Goal: Task Accomplishment & Management: Use online tool/utility

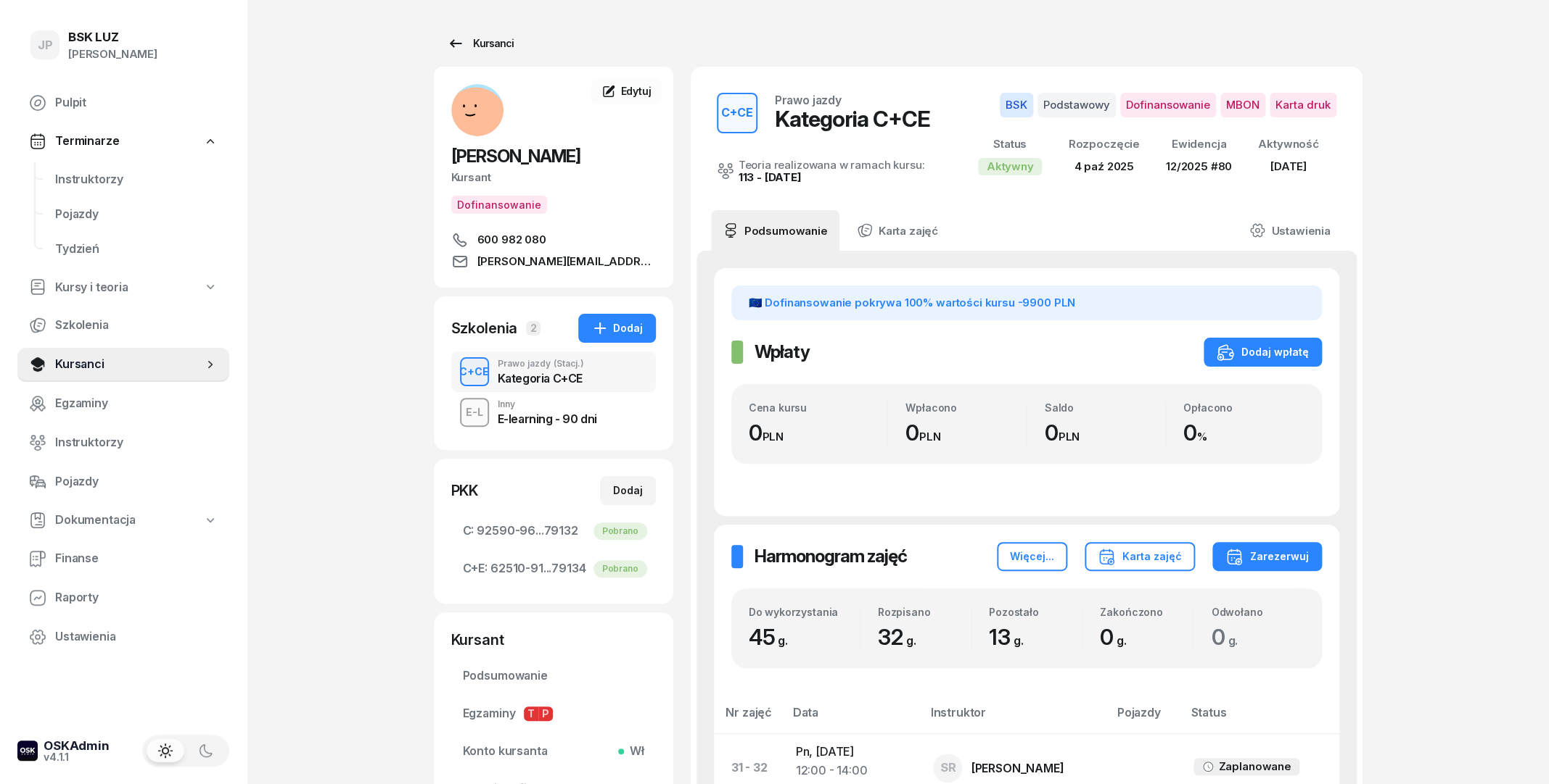
click at [459, 48] on icon at bounding box center [455, 43] width 17 height 17
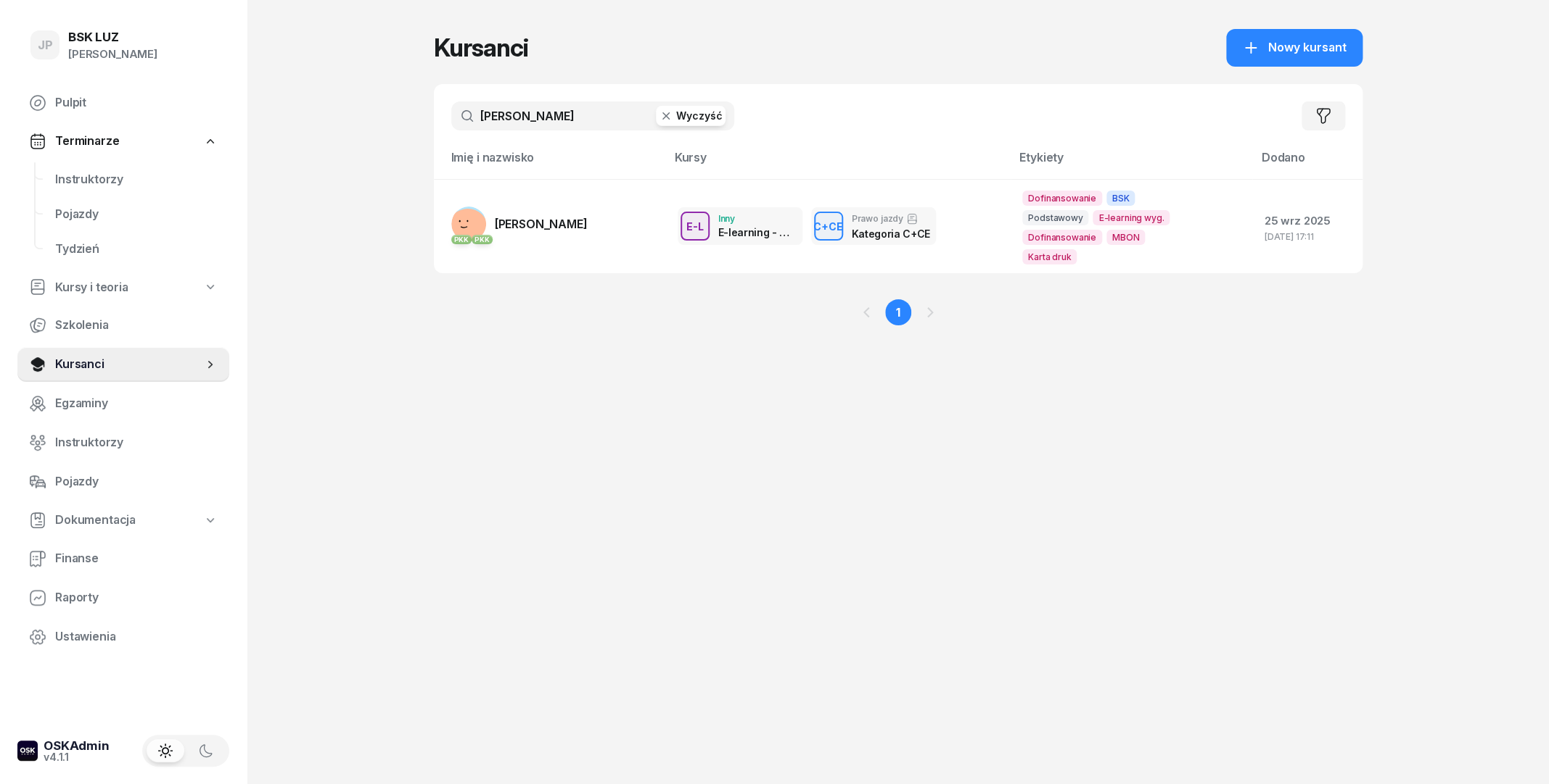
click at [596, 117] on input "derda" at bounding box center [592, 116] width 283 height 29
type input "d"
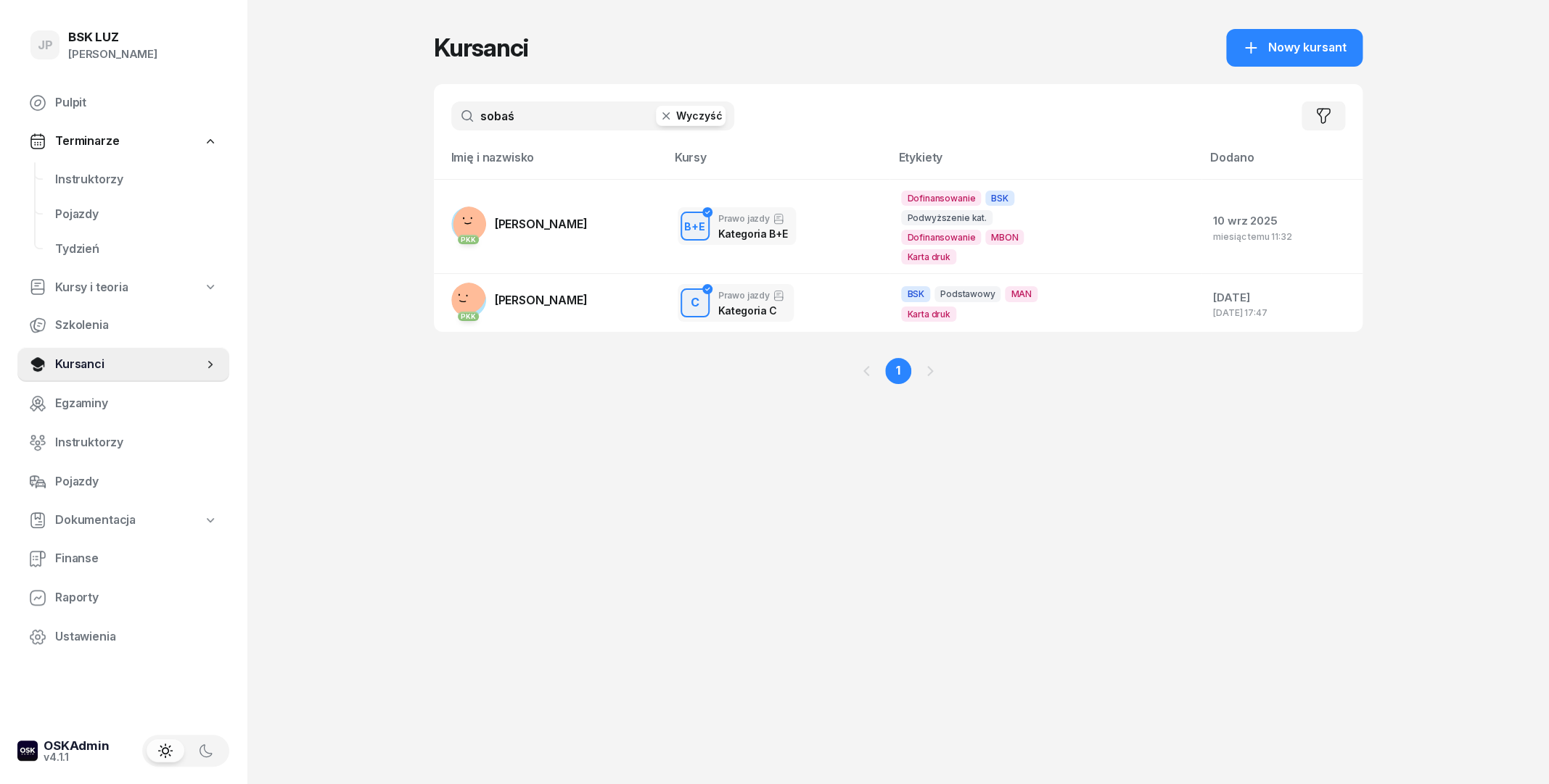
type input "sobaś"
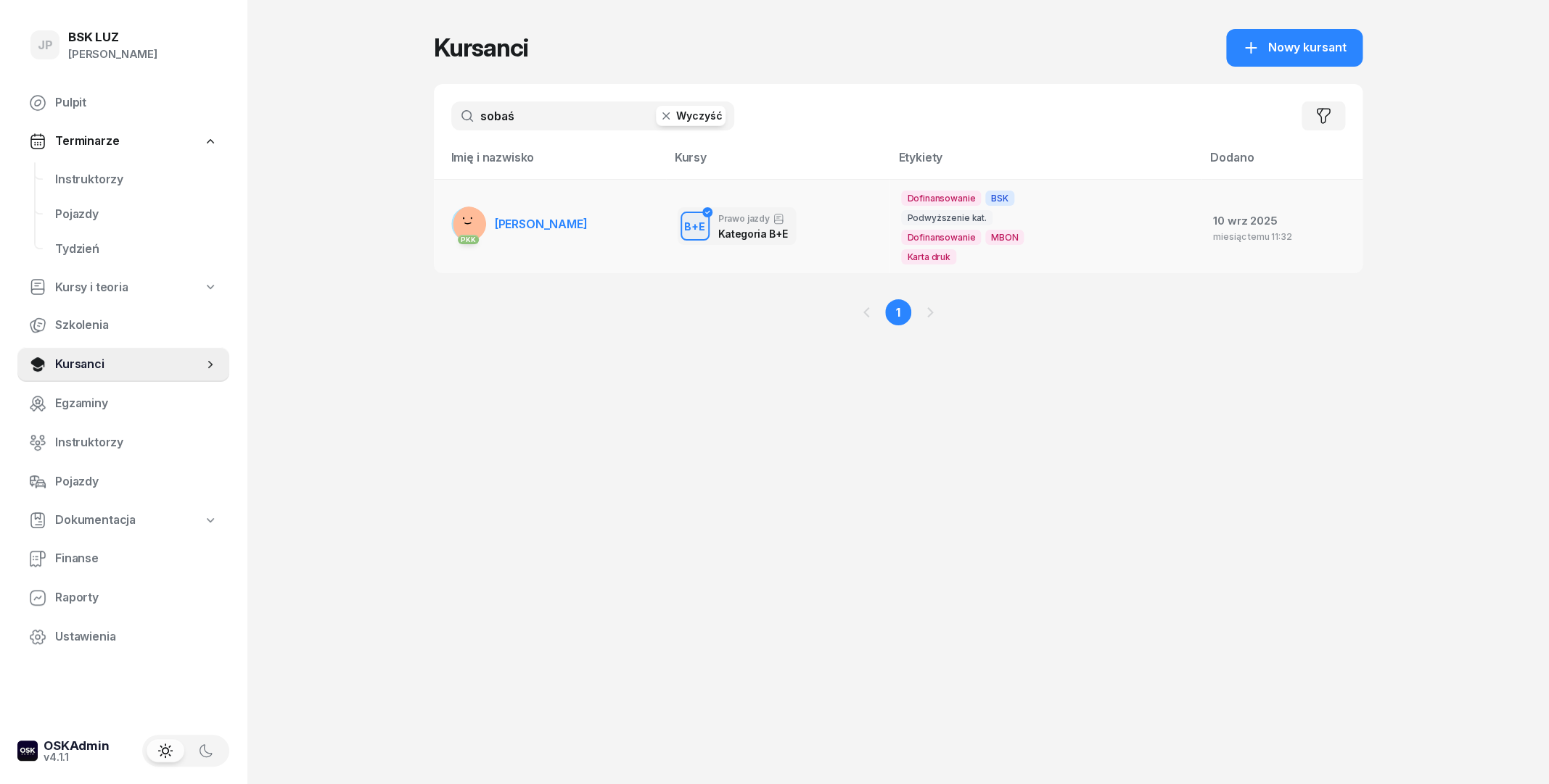
click at [592, 211] on td "PKK TERESA SOBAŚ" at bounding box center [549, 226] width 232 height 94
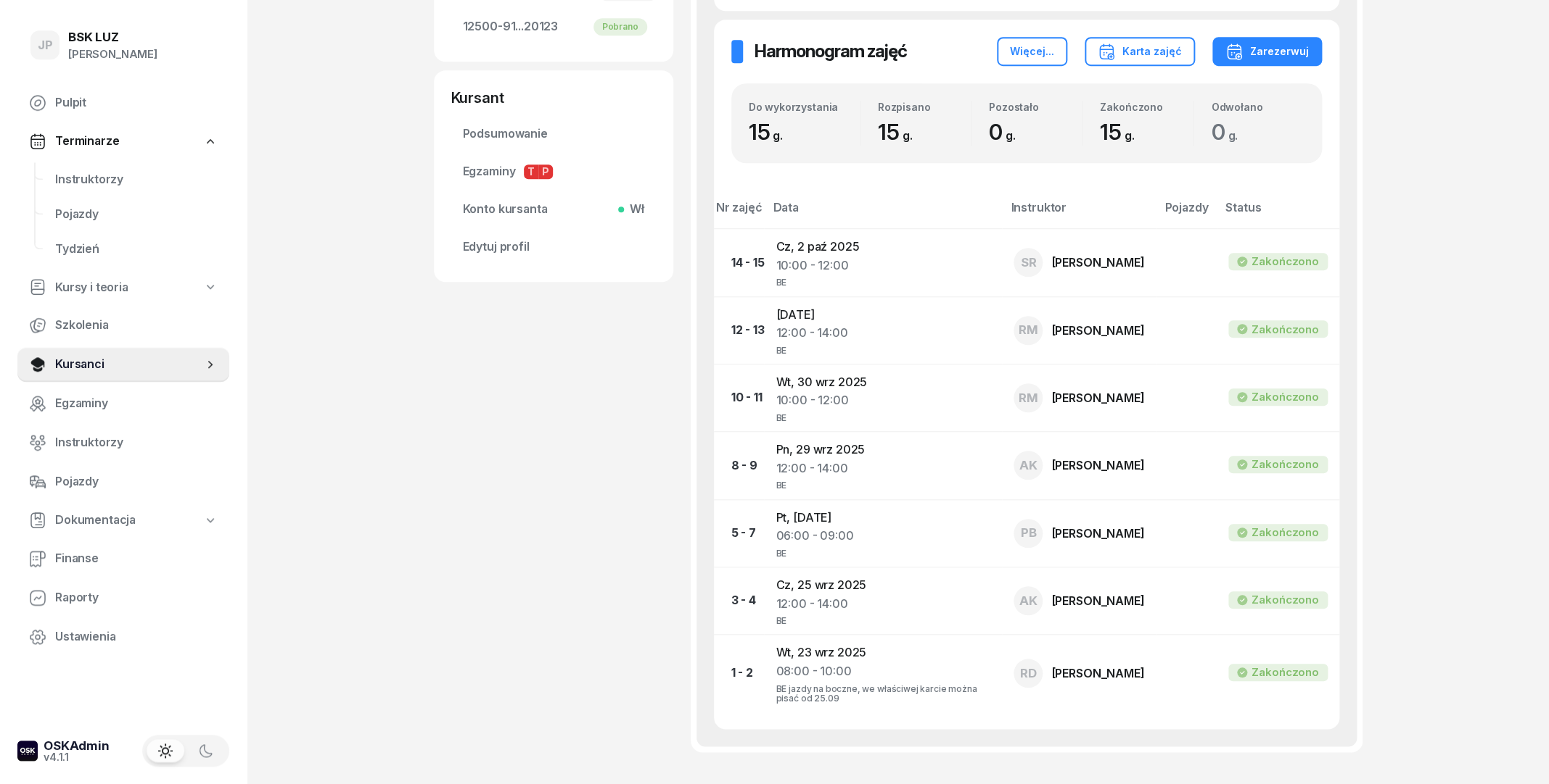
scroll to position [470, 0]
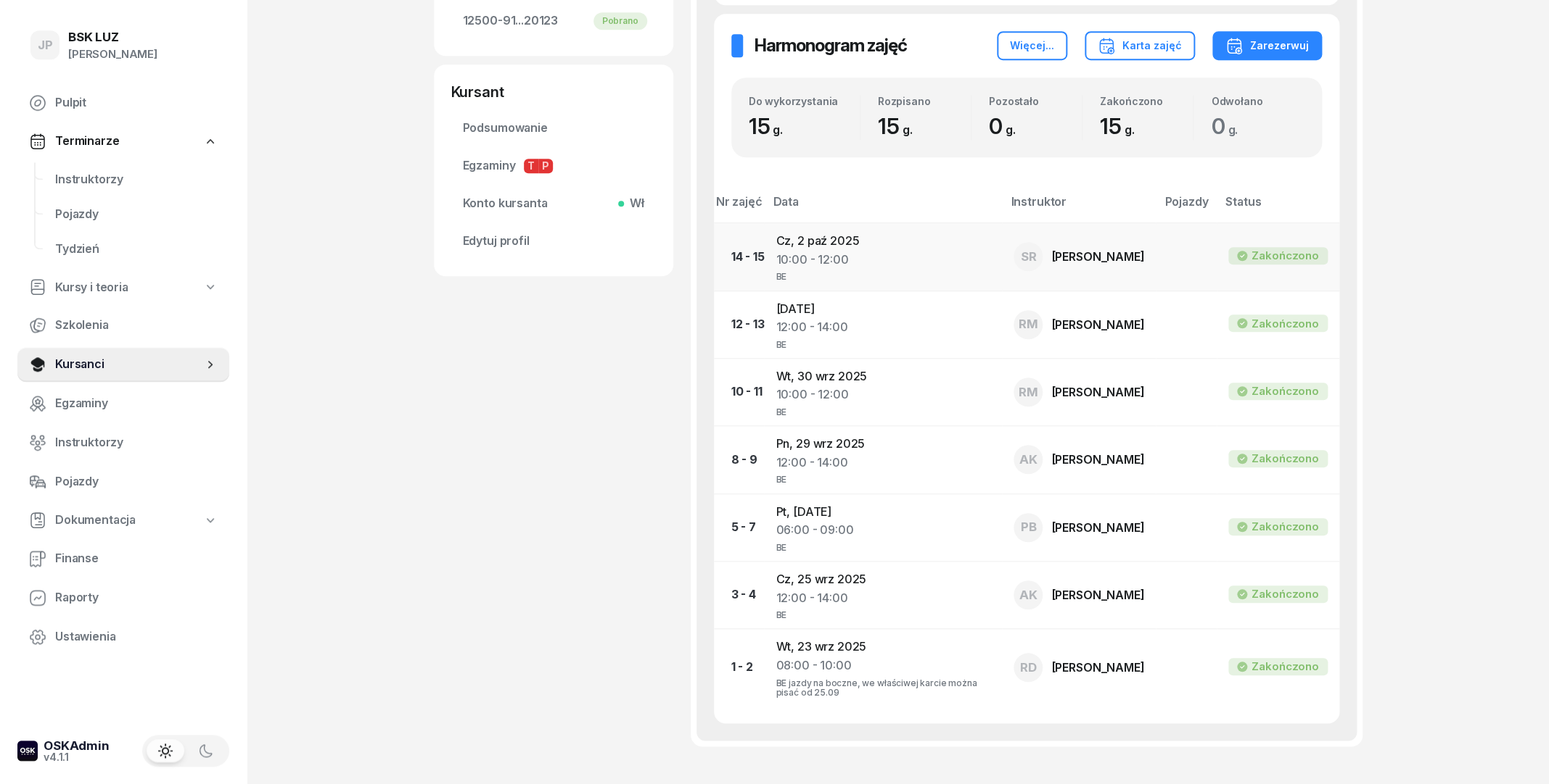
click at [1098, 251] on div "[PERSON_NAME]" at bounding box center [1097, 257] width 93 height 12
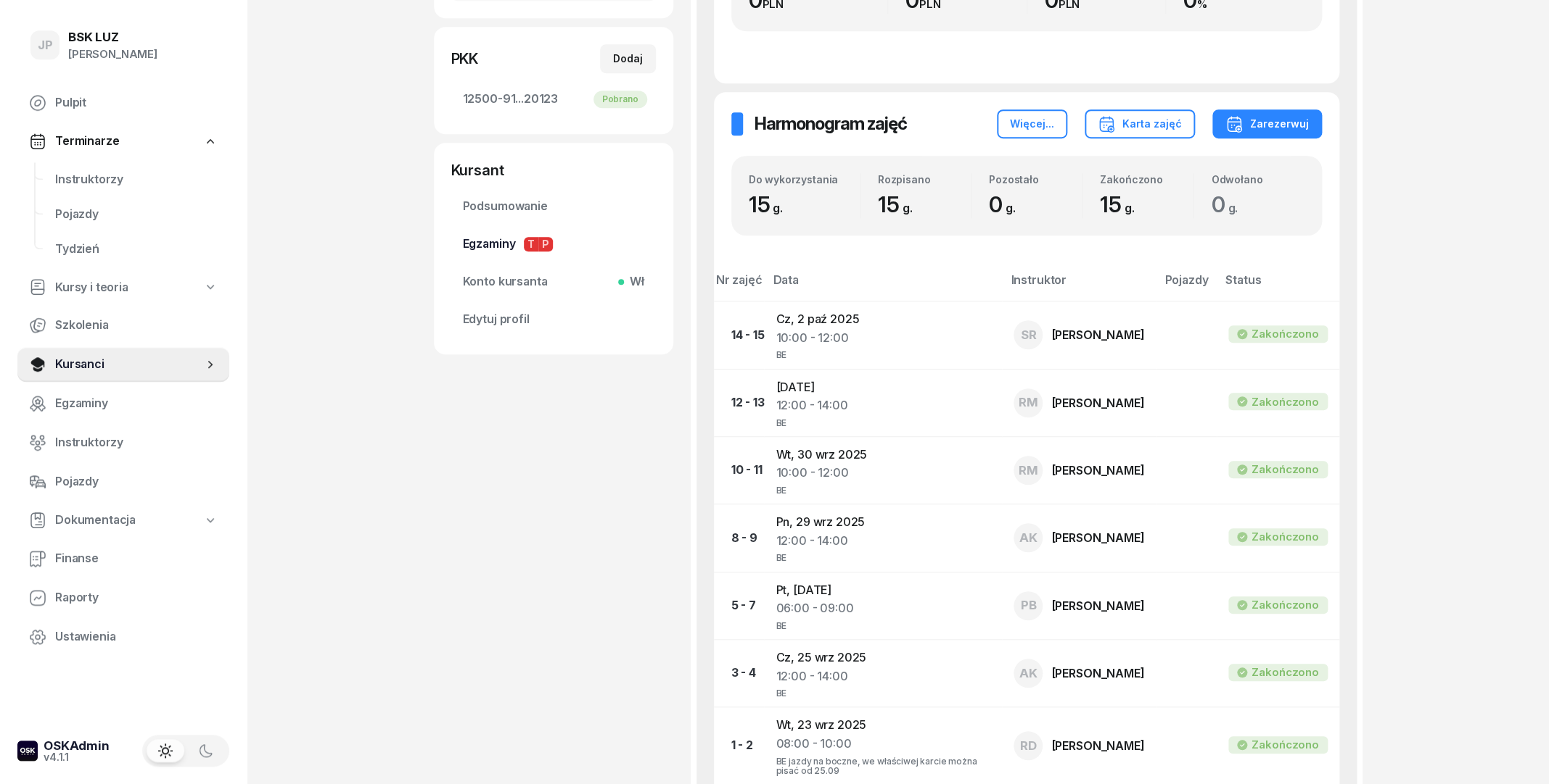
scroll to position [0, 0]
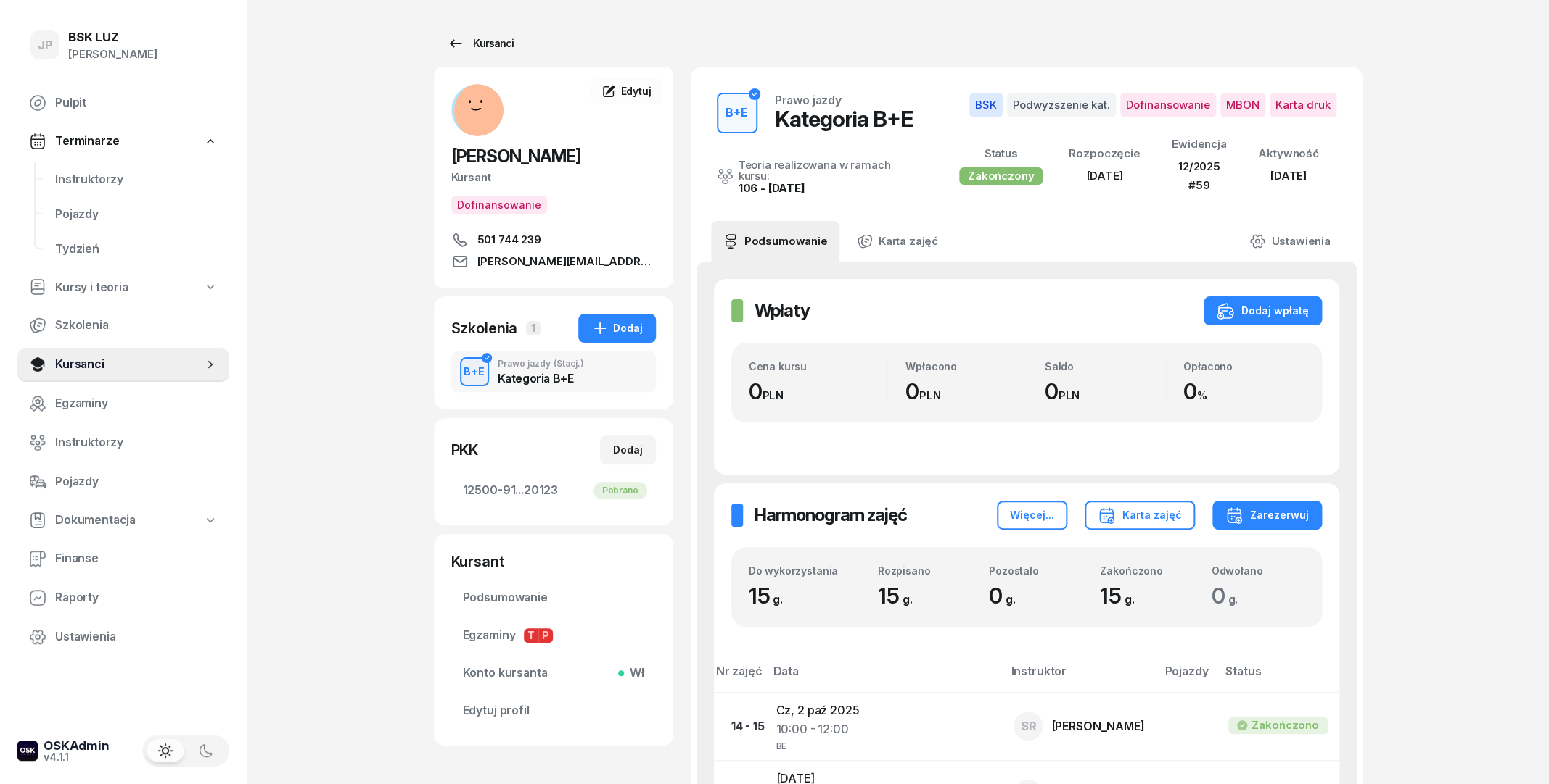
click at [450, 50] on icon at bounding box center [455, 43] width 17 height 17
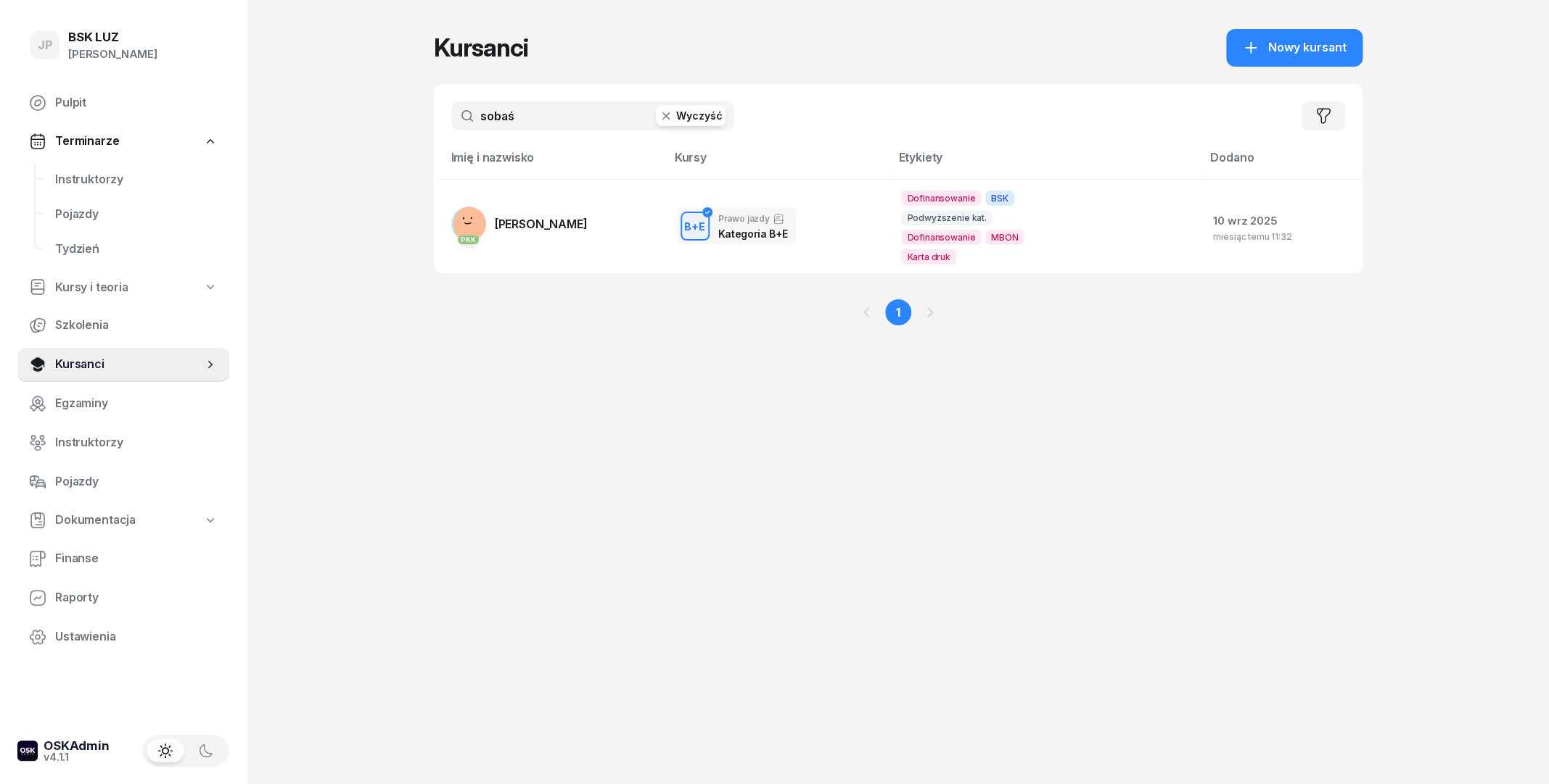
drag, startPoint x: 530, startPoint y: 126, endPoint x: 420, endPoint y: 119, distance: 110.2
click at [451, 119] on input "sobaś" at bounding box center [592, 116] width 283 height 29
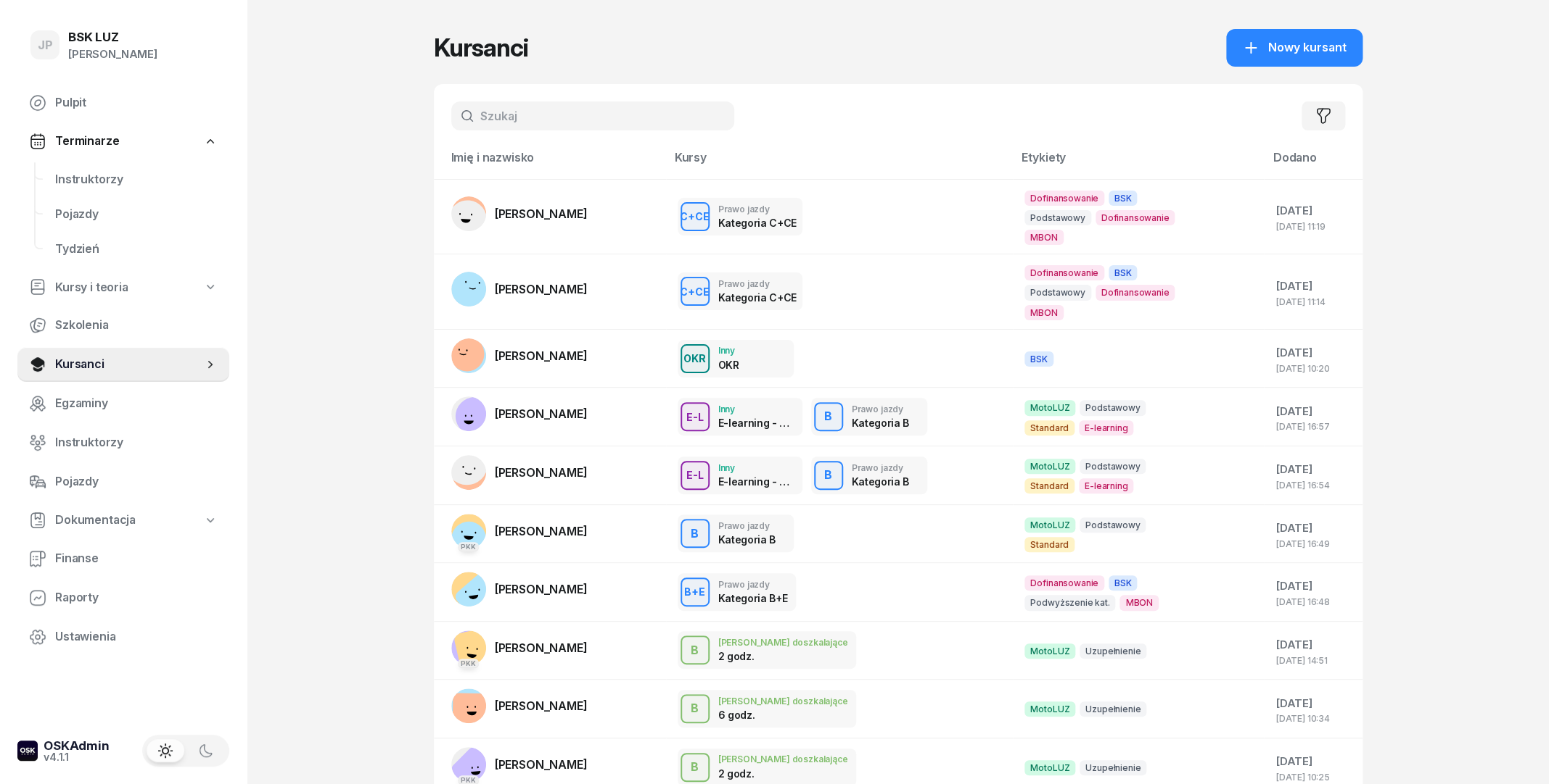
type input "d"
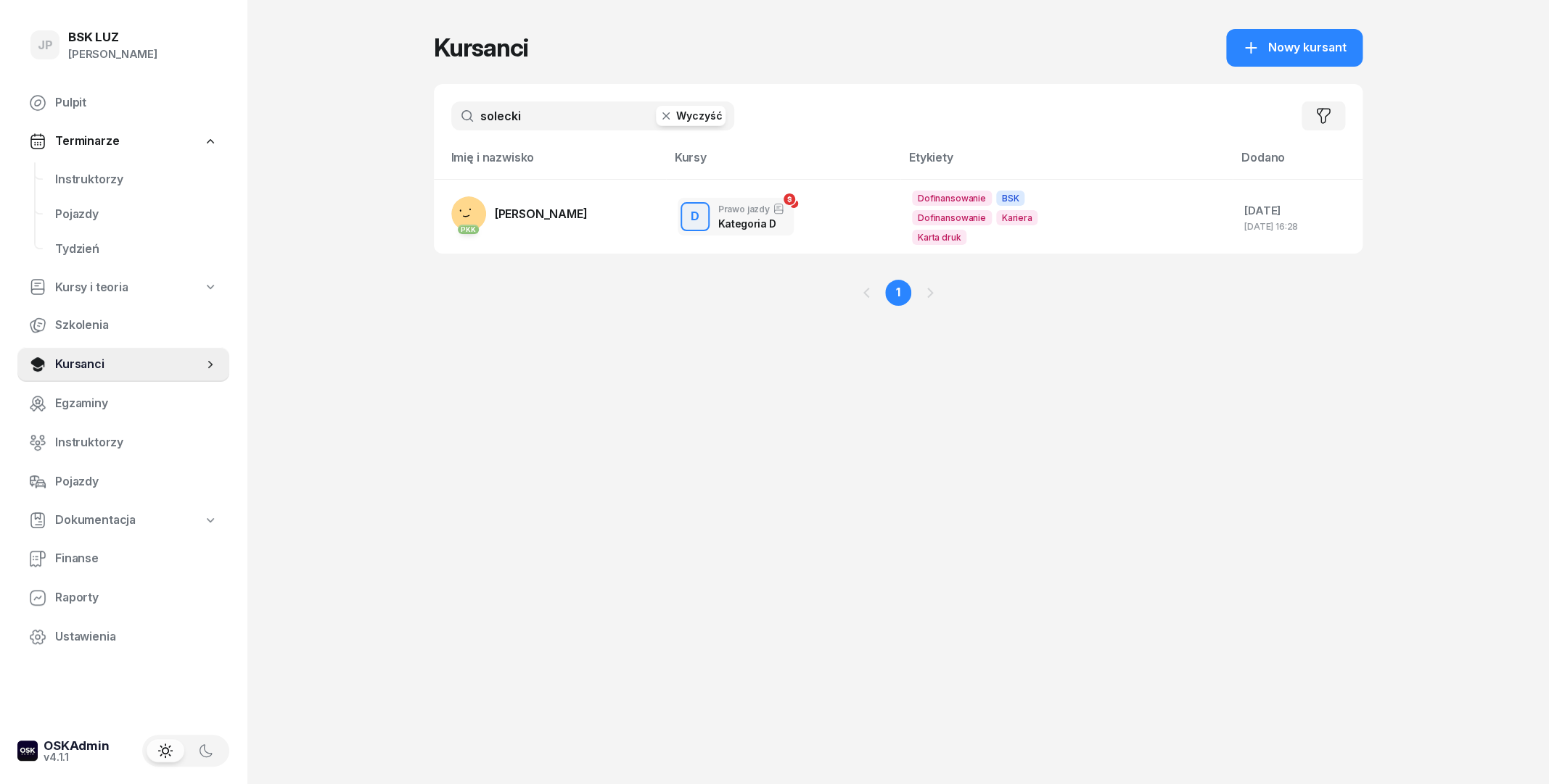
type input "solecki"
drag, startPoint x: 564, startPoint y: 124, endPoint x: 439, endPoint y: 121, distance: 125.0
click at [451, 121] on input "solecki" at bounding box center [592, 116] width 283 height 29
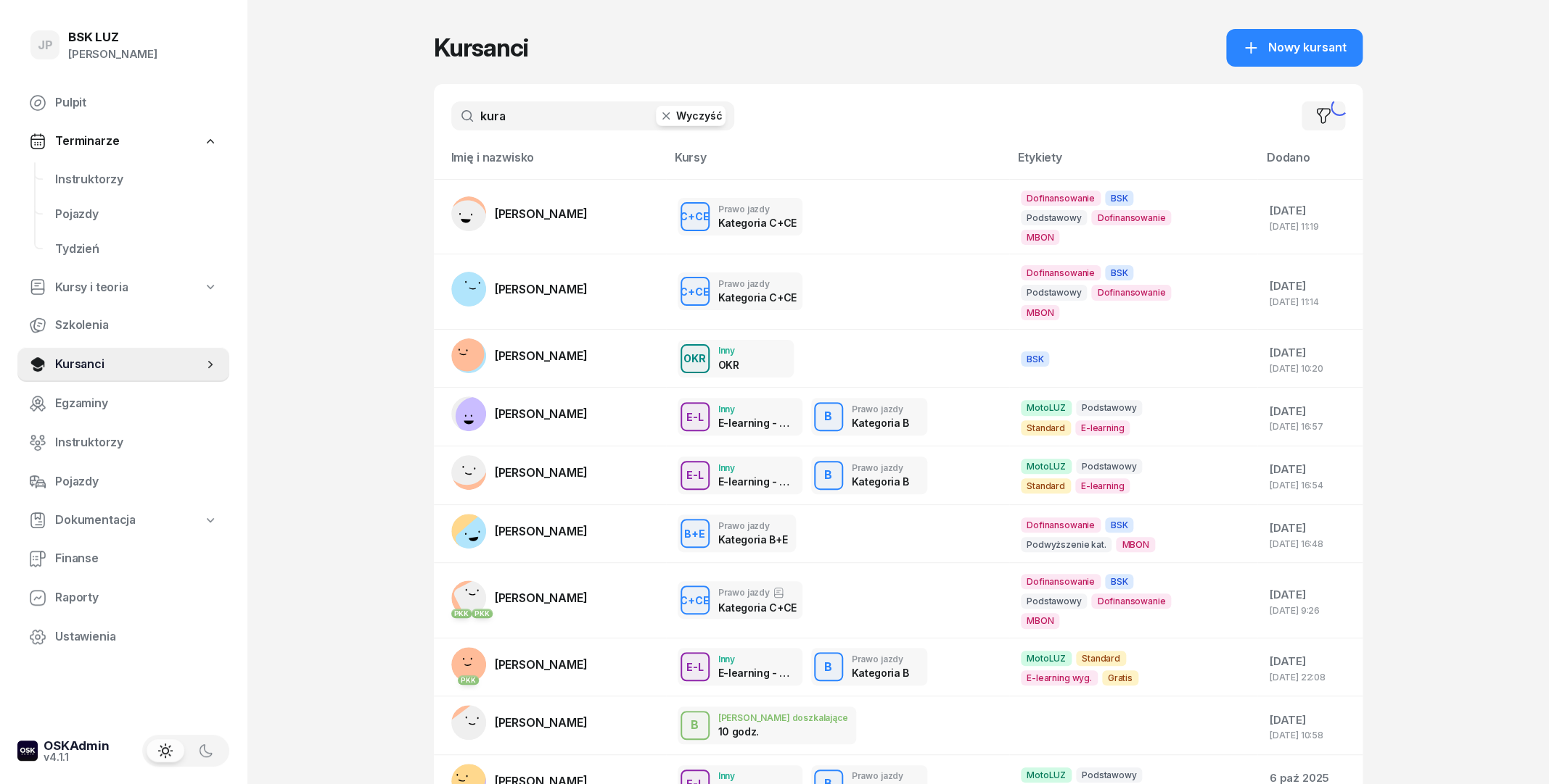
type input "kura"
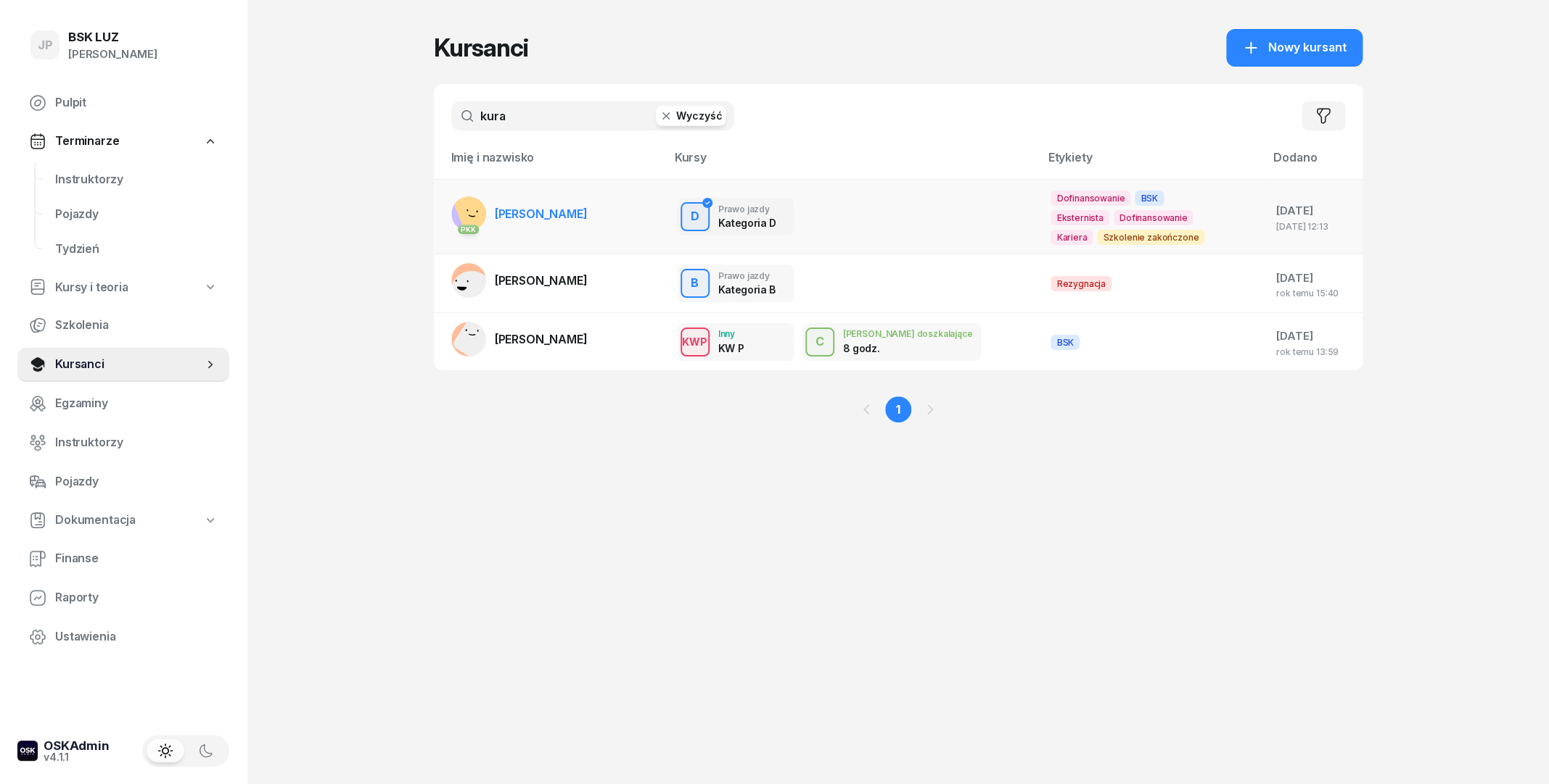
click at [543, 191] on td "PKK PAWEŁ KURA" at bounding box center [549, 216] width 232 height 75
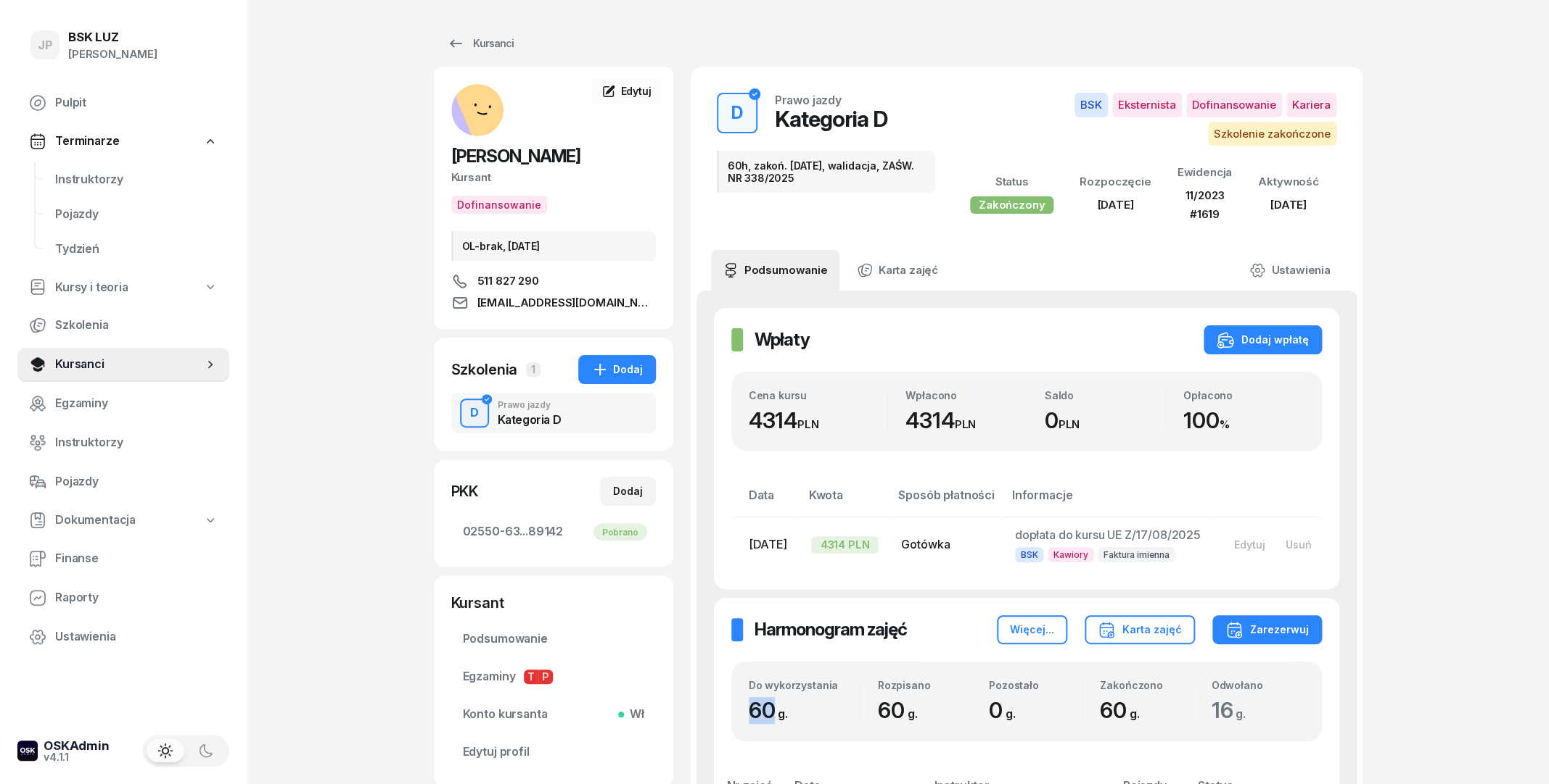
drag, startPoint x: 746, startPoint y: 729, endPoint x: 774, endPoint y: 731, distance: 28.1
click at [774, 731] on div "Do wykorzystania 60 g. Rozpisano 60 g. Pozostało 0 g. Zakończono 60 g. Odwołano…" at bounding box center [1026, 702] width 590 height 79
drag, startPoint x: 874, startPoint y: 730, endPoint x: 901, endPoint y: 735, distance: 27.5
click at [901, 724] on div "Rozpisano 60 g." at bounding box center [915, 702] width 110 height 45
click at [859, 724] on div "Do wykorzystania 60 g. Rozpisano 60 g. Pozostało 0 g. Zakończono 60 g. Odwołano…" at bounding box center [1026, 702] width 556 height 45
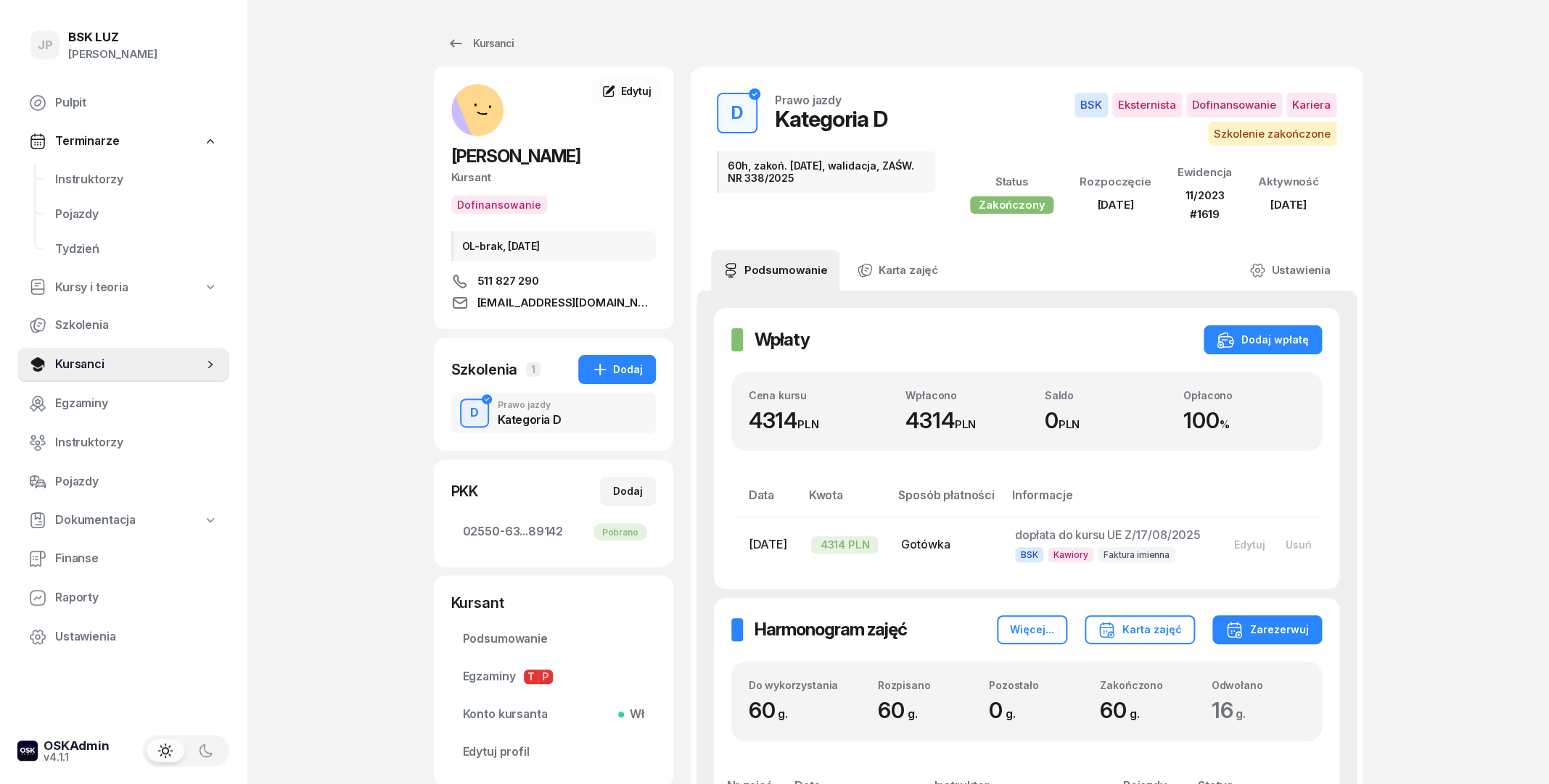
click at [866, 722] on div "Rozpisano 60 g." at bounding box center [915, 702] width 110 height 45
drag, startPoint x: 869, startPoint y: 734, endPoint x: 906, endPoint y: 733, distance: 37.0
click at [906, 724] on div "Rozpisano 60 g." at bounding box center [915, 702] width 110 height 45
click at [818, 724] on div "60 g." at bounding box center [803, 711] width 111 height 27
drag, startPoint x: 742, startPoint y: 415, endPoint x: 803, endPoint y: 420, distance: 61.2
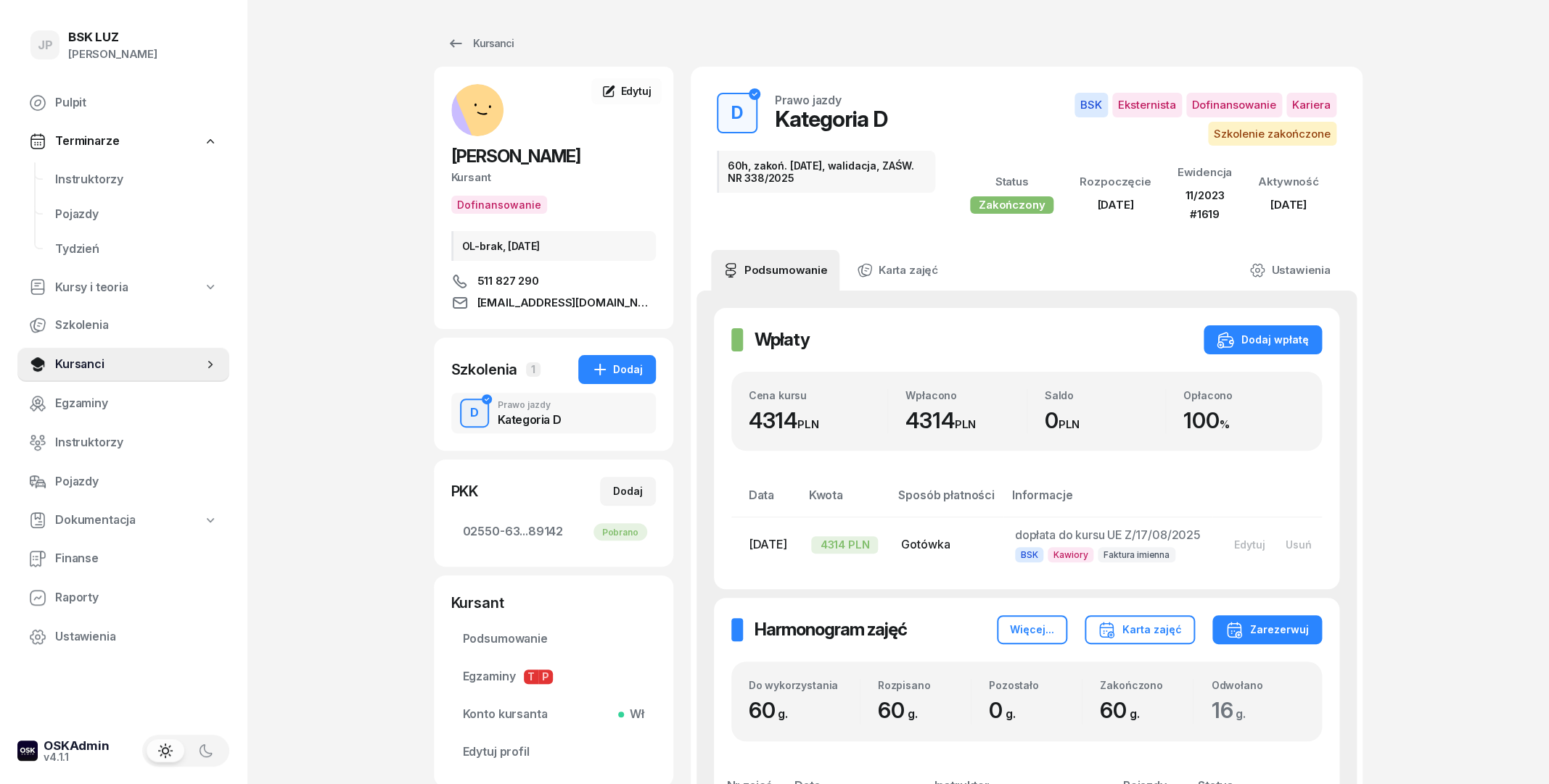
click at [803, 420] on div "Cena kursu 4314 PLN Wpłacono 4314 PLN Saldo 0 PLN Opłacono 100 %" at bounding box center [1026, 412] width 590 height 79
click at [868, 402] on div "Cena kursu 4314 PLN" at bounding box center [818, 412] width 139 height 45
click at [485, 50] on div "Kursanci" at bounding box center [480, 43] width 67 height 17
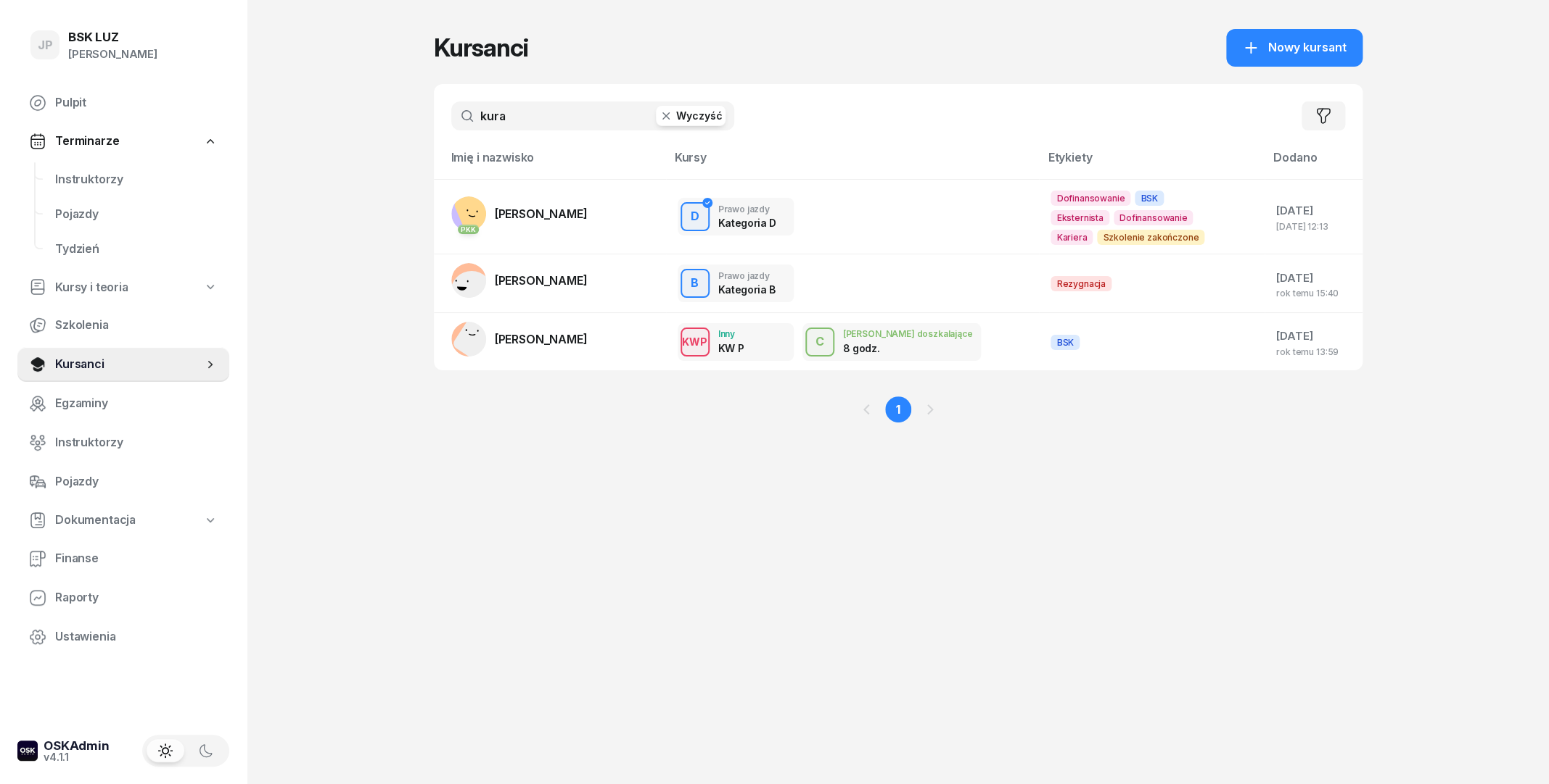
click at [704, 127] on input "kura" at bounding box center [592, 116] width 283 height 29
click at [663, 113] on icon "button" at bounding box center [665, 116] width 7 height 7
click at [539, 123] on input "text" at bounding box center [592, 116] width 283 height 29
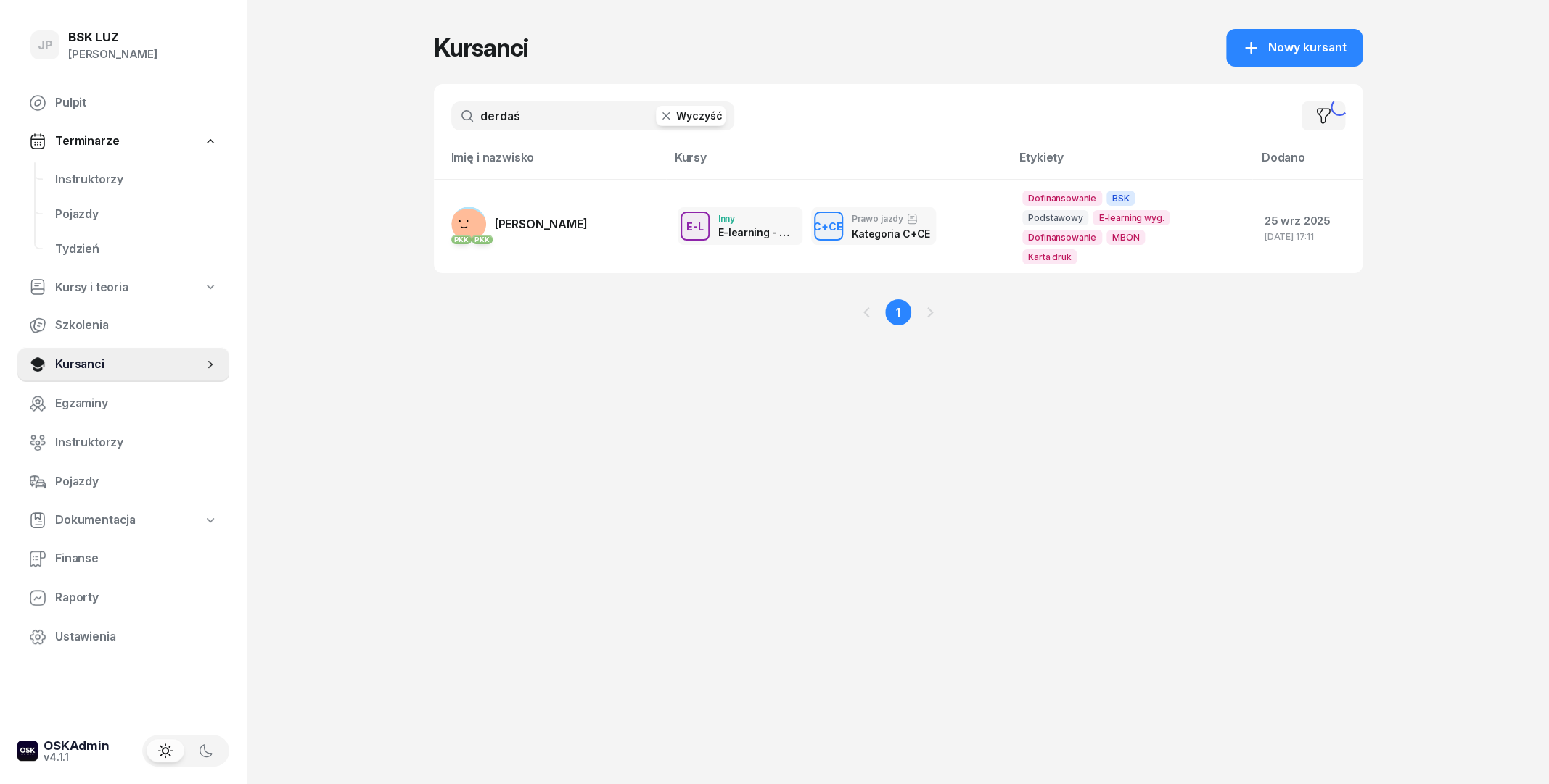
type input "derdaś"
click at [516, 226] on span "[PERSON_NAME]" at bounding box center [540, 224] width 93 height 14
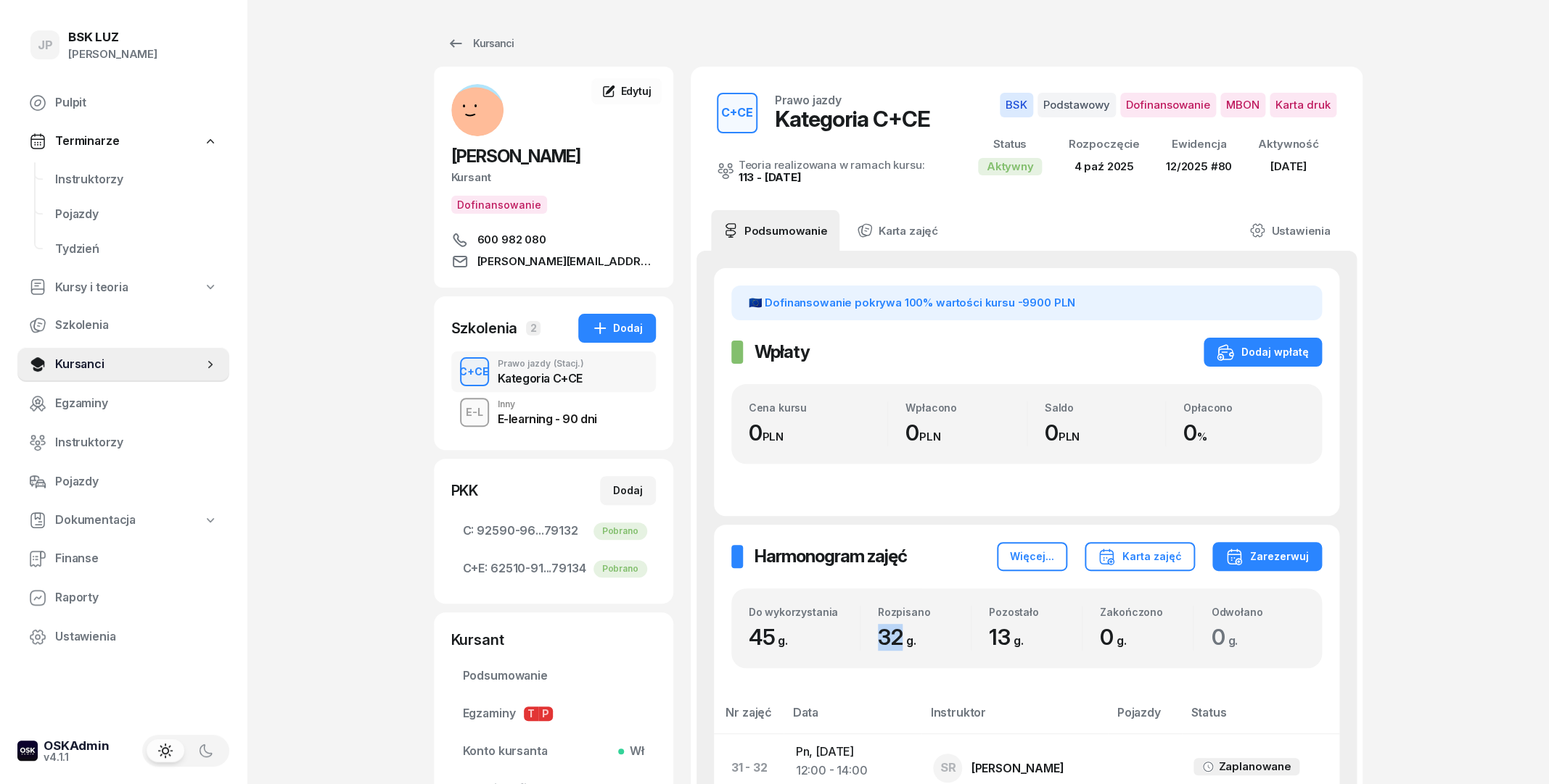
drag, startPoint x: 881, startPoint y: 645, endPoint x: 903, endPoint y: 643, distance: 22.1
click at [903, 643] on span "32 g." at bounding box center [900, 637] width 45 height 26
click at [868, 644] on div "Rozpisano 32 g." at bounding box center [915, 629] width 110 height 45
click at [450, 45] on icon at bounding box center [455, 43] width 17 height 17
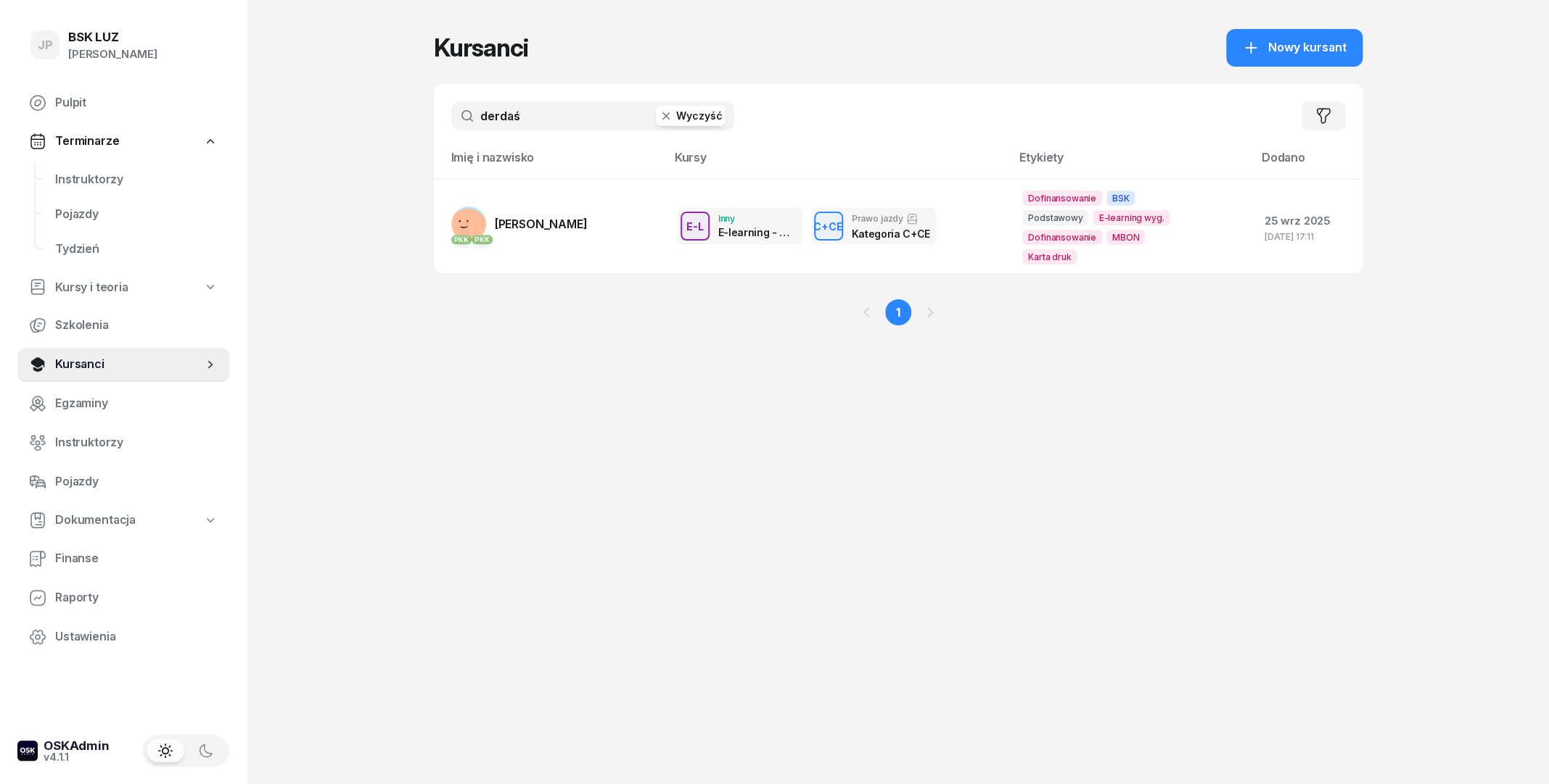
drag, startPoint x: 550, startPoint y: 122, endPoint x: 399, endPoint y: 115, distance: 151.2
click at [451, 115] on input "derdaś" at bounding box center [592, 116] width 283 height 29
type input "dej"
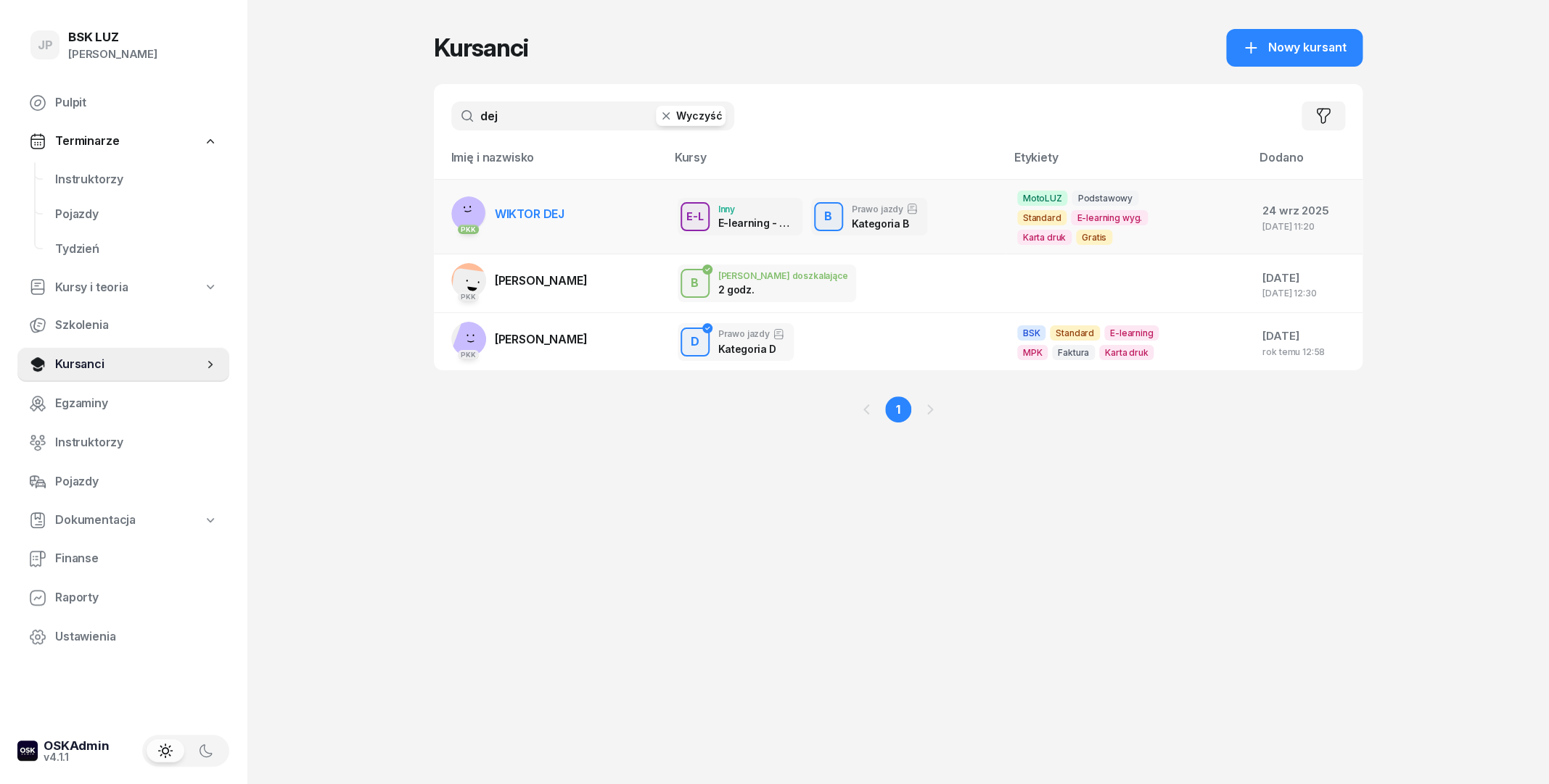
click at [554, 212] on span "WIKTOR DEJ" at bounding box center [529, 214] width 70 height 14
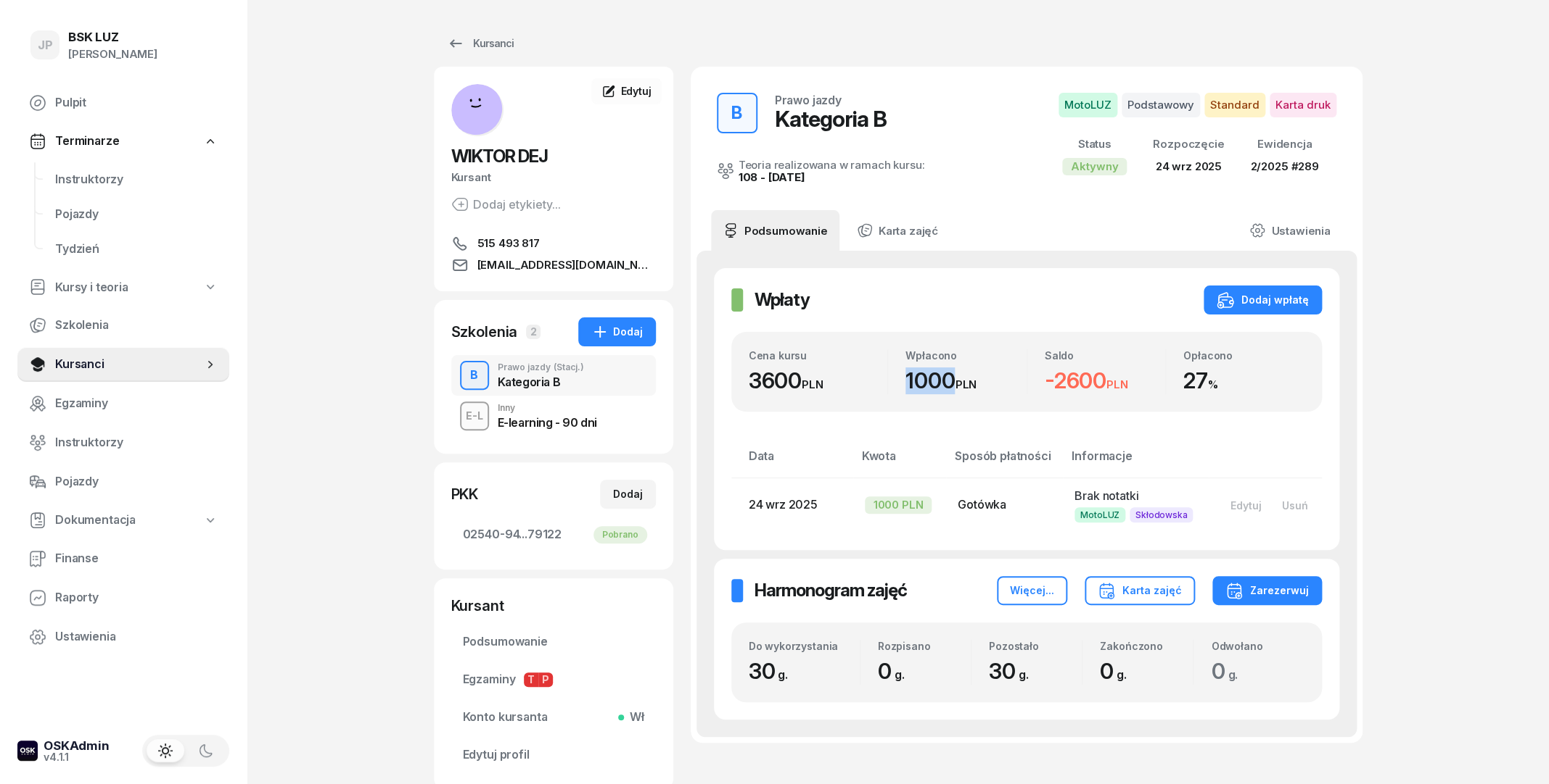
drag, startPoint x: 909, startPoint y: 389, endPoint x: 953, endPoint y: 394, distance: 44.3
click at [953, 394] on div "1000 PLN" at bounding box center [966, 381] width 121 height 27
click at [975, 351] on div "Wpłacono" at bounding box center [966, 356] width 121 height 13
drag, startPoint x: 906, startPoint y: 382, endPoint x: 962, endPoint y: 391, distance: 56.7
click at [962, 391] on div "Wpłacono 1000 PLN" at bounding box center [956, 372] width 138 height 45
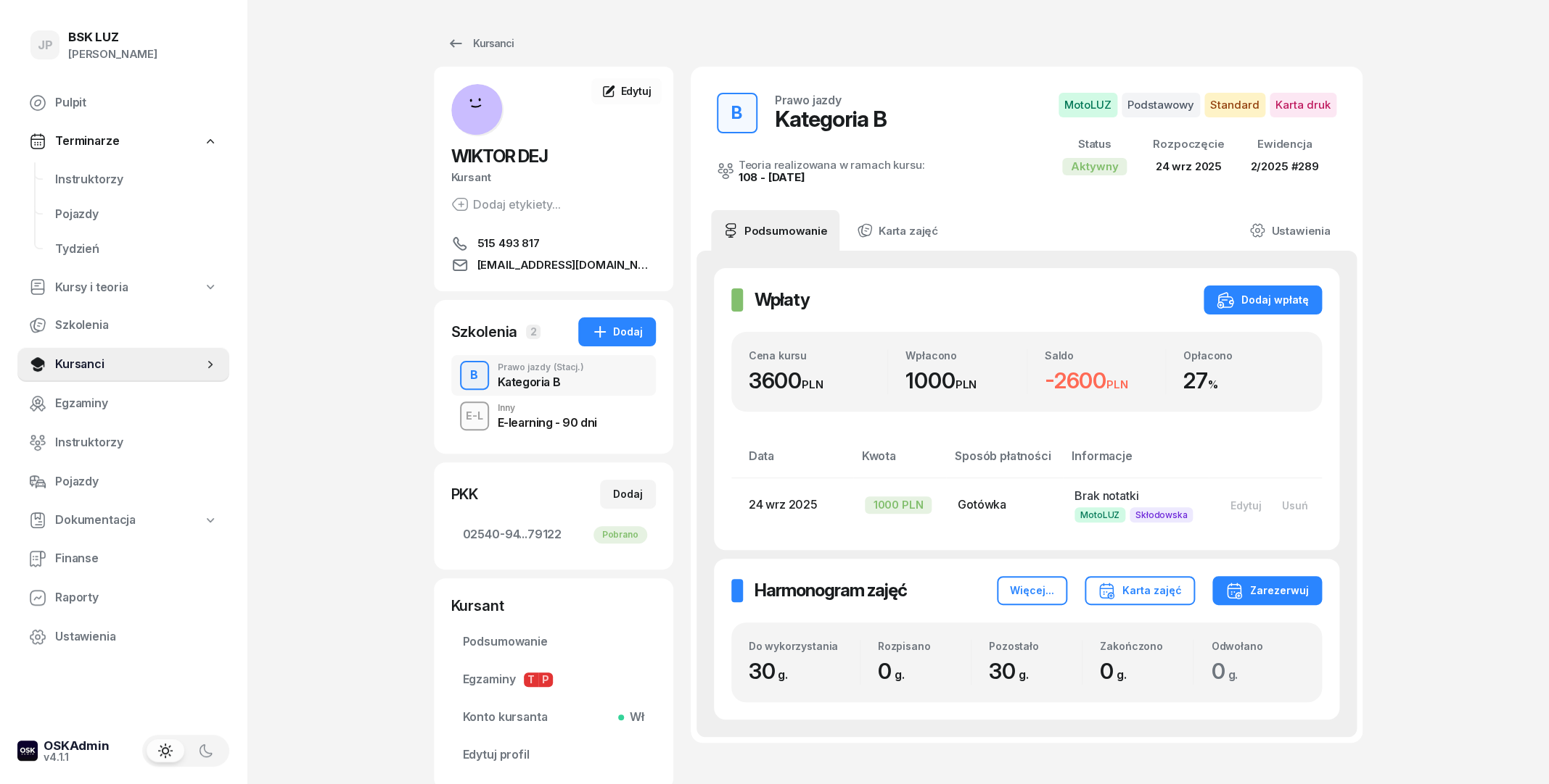
click at [969, 368] on div "Wpłacono 1000 PLN" at bounding box center [956, 372] width 138 height 45
click at [590, 417] on div "E-learning - 90 dni" at bounding box center [548, 423] width 99 height 12
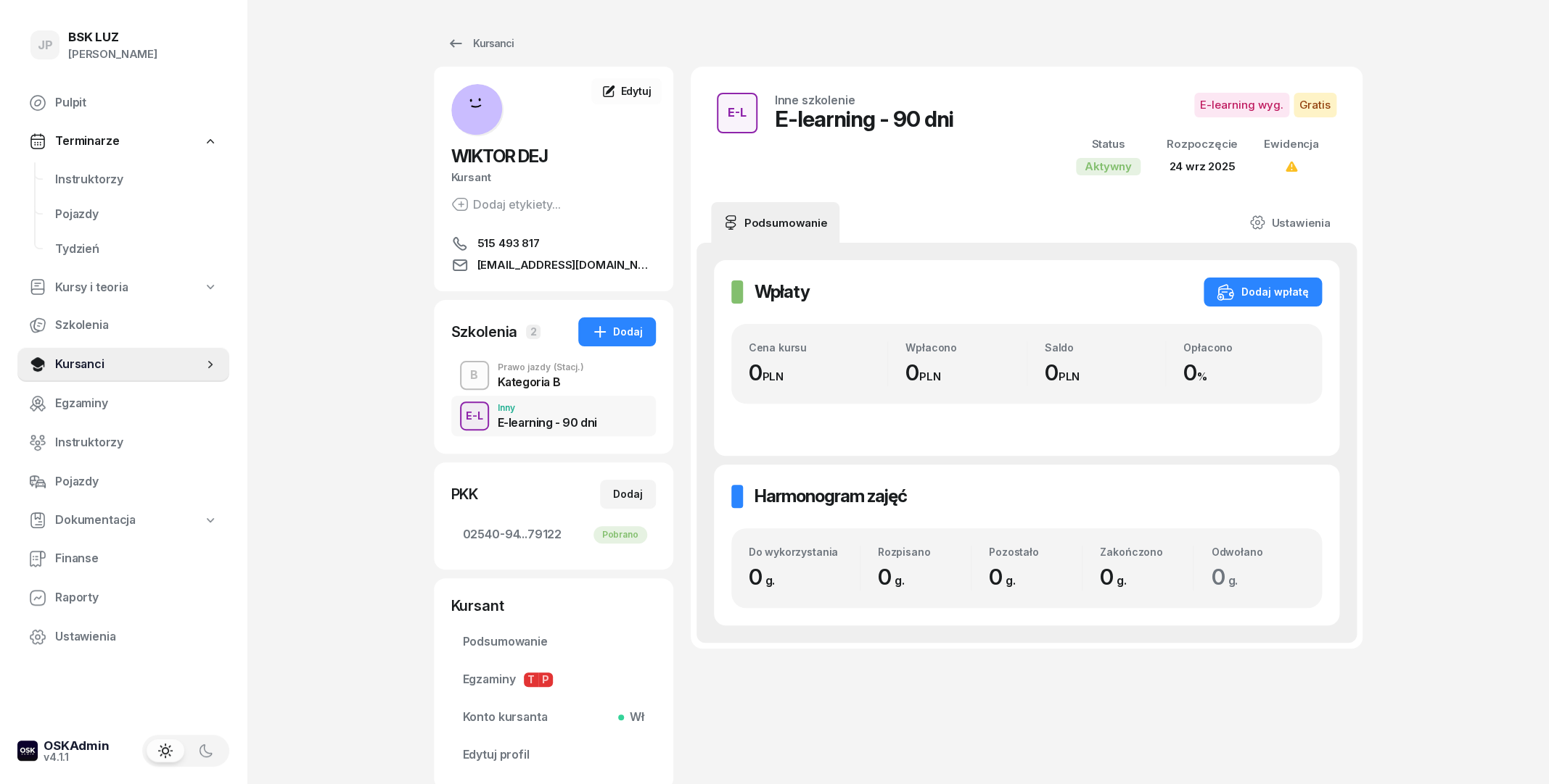
click at [552, 380] on div "Kategoria B" at bounding box center [541, 382] width 87 height 12
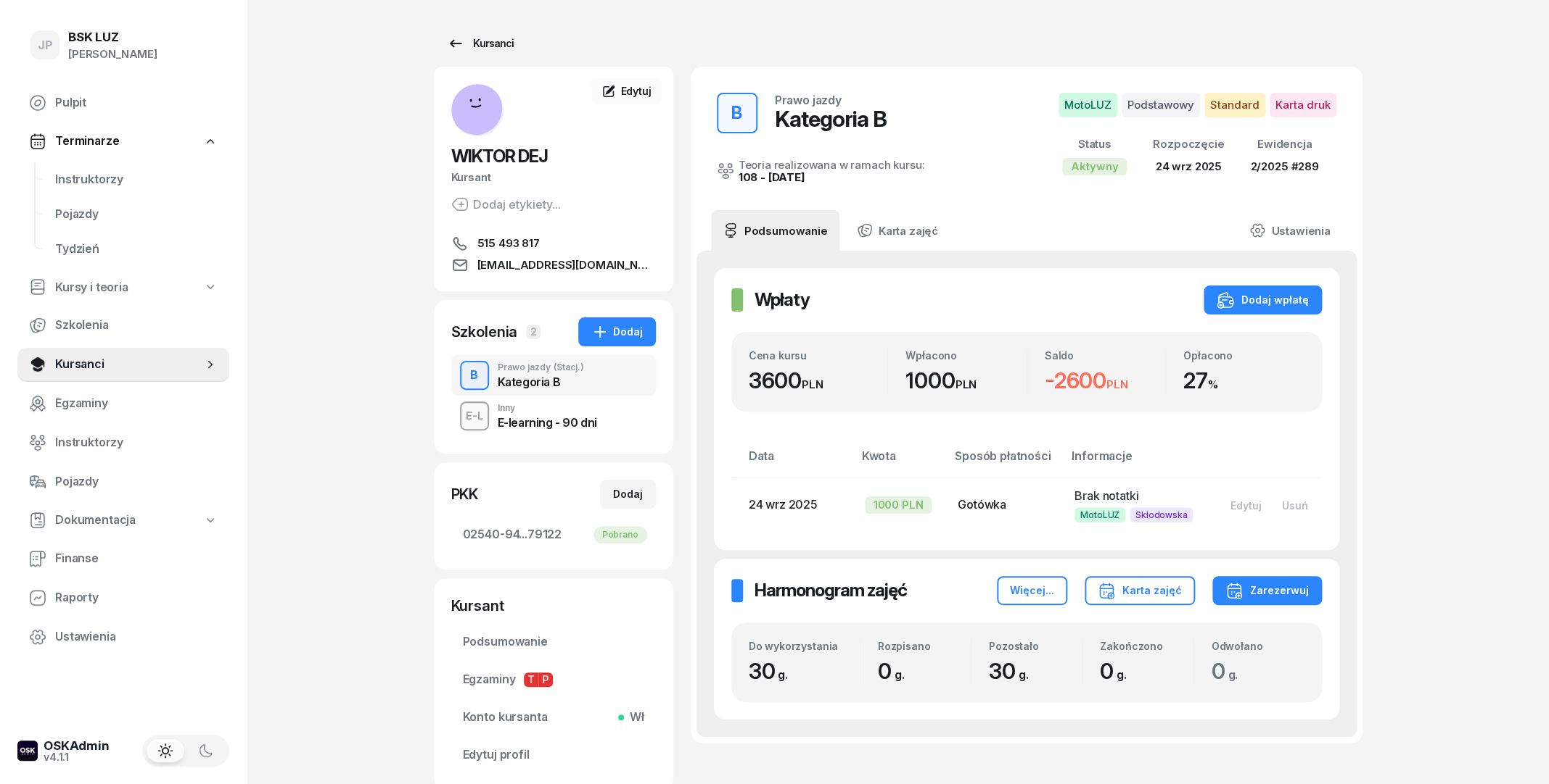
click at [467, 50] on div "Kursanci" at bounding box center [480, 43] width 67 height 17
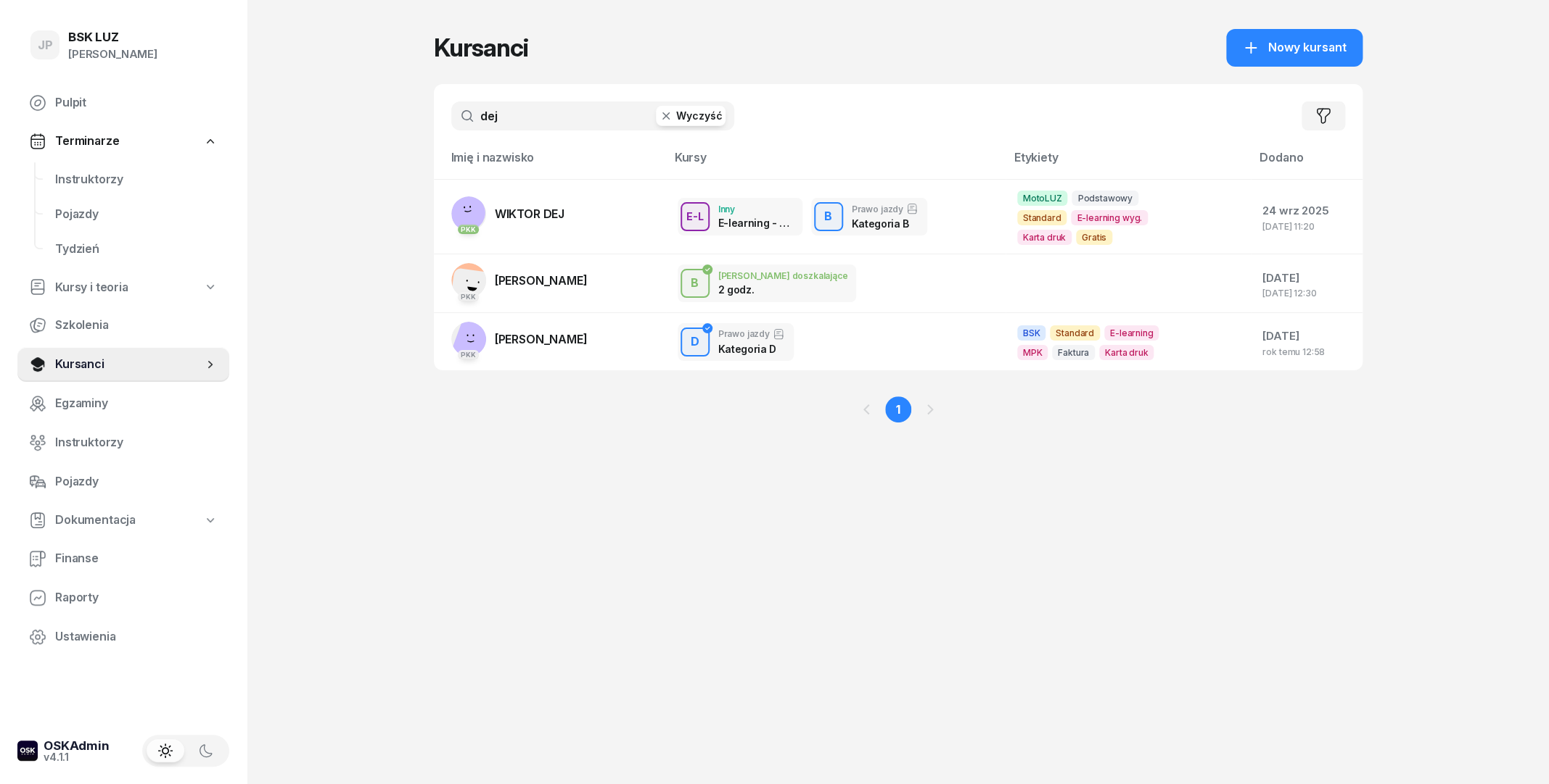
click at [667, 117] on icon "button" at bounding box center [665, 116] width 7 height 7
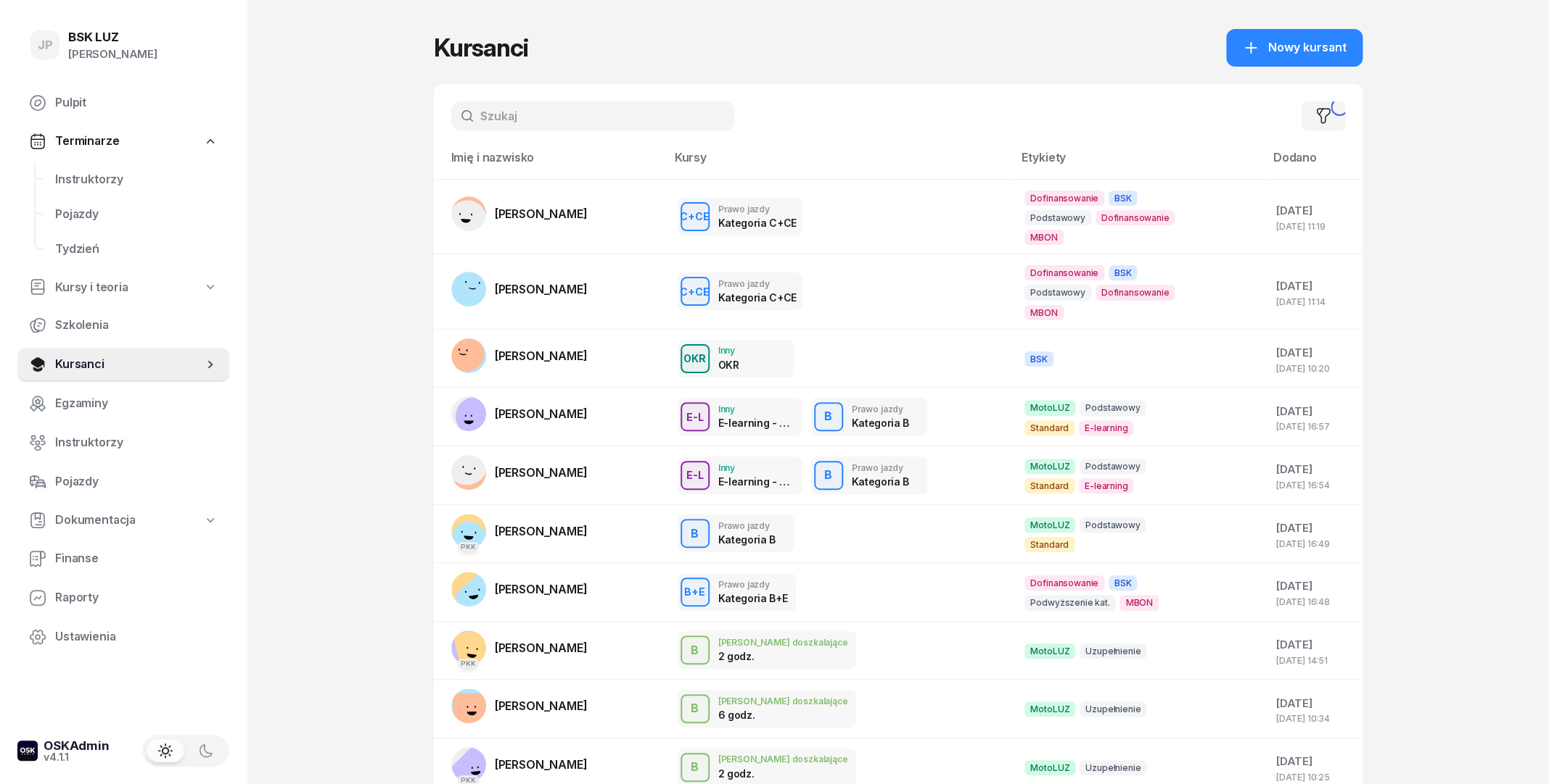
click at [626, 117] on input "text" at bounding box center [592, 116] width 283 height 29
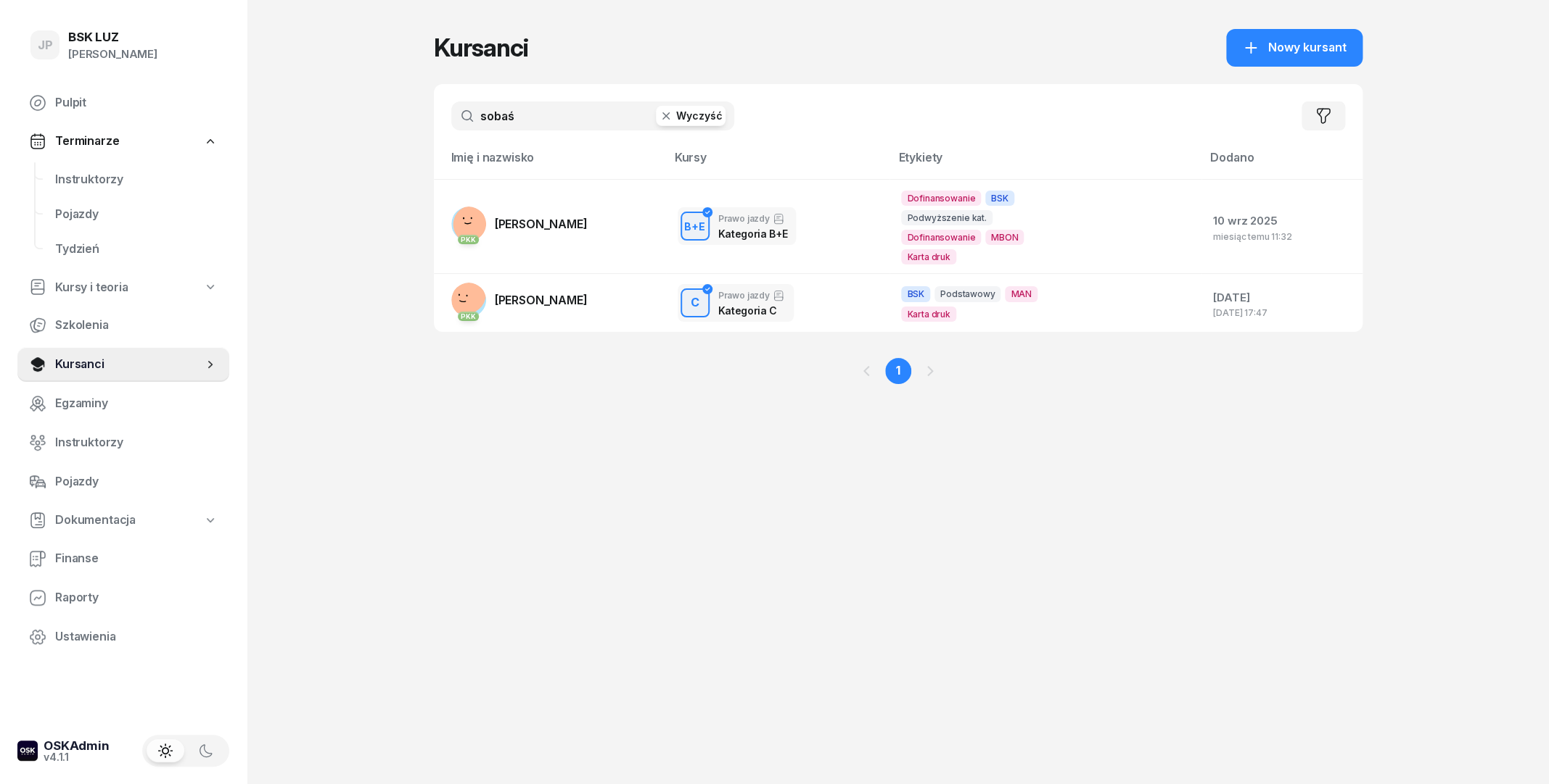
type input "sobaś"
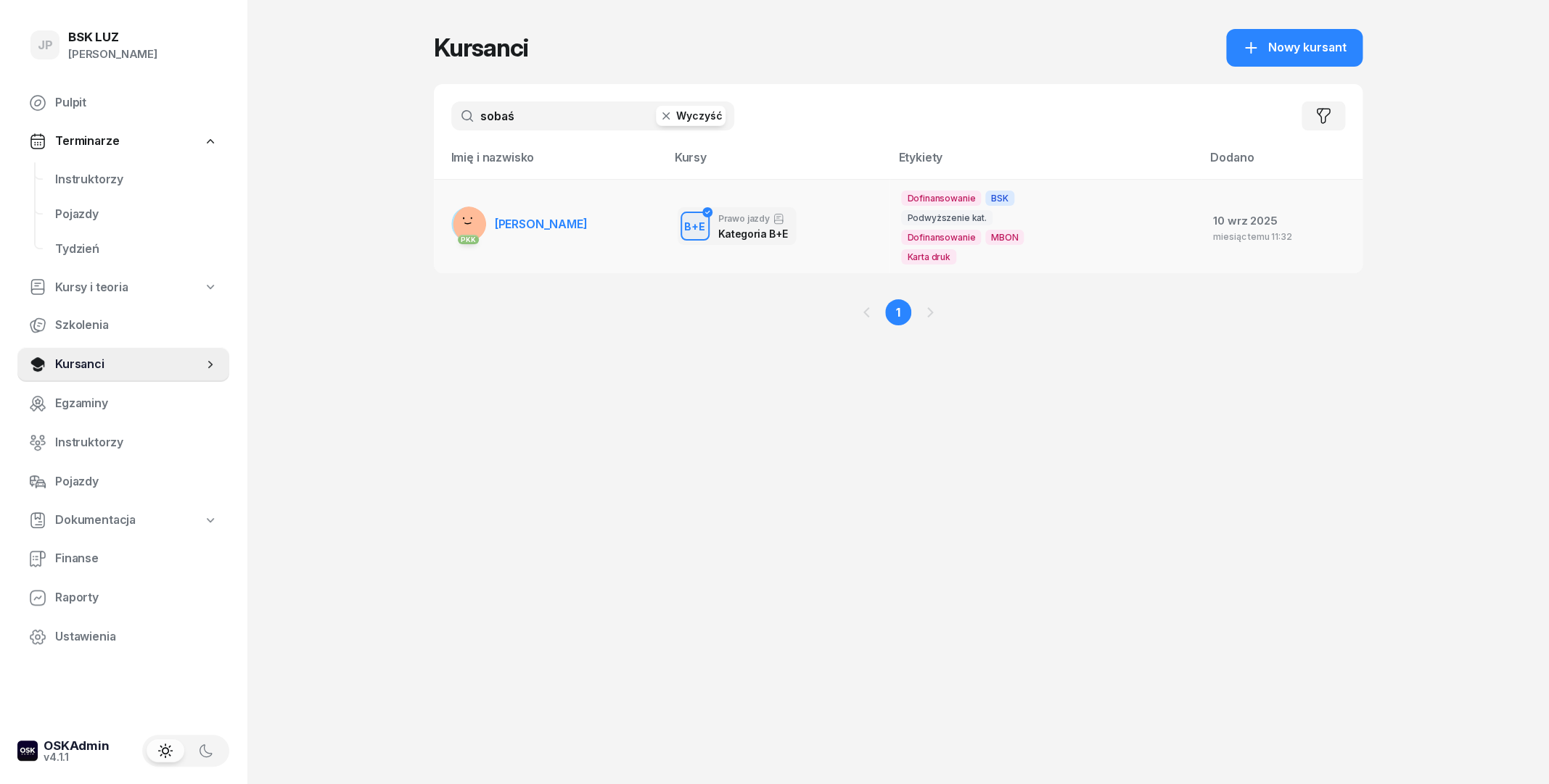
click at [580, 217] on span "TERESA SOBAŚ" at bounding box center [540, 224] width 93 height 14
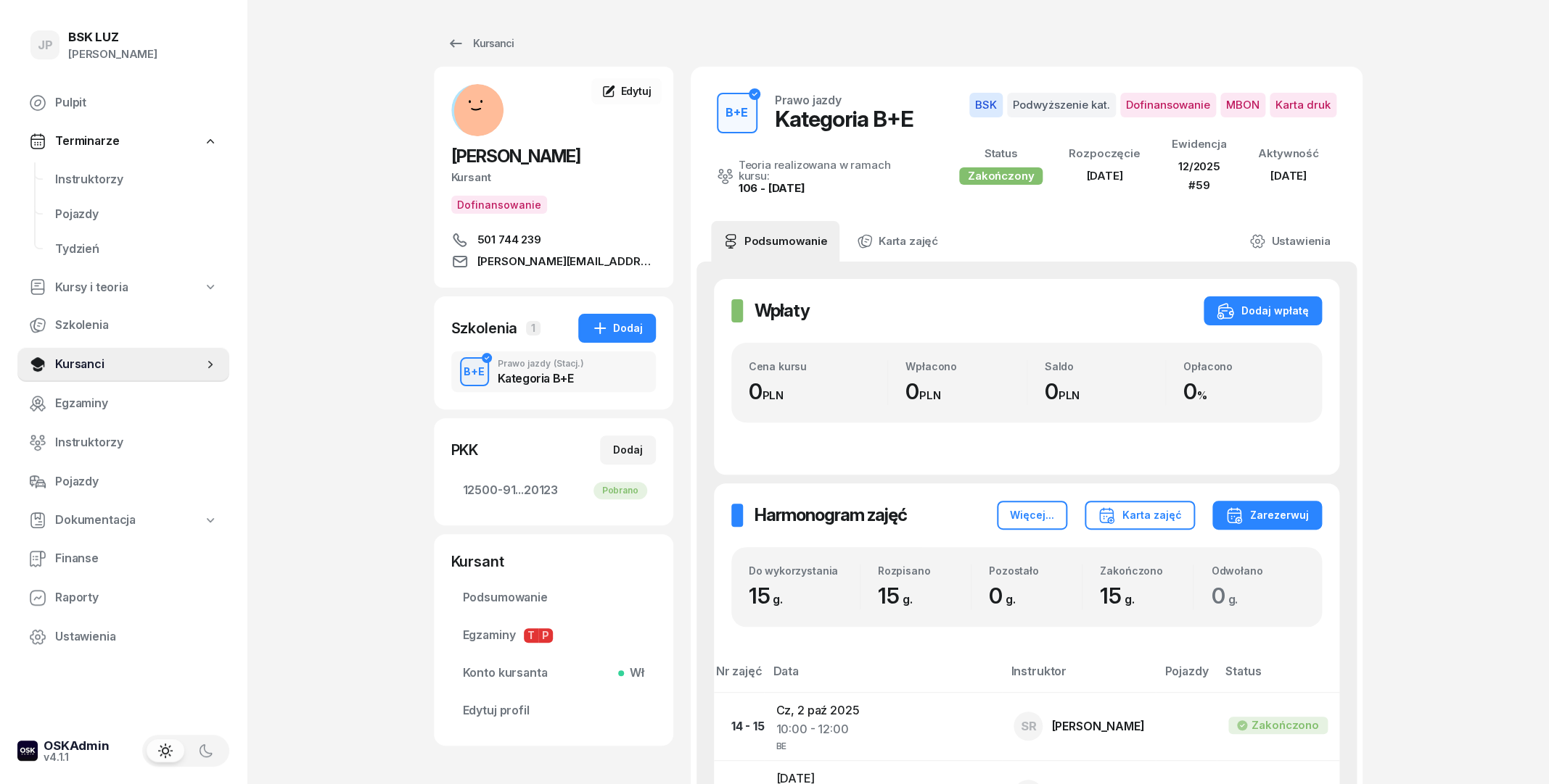
click at [522, 378] on div "Kategoria B+E" at bounding box center [541, 378] width 87 height 12
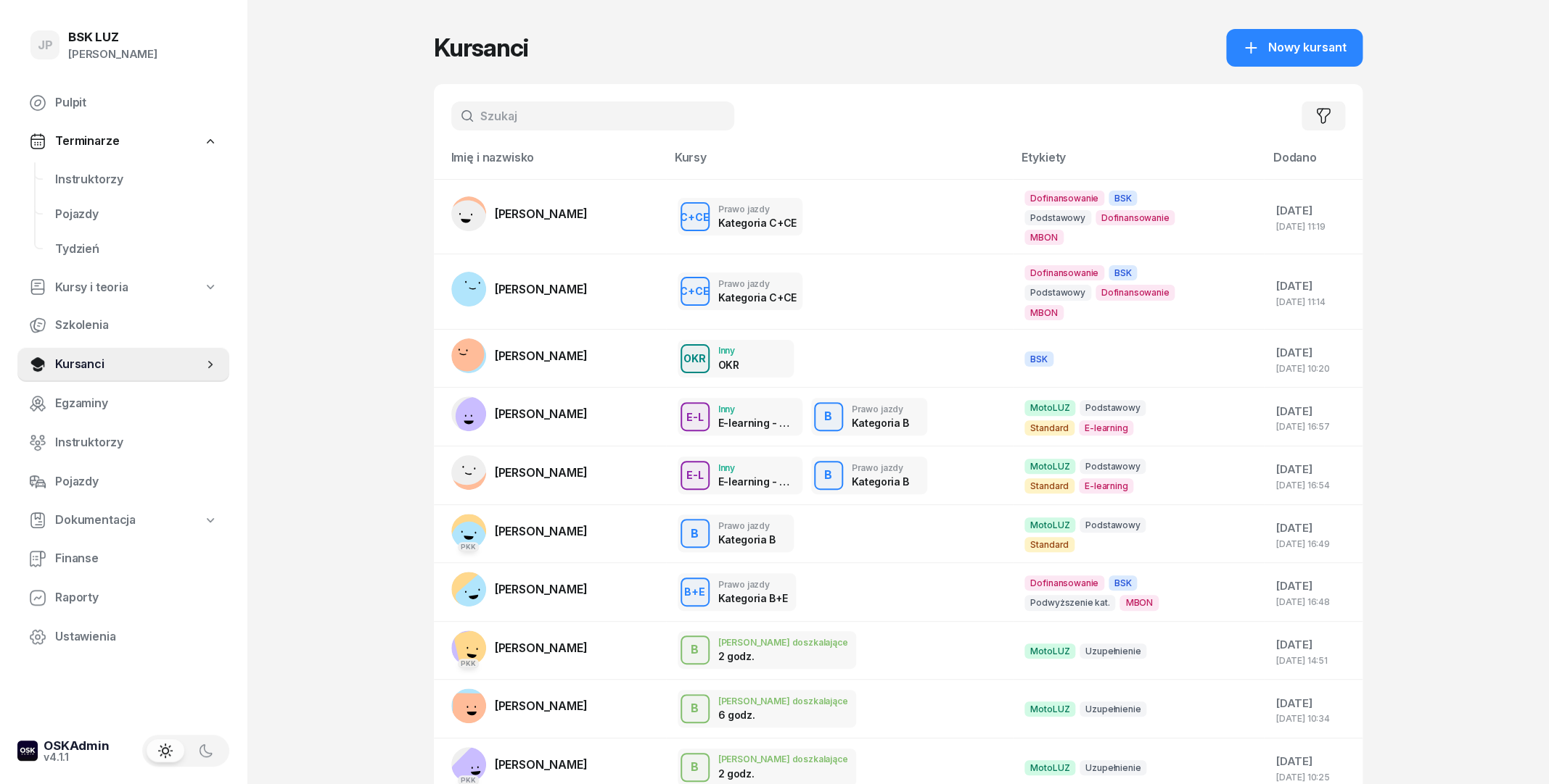
click at [530, 117] on input "text" at bounding box center [592, 116] width 283 height 29
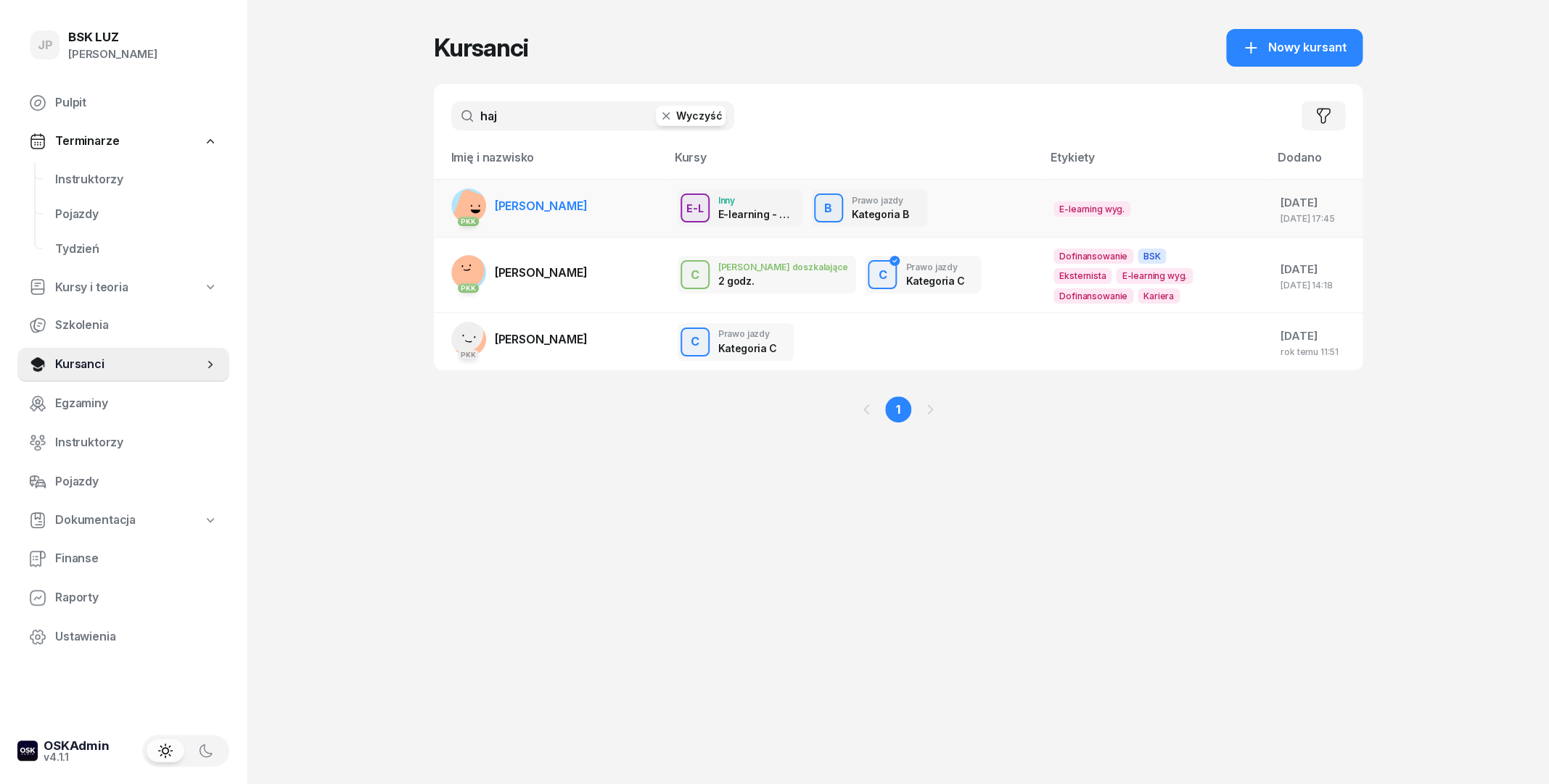
type input "haj"
click at [587, 207] on span "[PERSON_NAME]" at bounding box center [540, 206] width 93 height 14
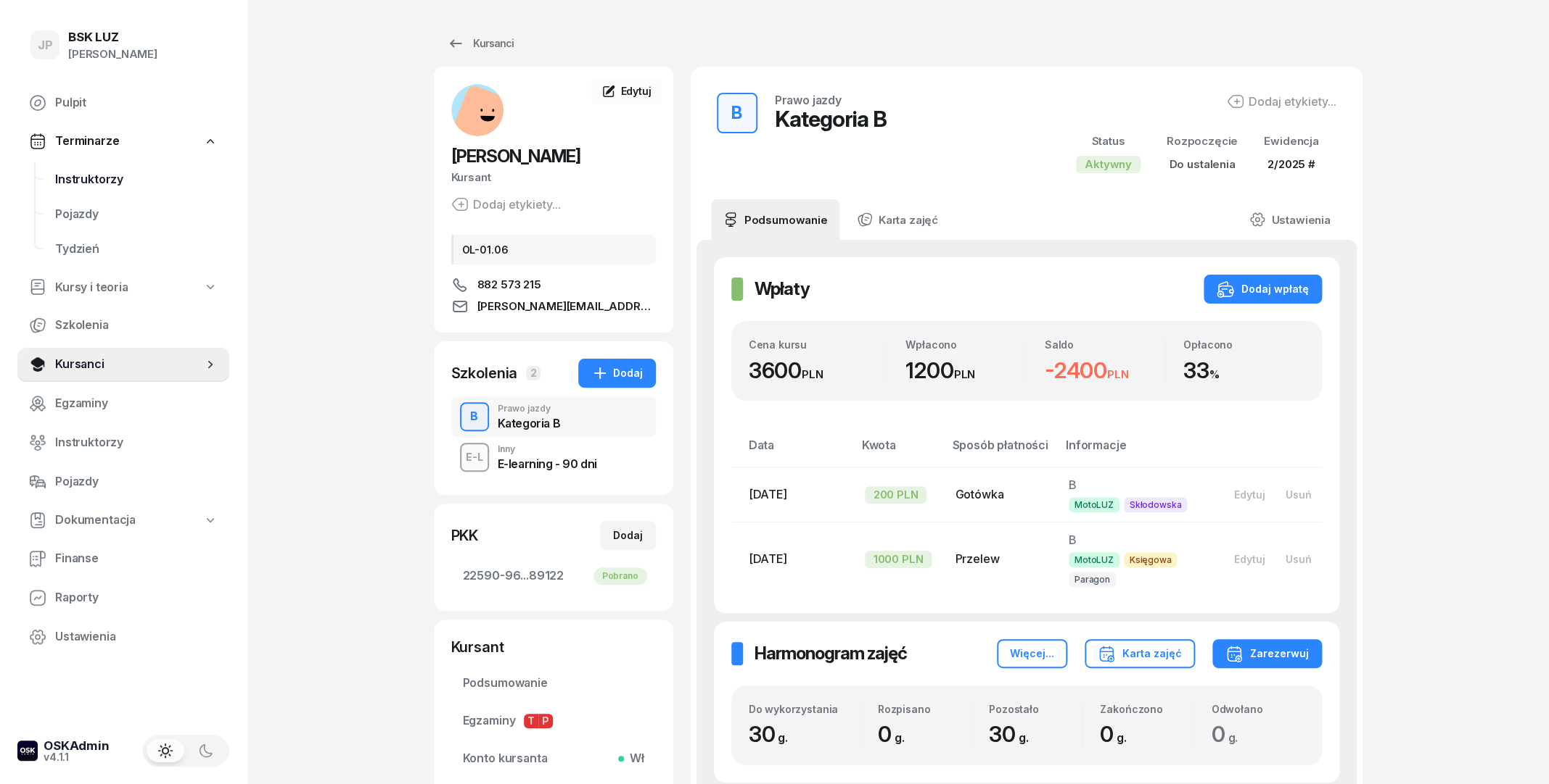
click at [108, 176] on span "Instruktorzy" at bounding box center [136, 180] width 163 height 19
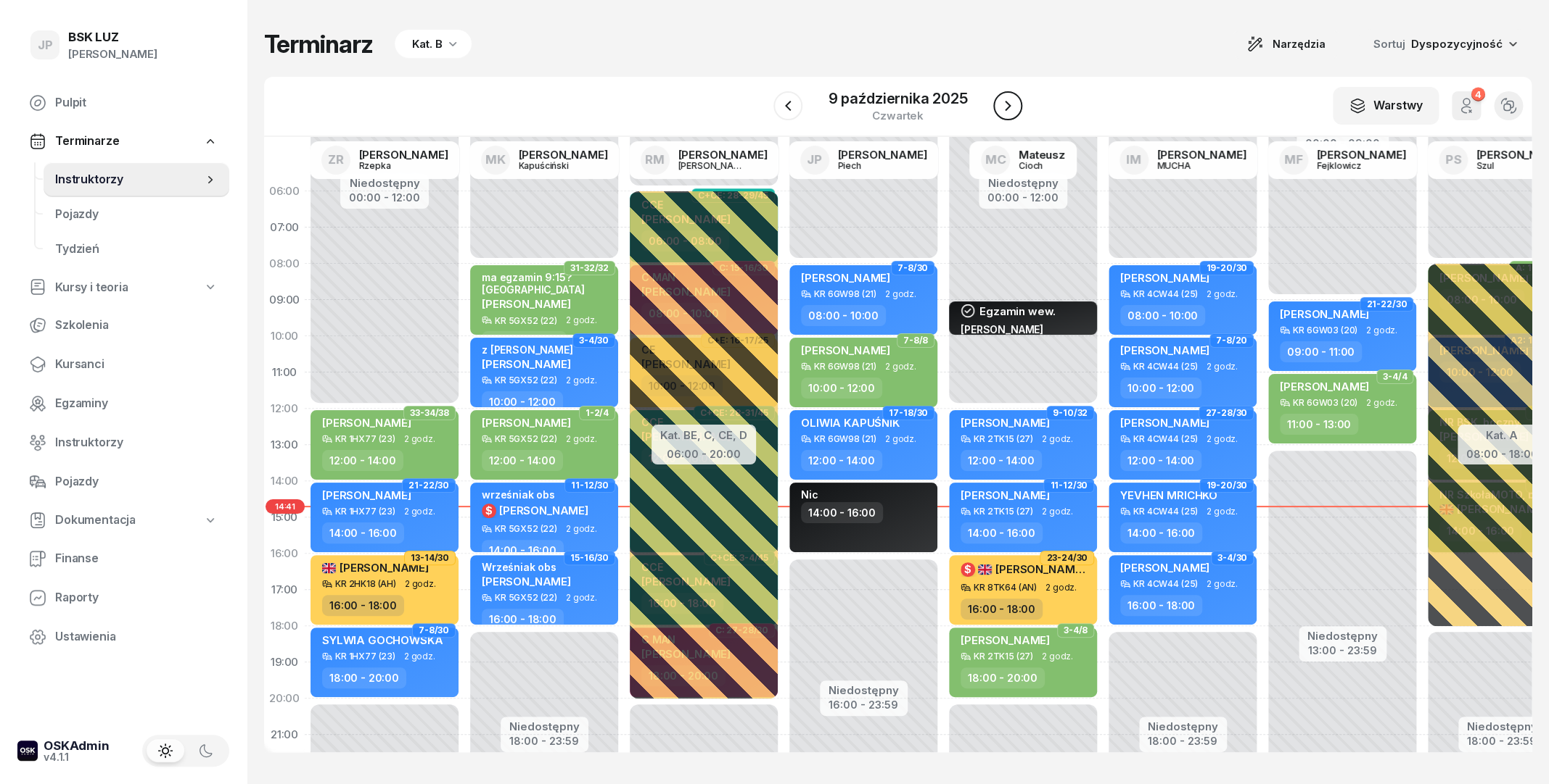
click at [996, 106] on button "button" at bounding box center [1008, 106] width 29 height 29
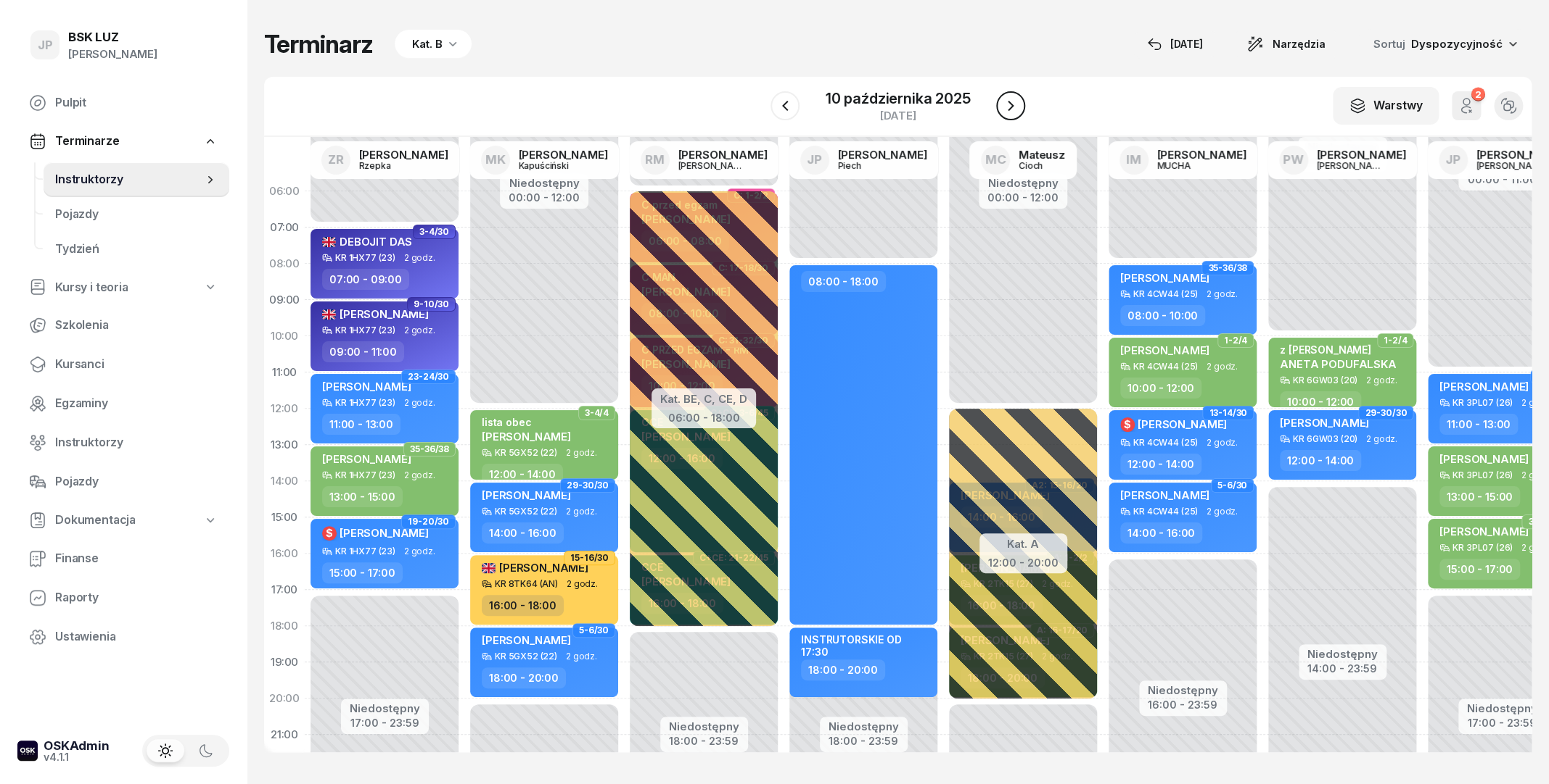
click at [996, 106] on button "button" at bounding box center [1010, 106] width 29 height 29
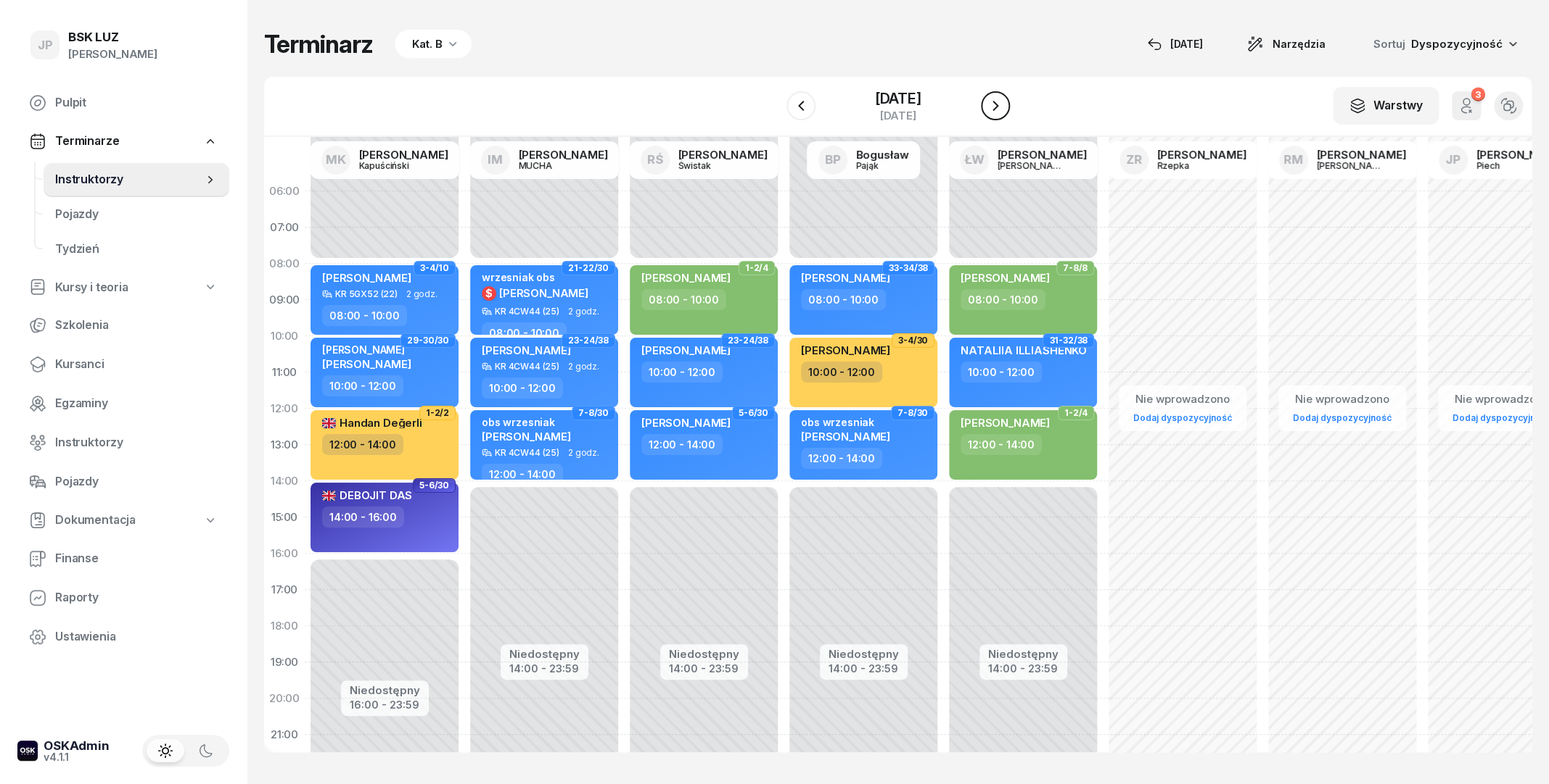
click at [996, 106] on button "button" at bounding box center [995, 106] width 29 height 29
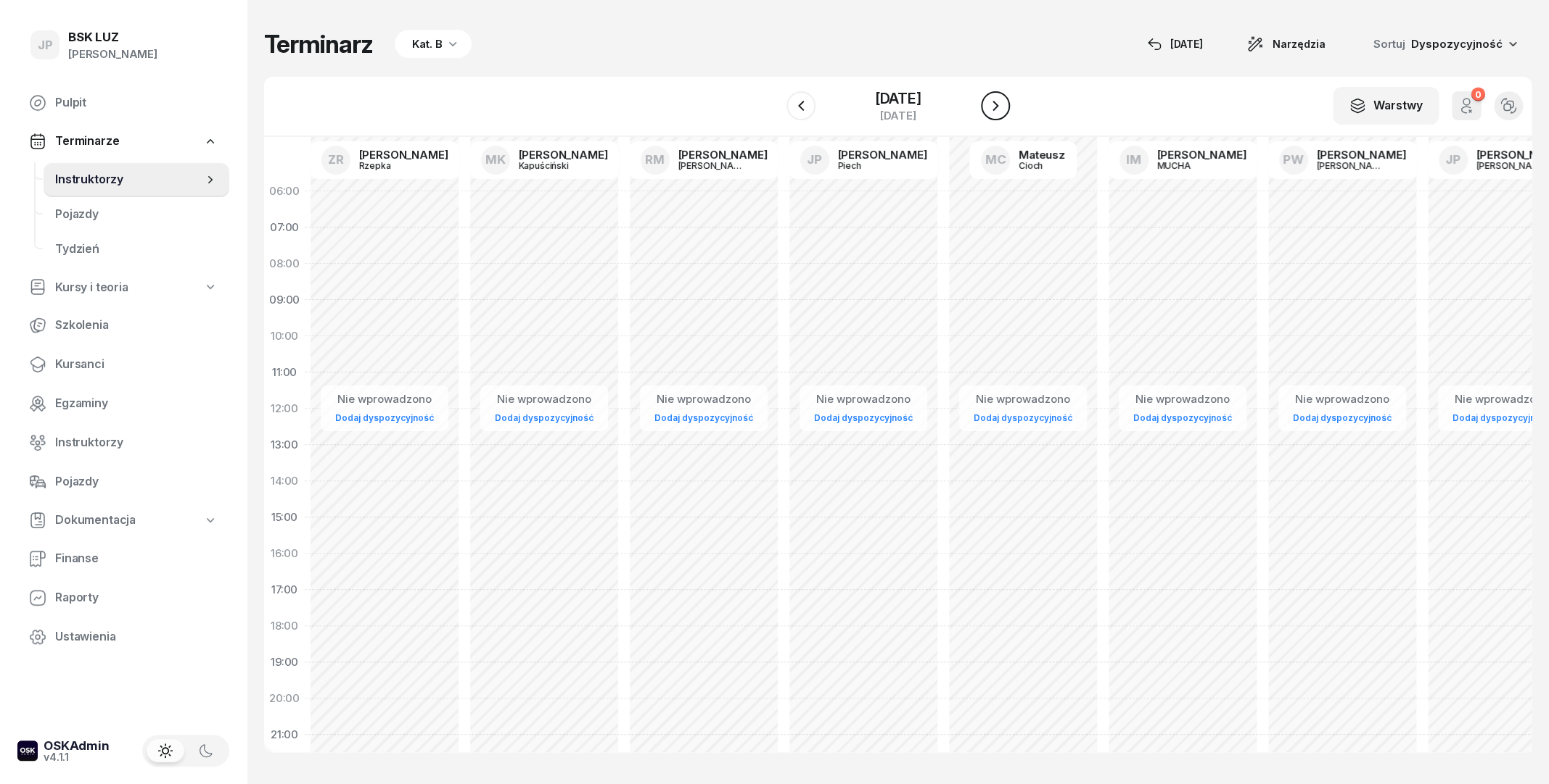
click at [996, 106] on button "button" at bounding box center [995, 106] width 29 height 29
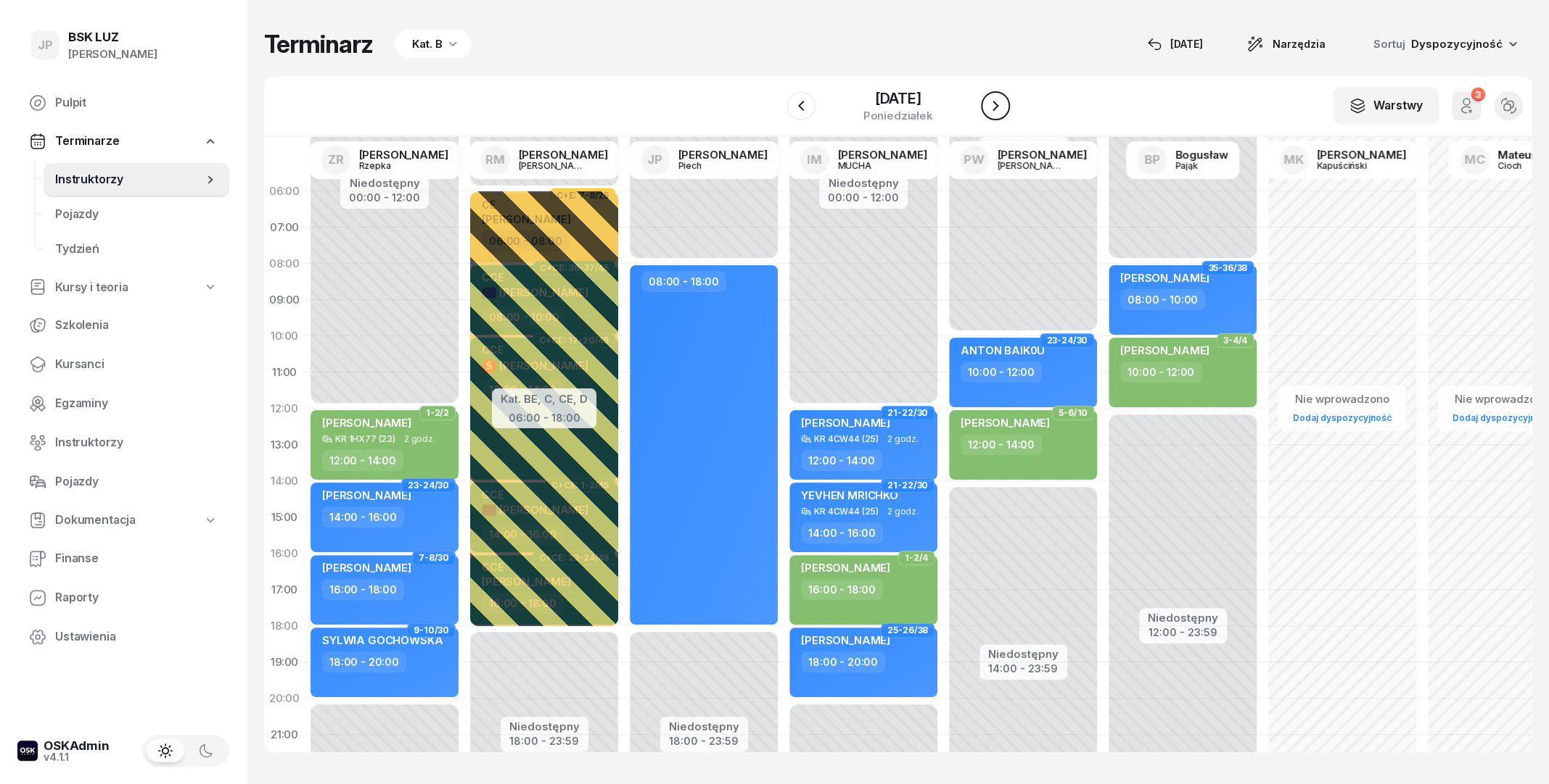
click at [996, 106] on button "button" at bounding box center [995, 106] width 29 height 29
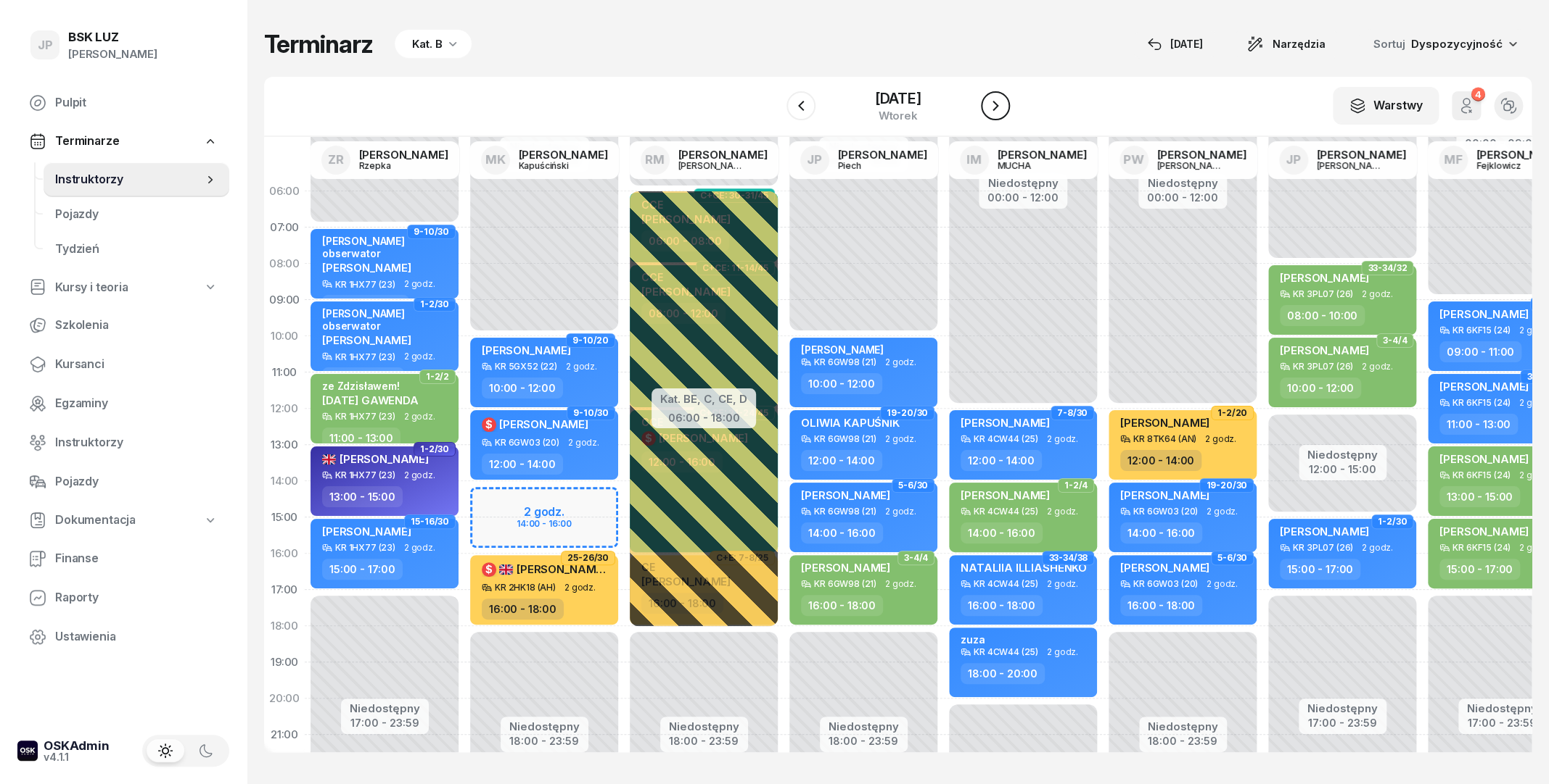
click at [1004, 108] on icon "button" at bounding box center [995, 106] width 17 height 17
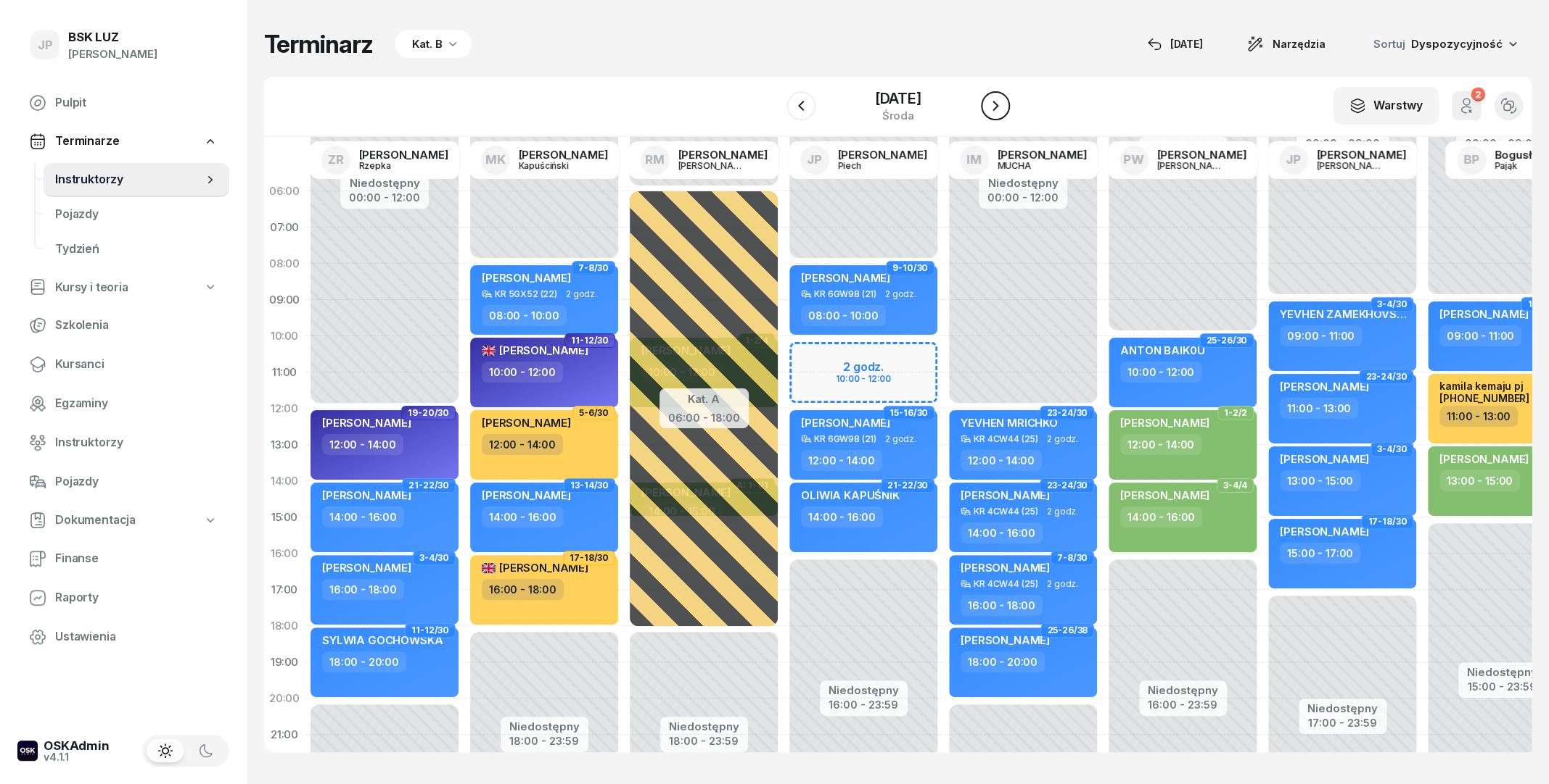
click at [1004, 108] on icon "button" at bounding box center [995, 106] width 17 height 17
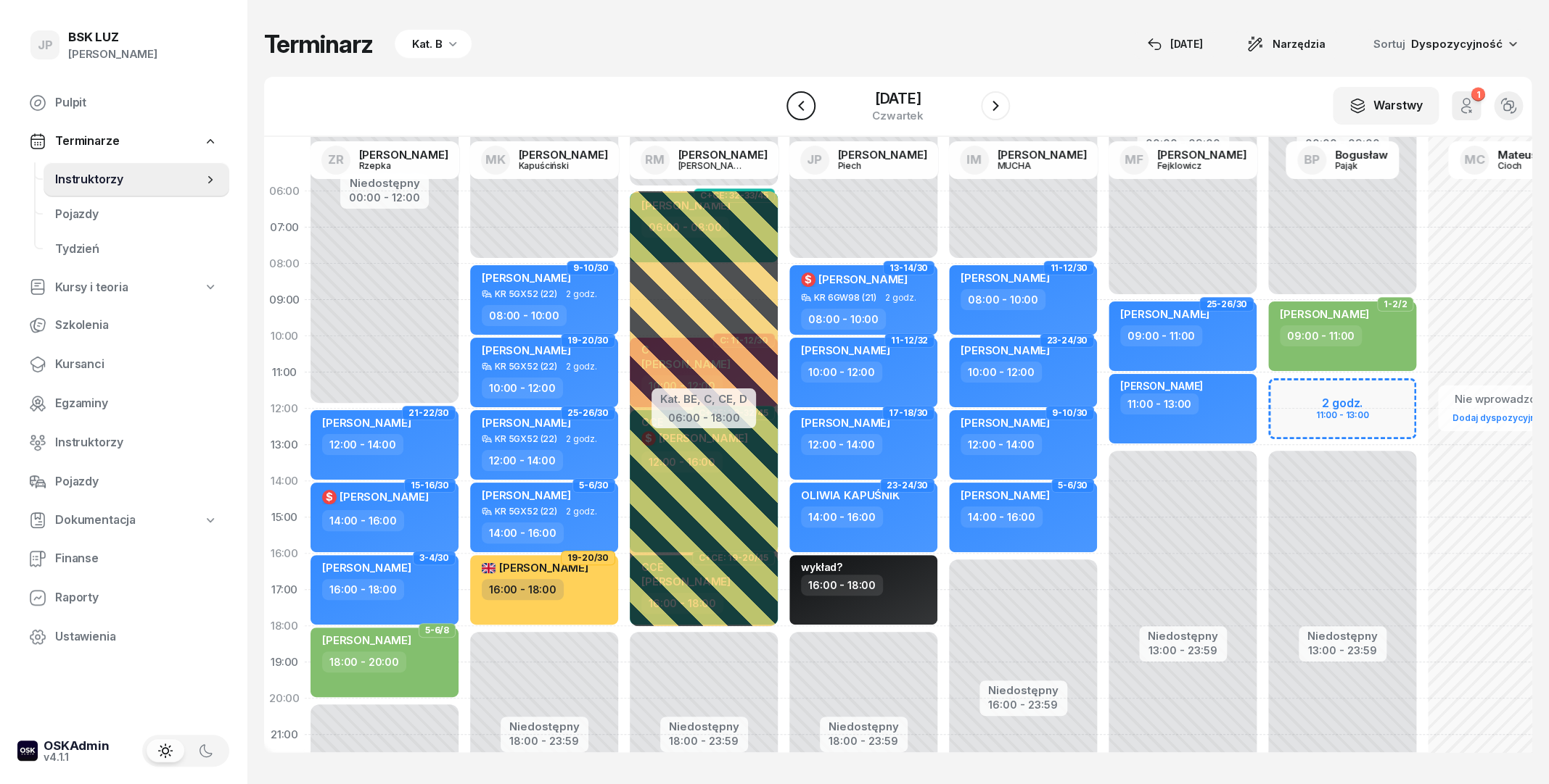
click at [793, 113] on icon "button" at bounding box center [801, 106] width 17 height 17
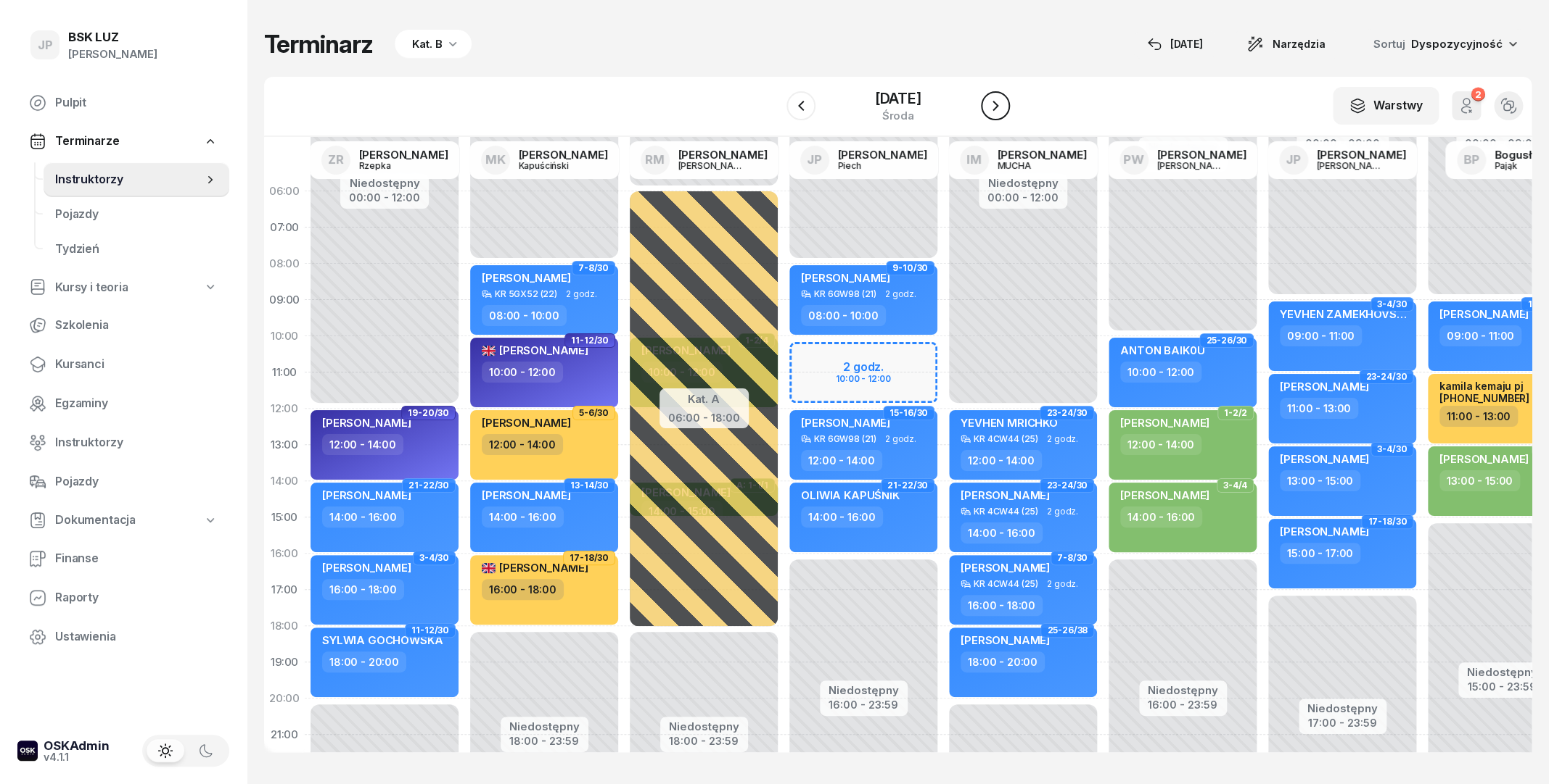
click at [1004, 98] on icon "button" at bounding box center [995, 106] width 17 height 17
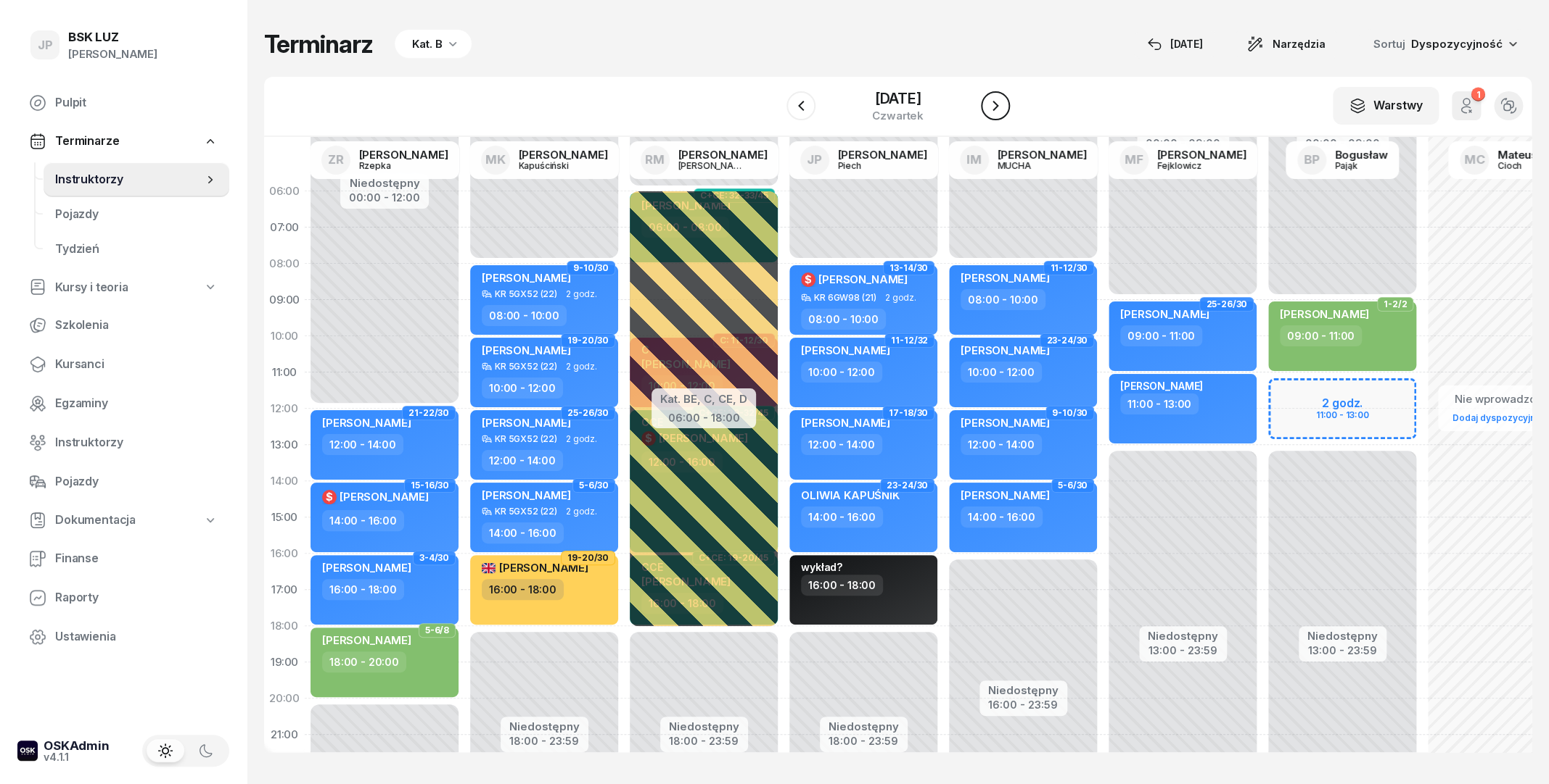
click at [1004, 106] on icon "button" at bounding box center [995, 106] width 17 height 17
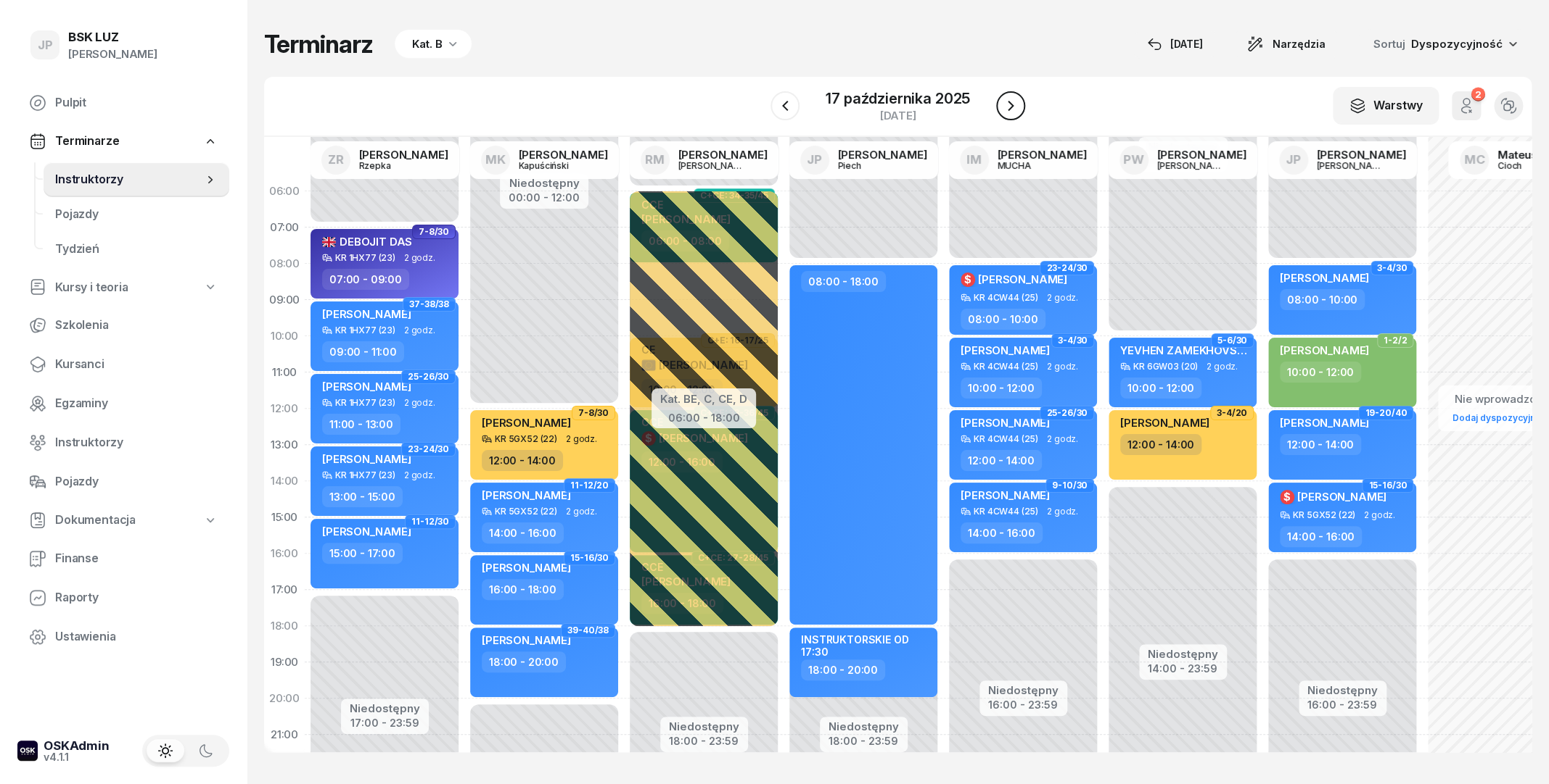
click at [1001, 102] on button "button" at bounding box center [1010, 106] width 29 height 29
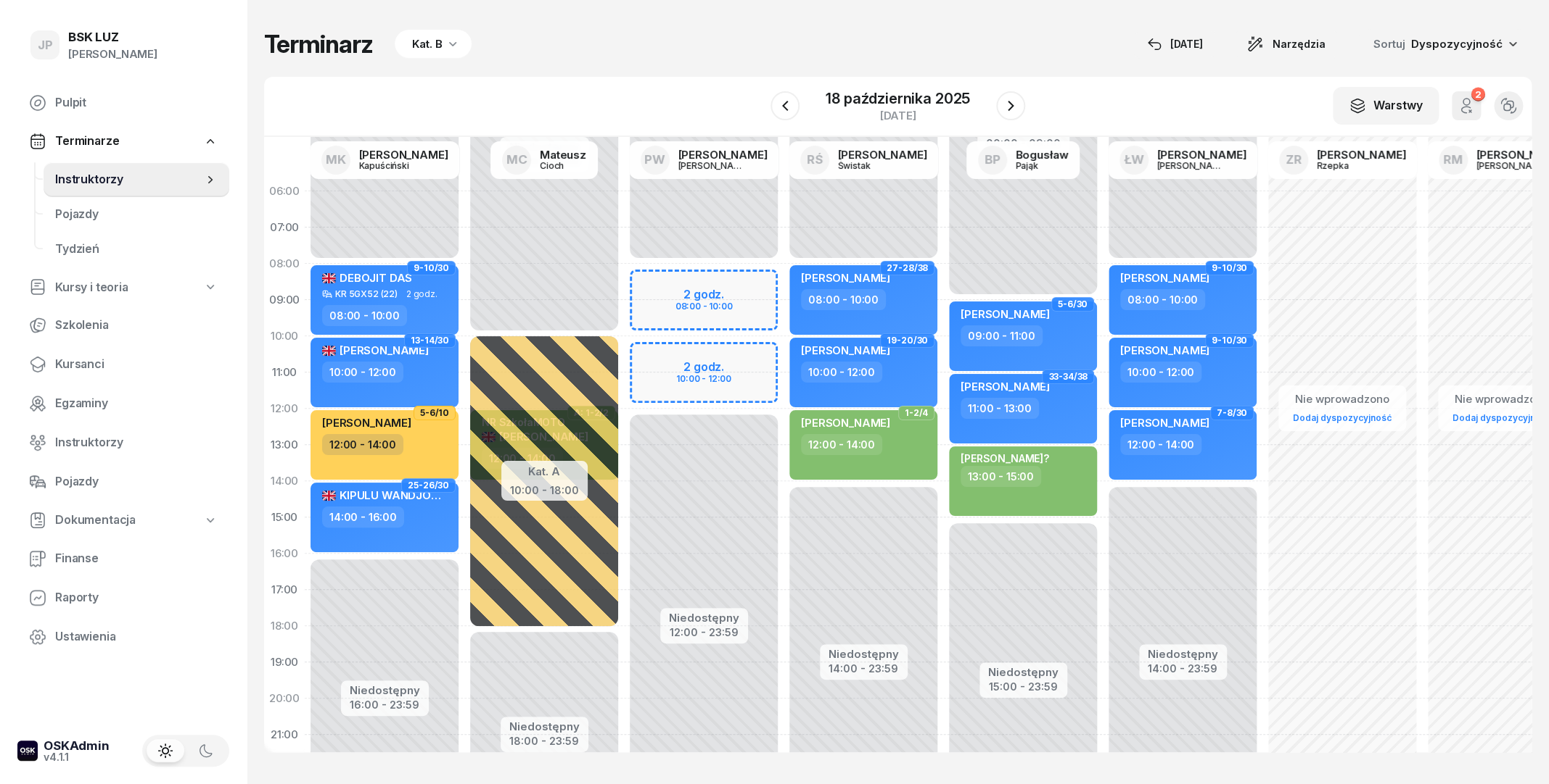
click at [704, 303] on div "Niedostępny 00:00 - 08:00 Niedostępny 12:00 - 23:59 2 godz. 08:00 - 10:00 2 god…" at bounding box center [703, 518] width 160 height 689
select select "09"
select select "11"
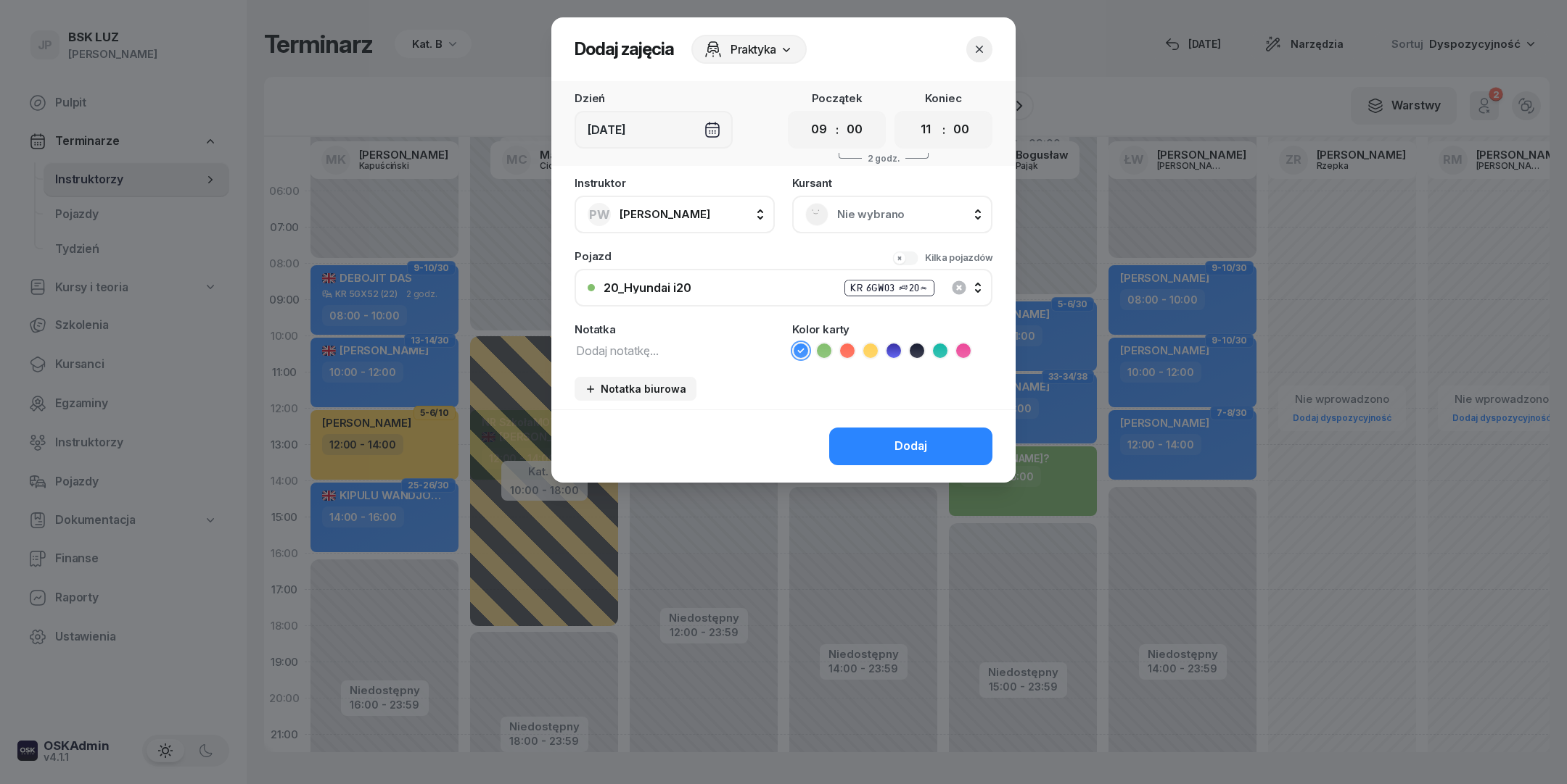
click at [983, 48] on icon "button" at bounding box center [980, 50] width 14 height 14
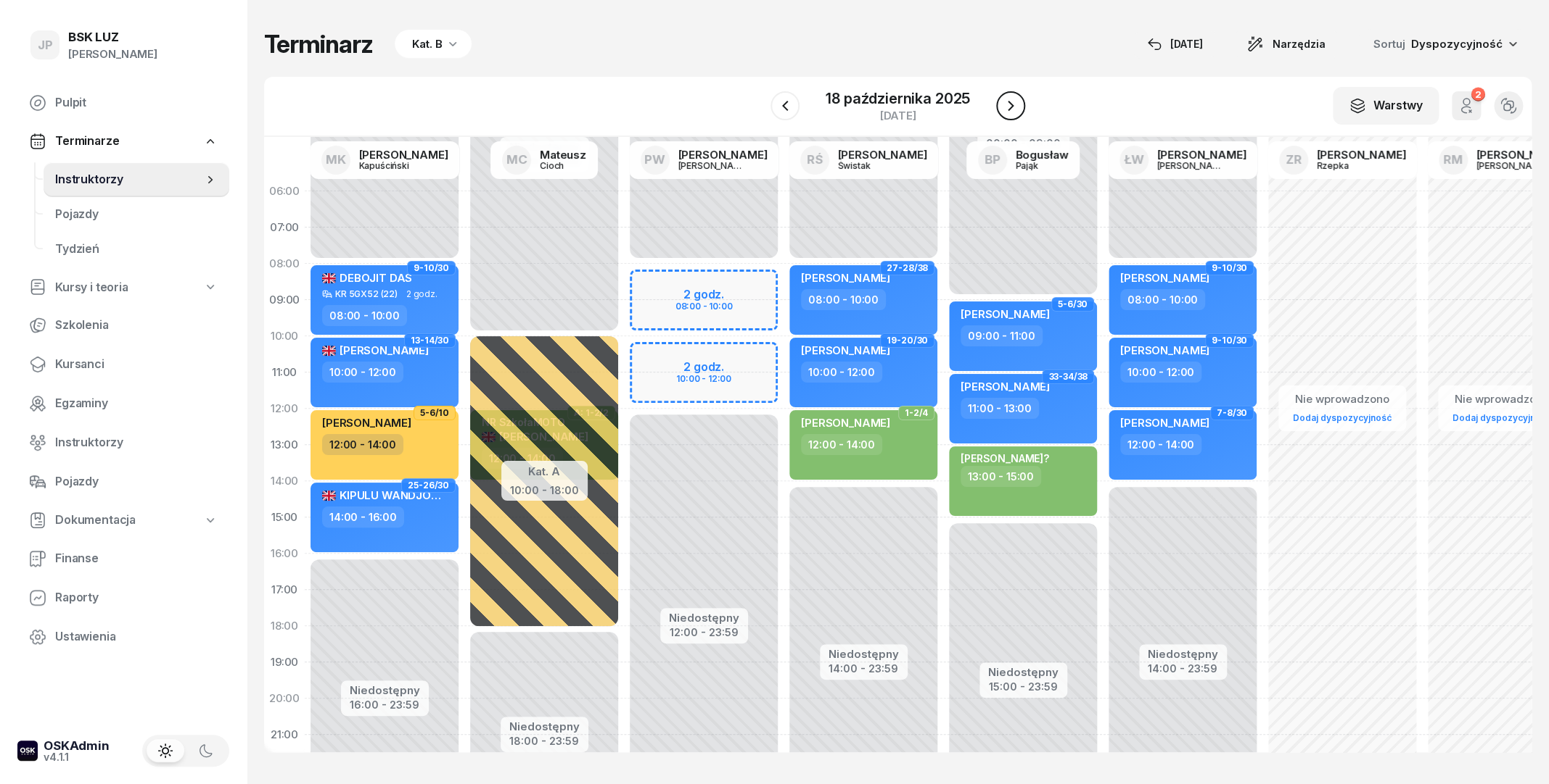
click at [1008, 108] on icon "button" at bounding box center [1009, 106] width 17 height 17
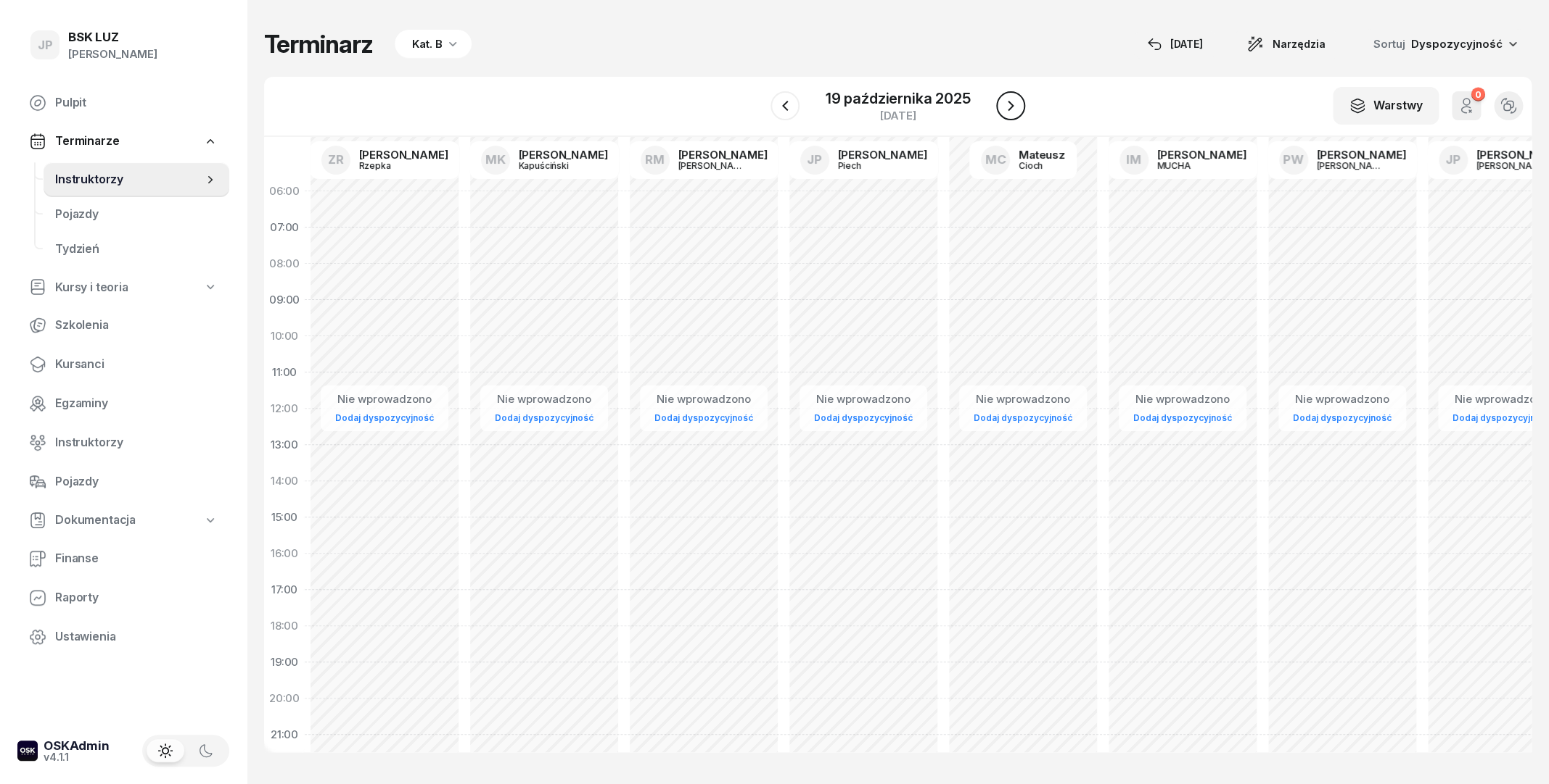
click at [1008, 108] on icon "button" at bounding box center [1009, 106] width 17 height 17
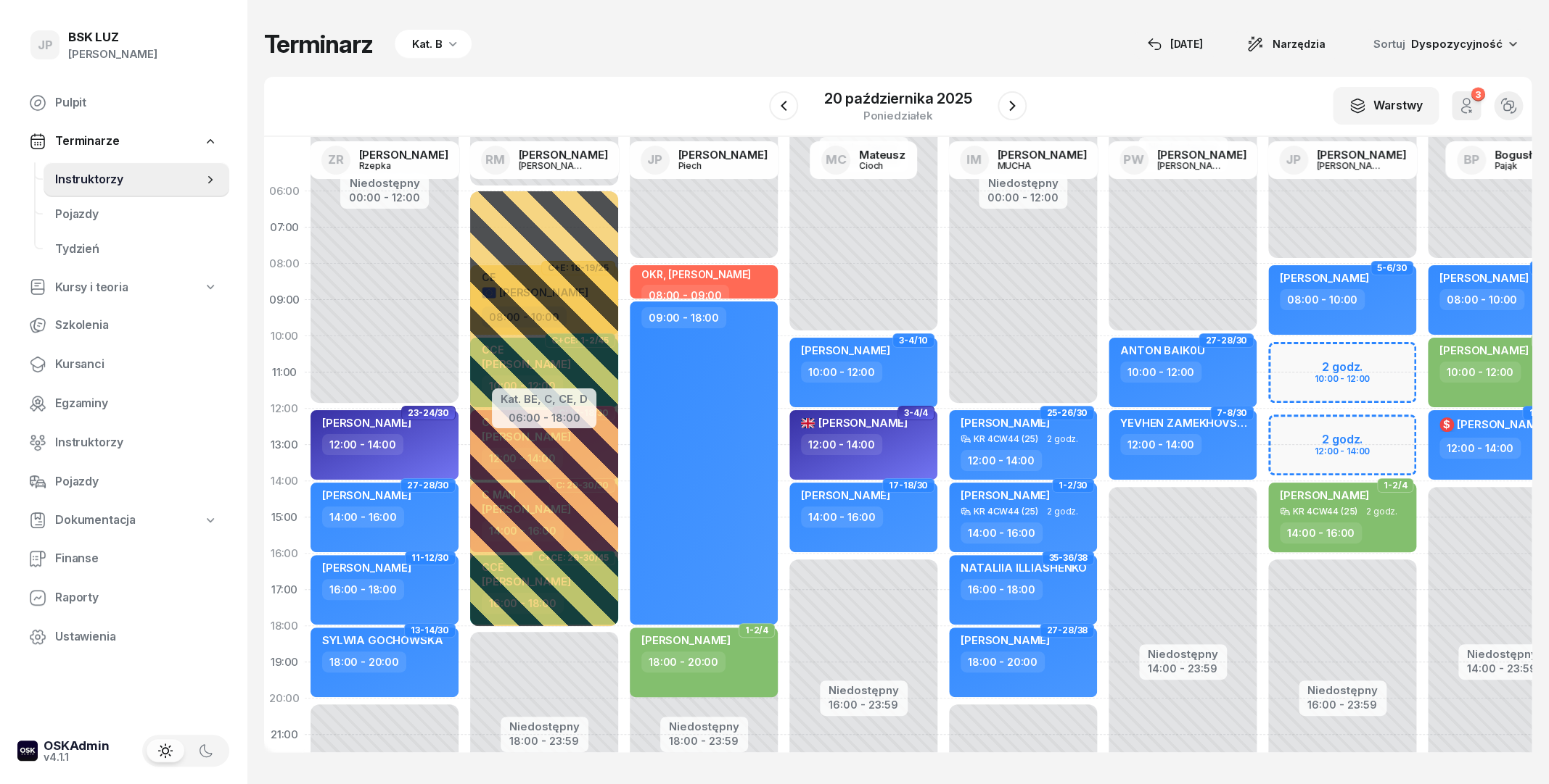
click at [1322, 382] on div "Niedostępny 00:00 - 08:00 Niedostępny 16:00 - 23:59 2 godz. 10:00 - 12:00 2 god…" at bounding box center [1342, 518] width 160 height 689
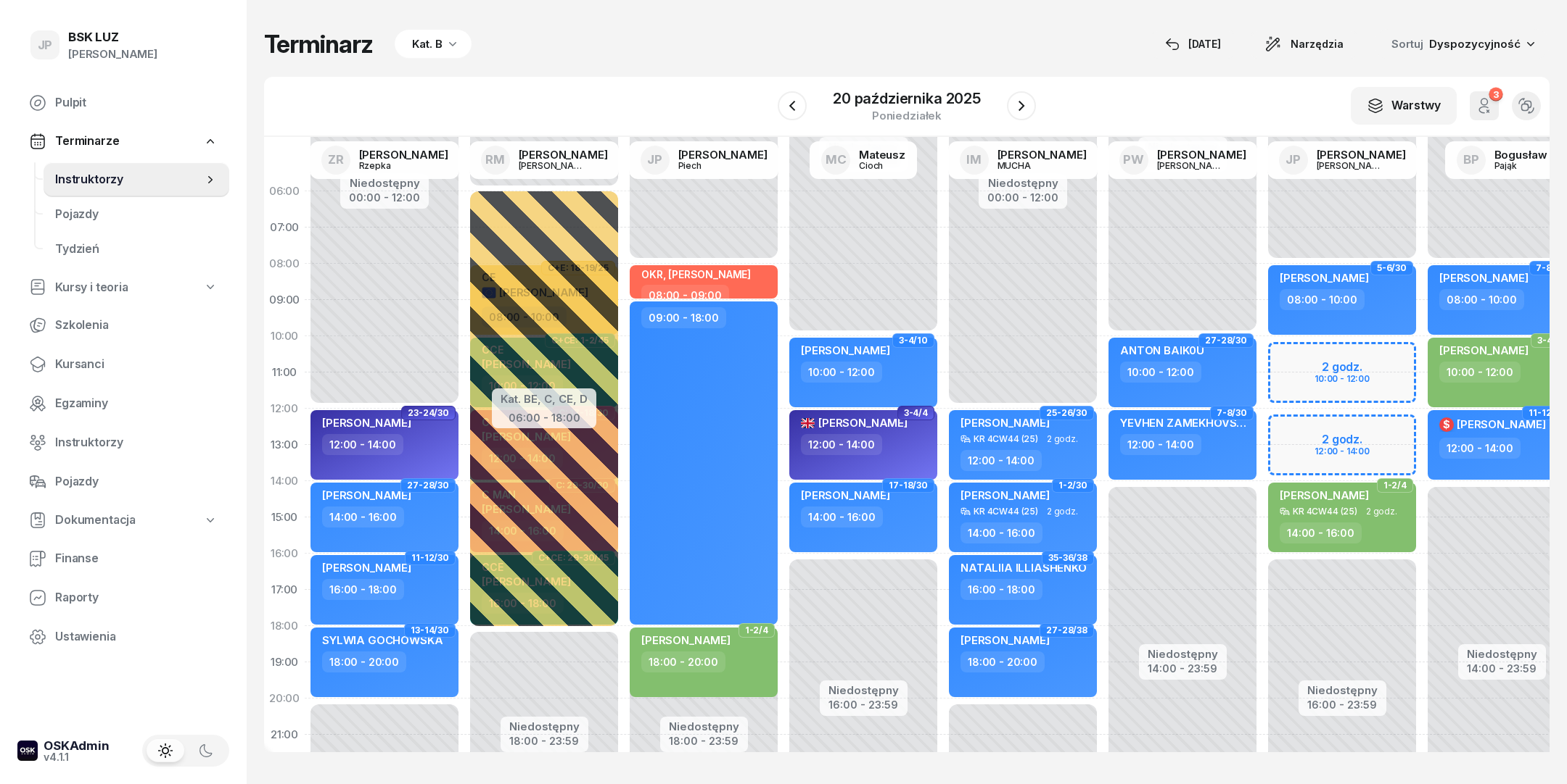
select select "11"
select select "13"
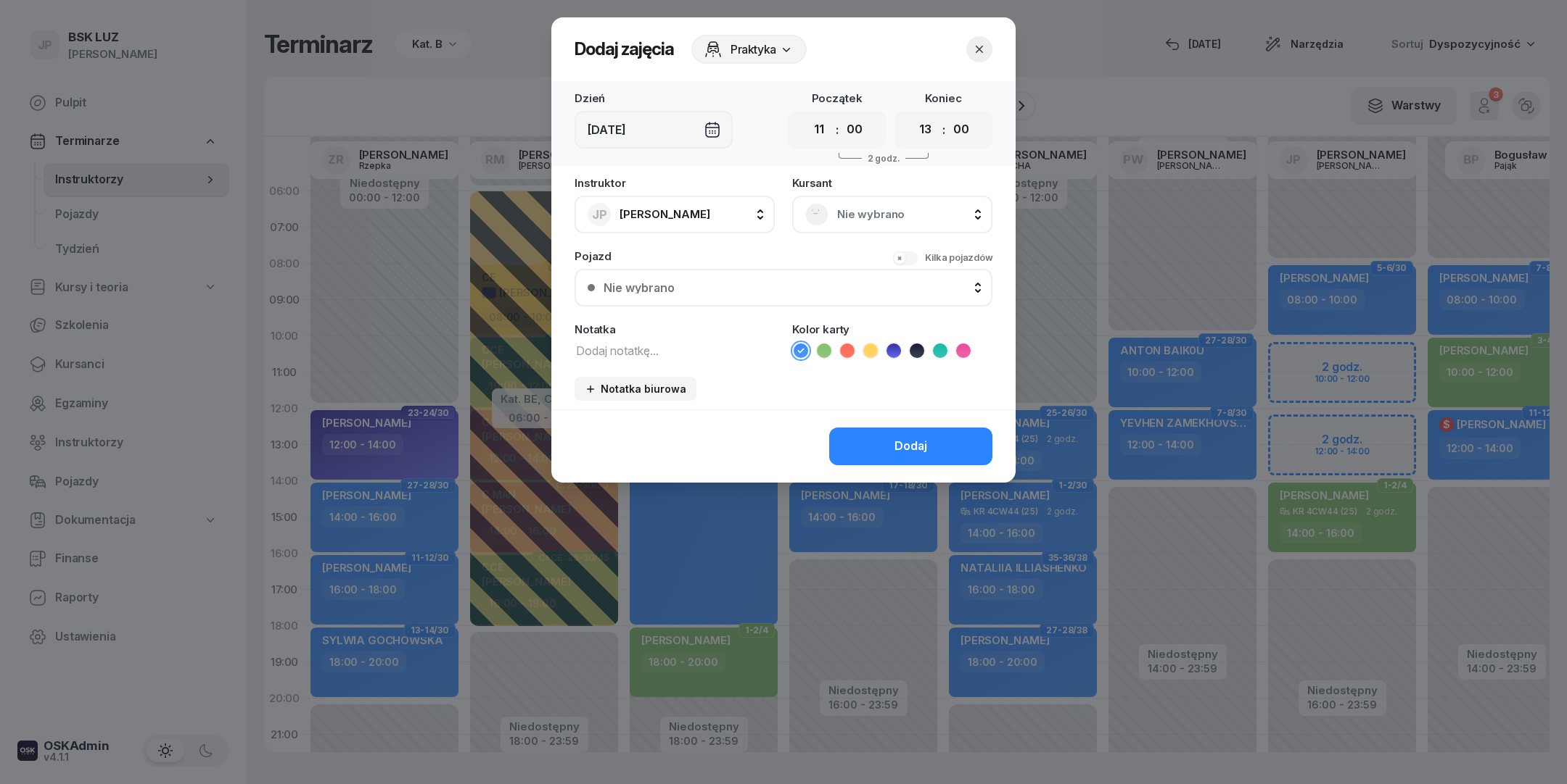
click at [980, 54] on icon "button" at bounding box center [980, 50] width 14 height 14
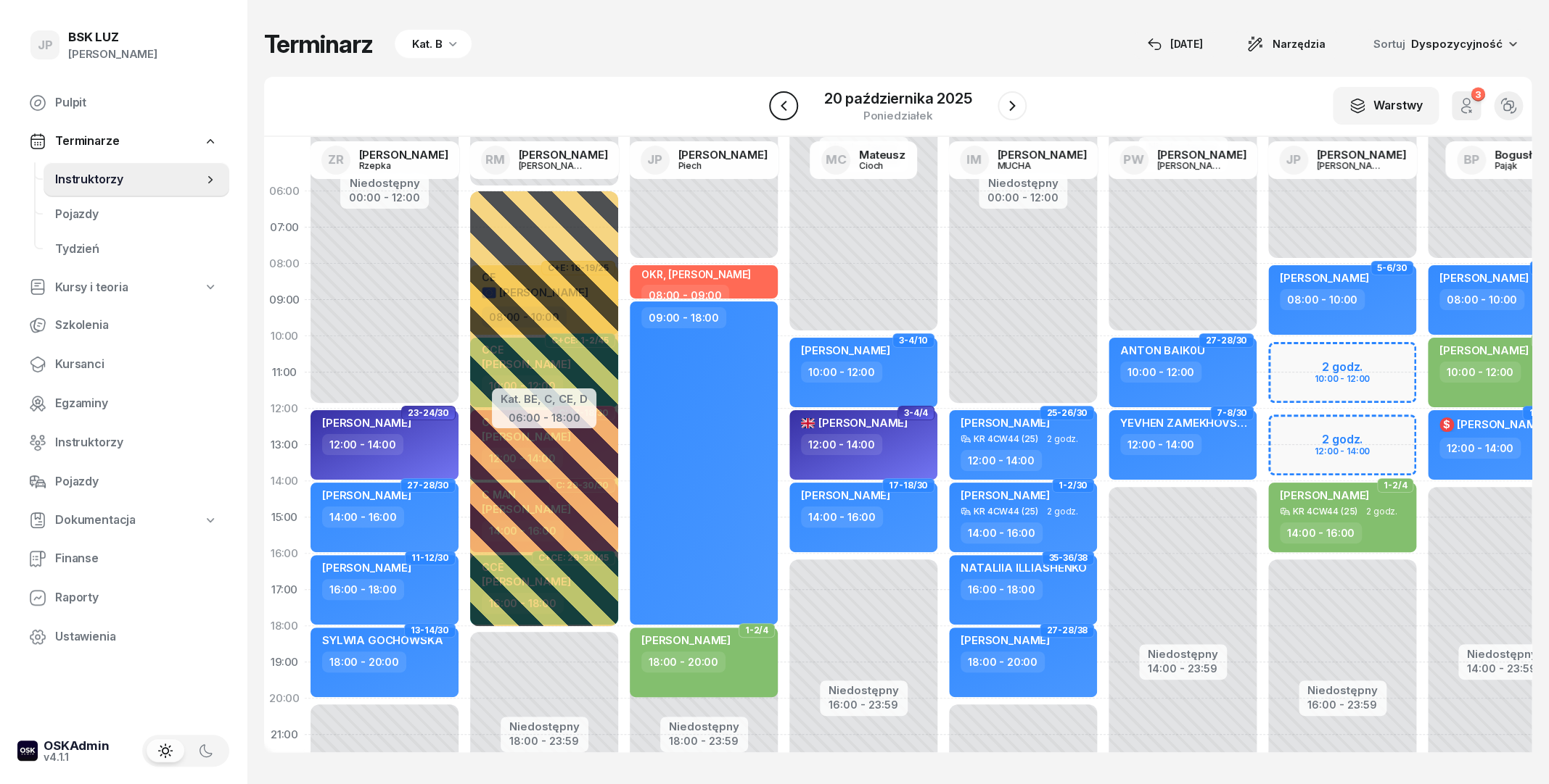
click at [785, 107] on icon "button" at bounding box center [783, 106] width 17 height 17
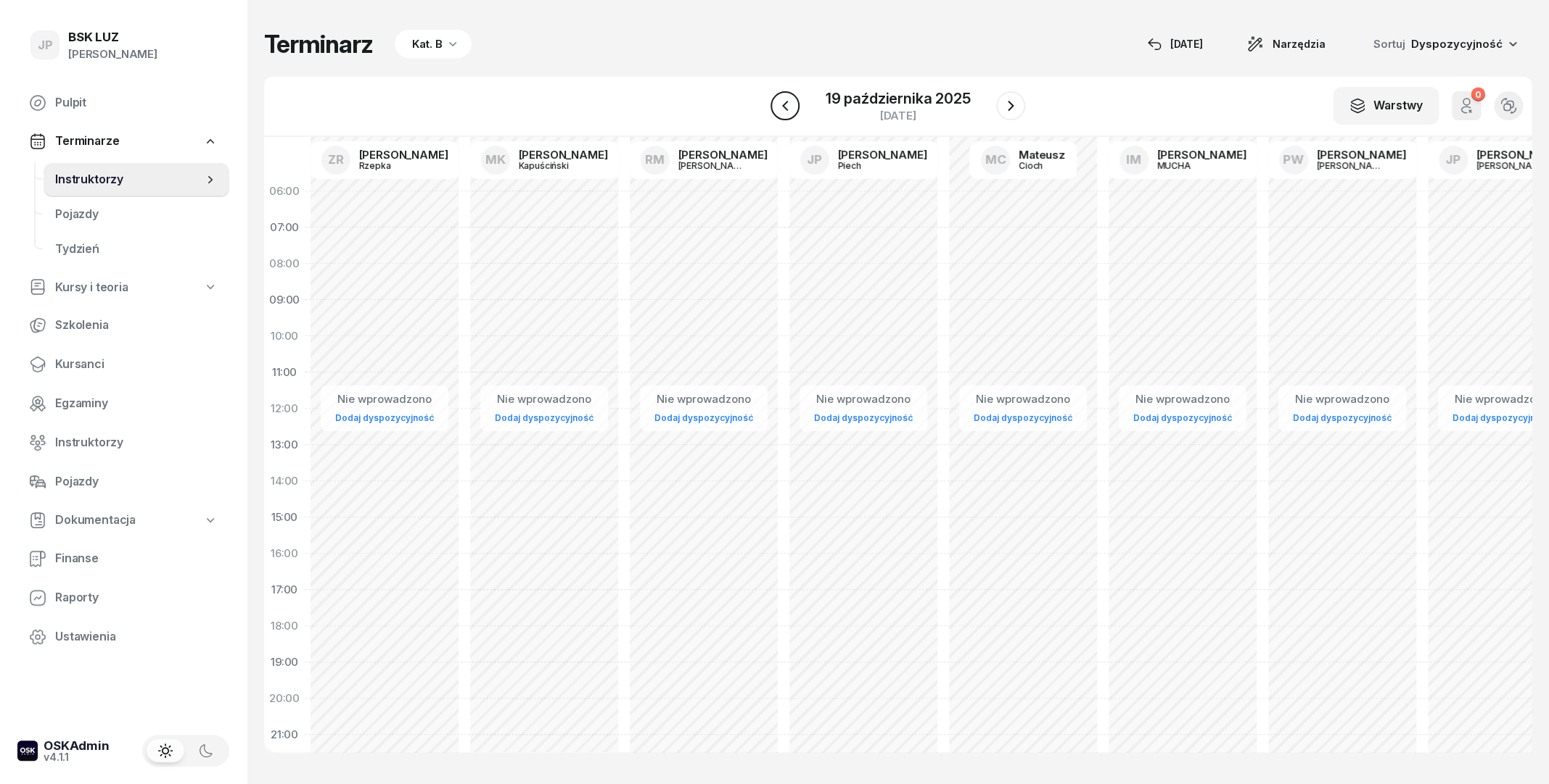
click at [785, 107] on icon "button" at bounding box center [784, 106] width 5 height 10
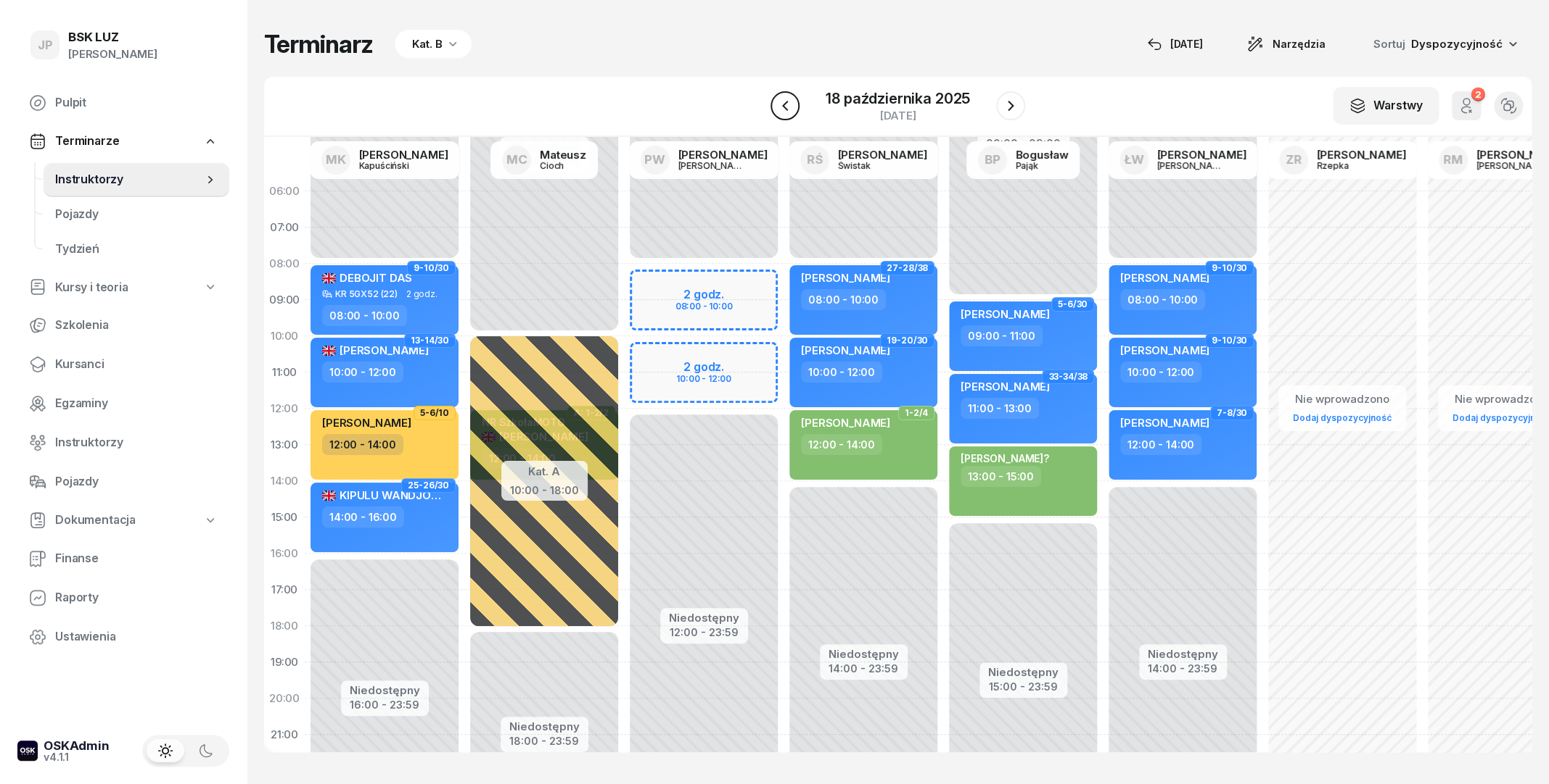
click at [788, 107] on icon "button" at bounding box center [784, 106] width 17 height 17
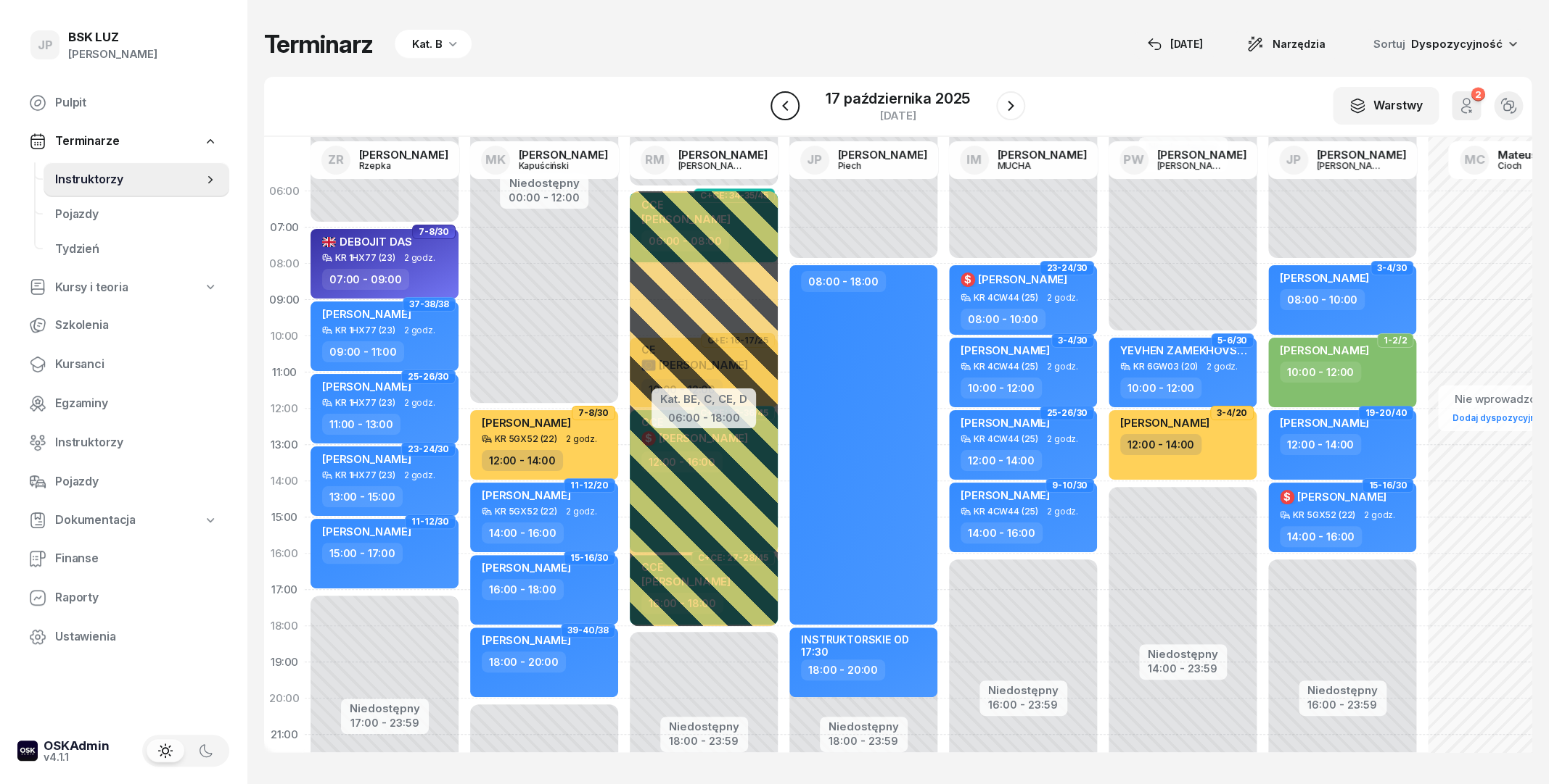
click at [788, 107] on icon "button" at bounding box center [784, 106] width 17 height 17
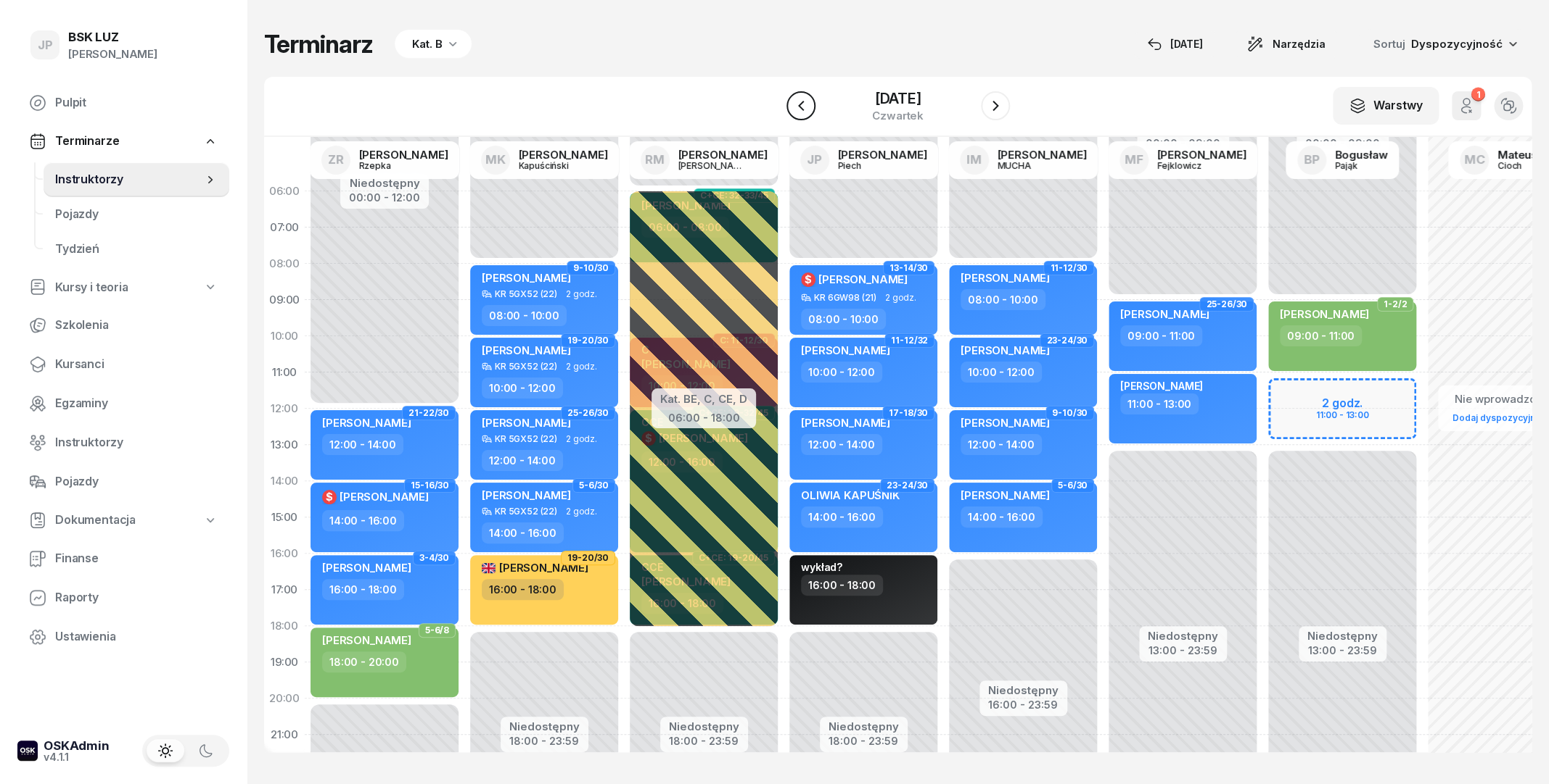
click at [793, 107] on icon "button" at bounding box center [801, 106] width 17 height 17
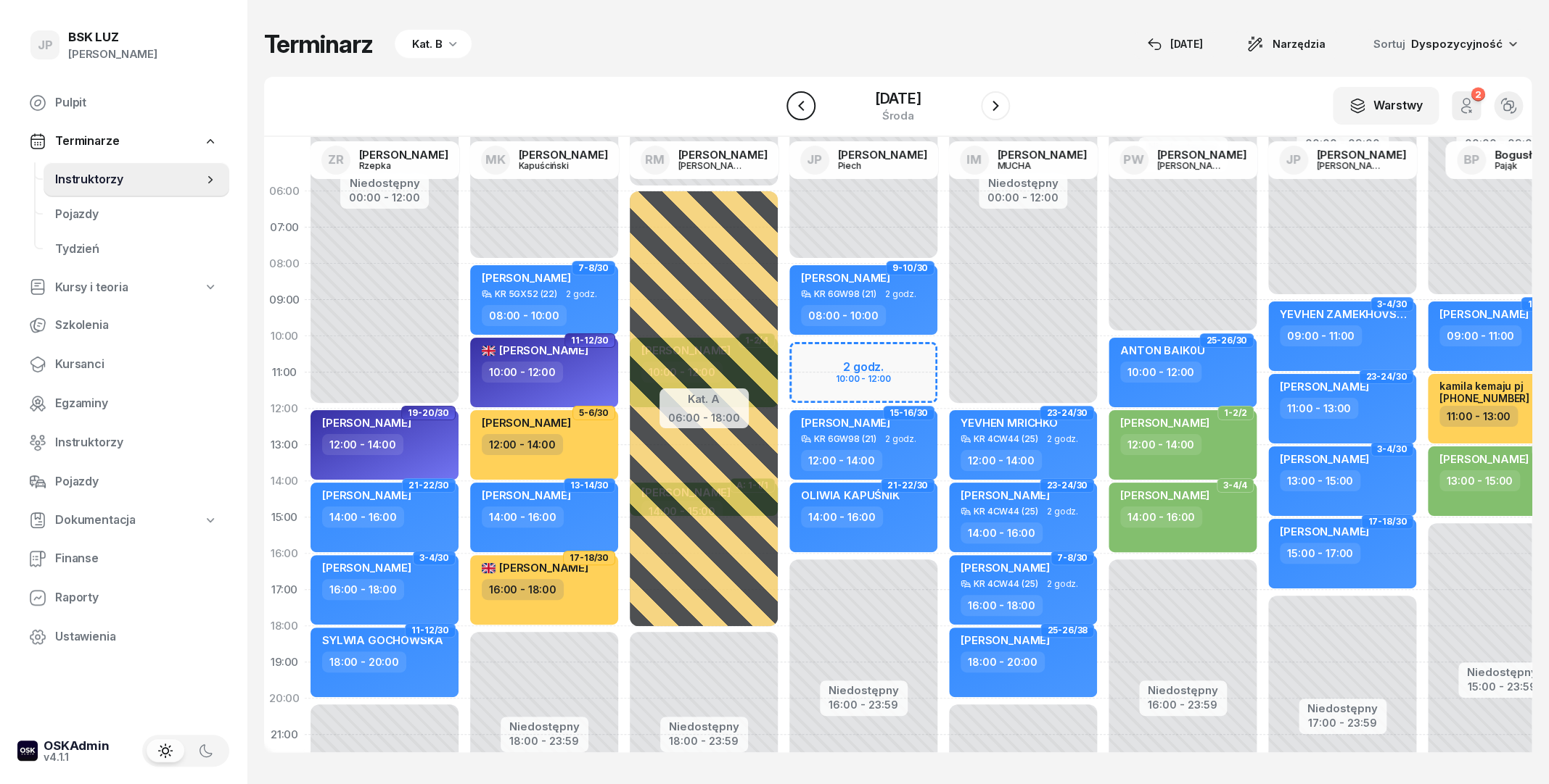
click at [793, 107] on icon "button" at bounding box center [801, 106] width 17 height 17
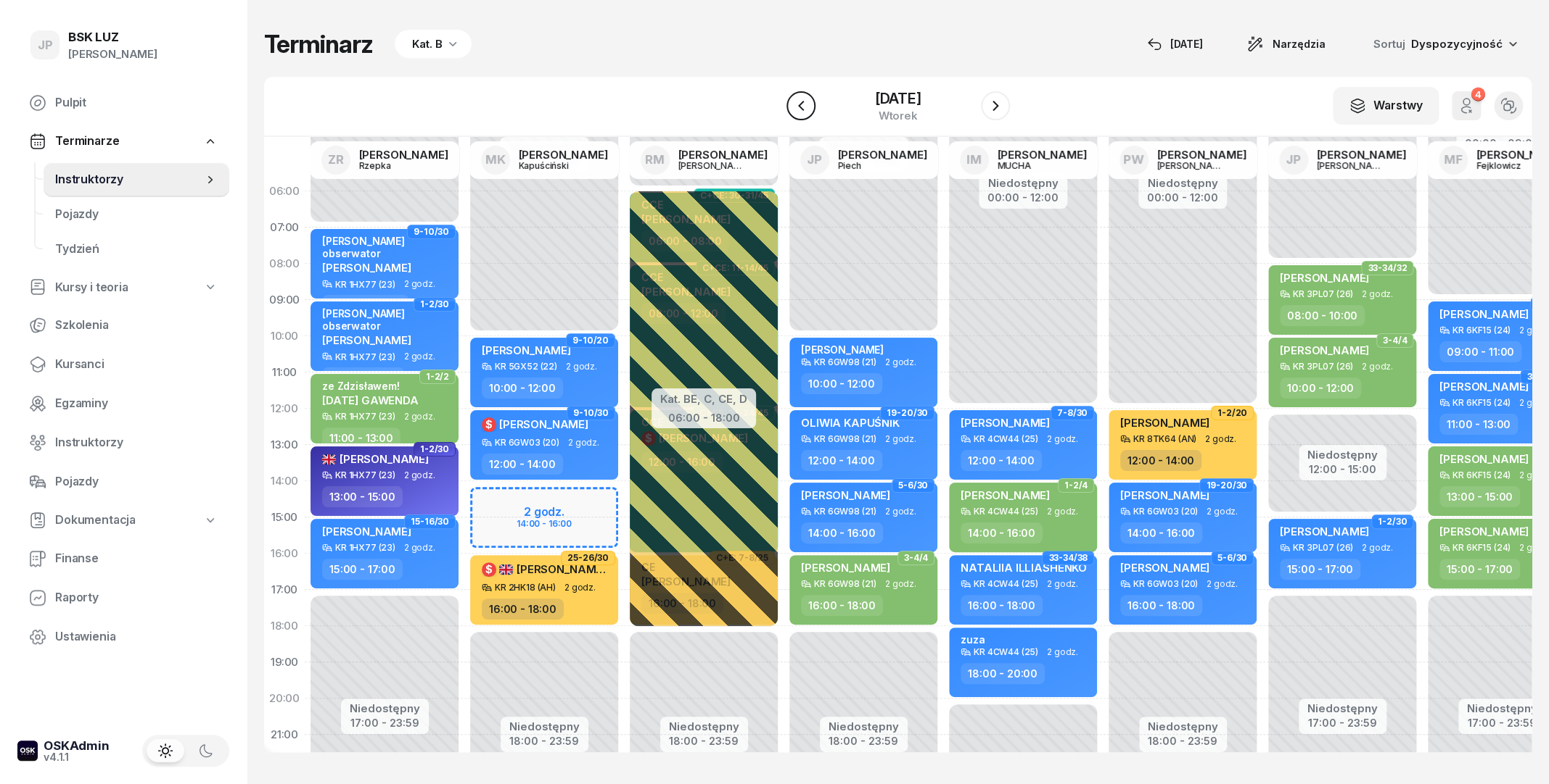
click at [793, 108] on icon "button" at bounding box center [801, 106] width 17 height 17
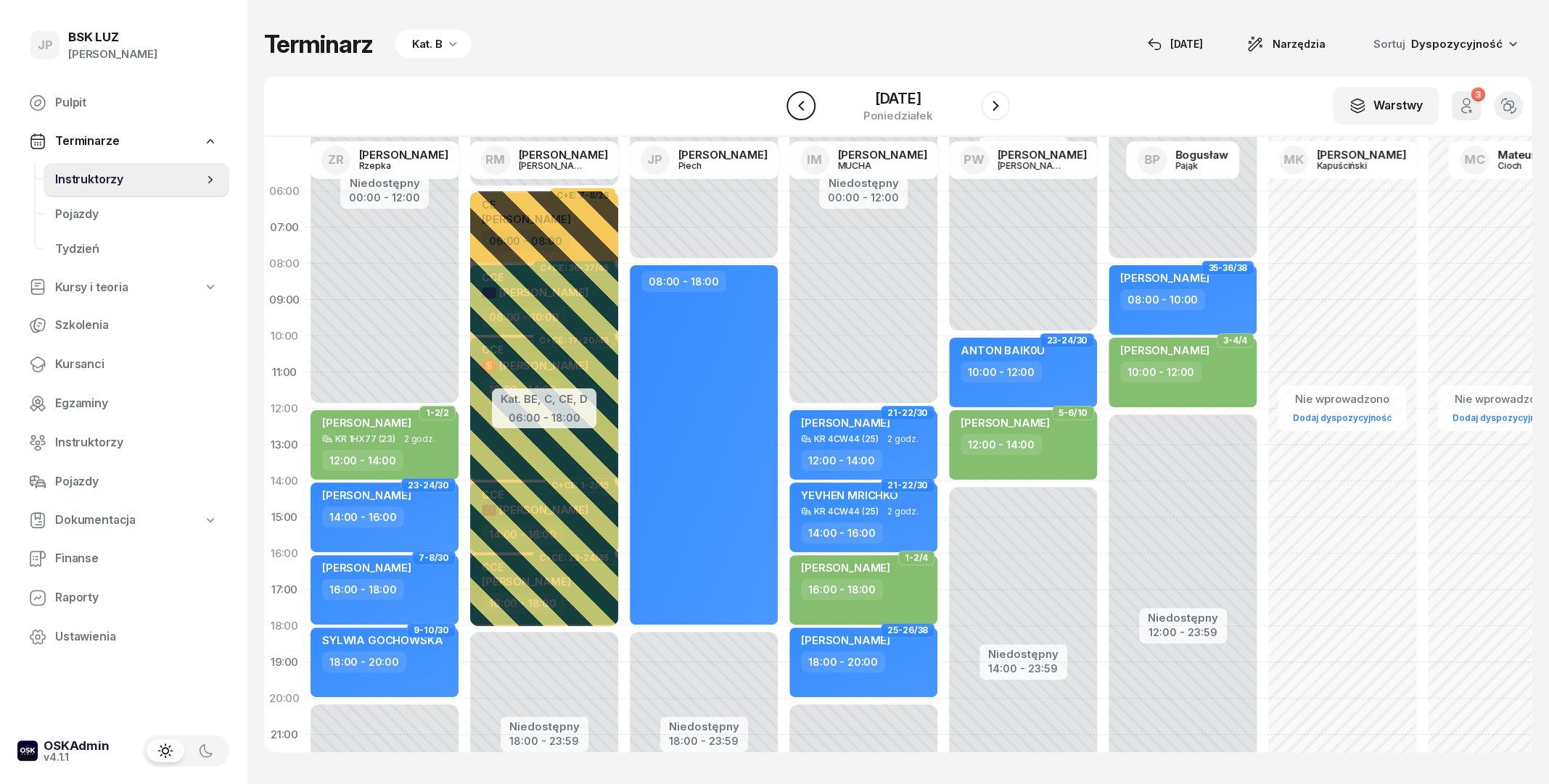
click at [793, 108] on icon "button" at bounding box center [801, 106] width 17 height 17
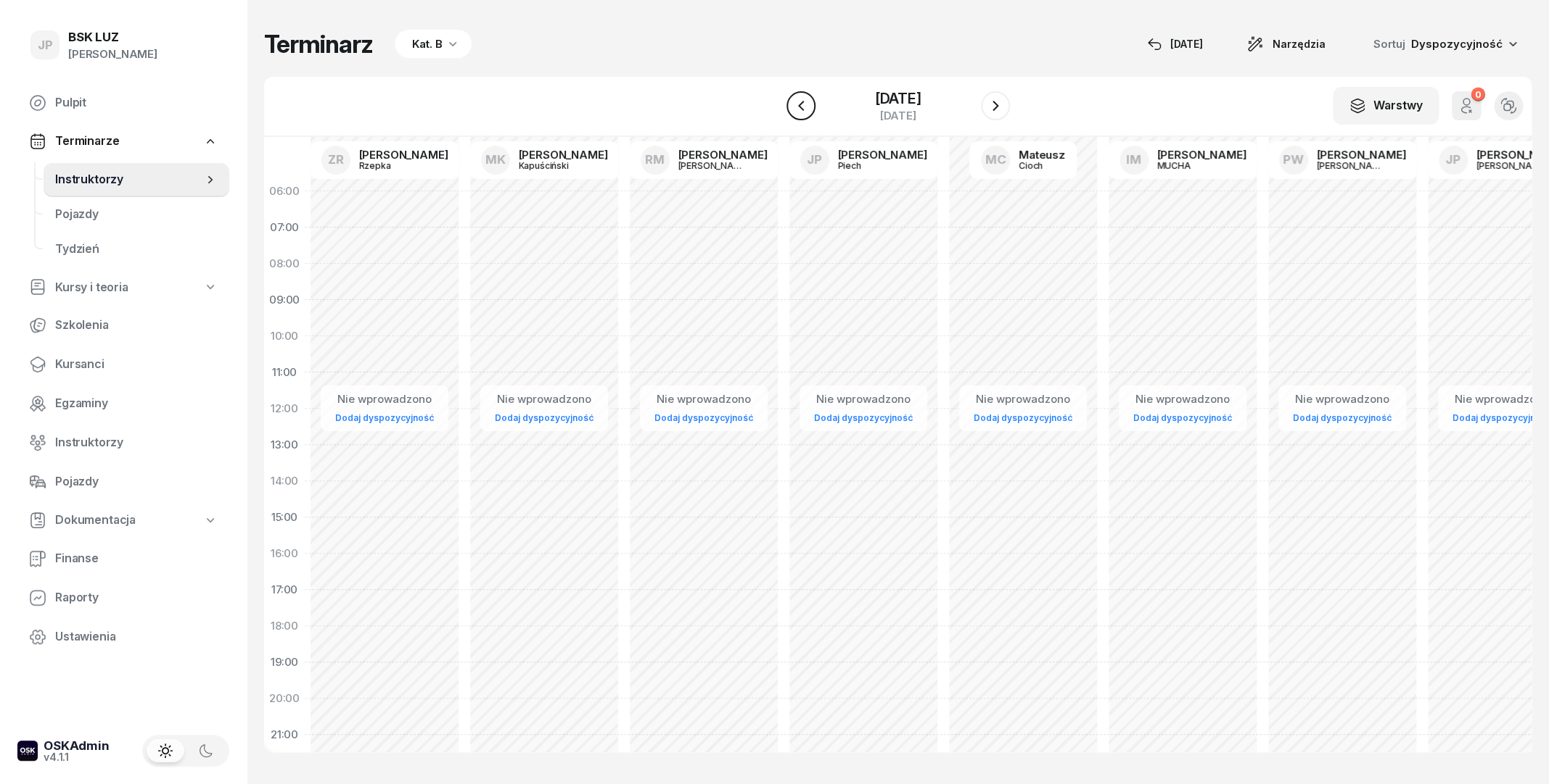
click at [793, 106] on icon "button" at bounding box center [801, 106] width 17 height 17
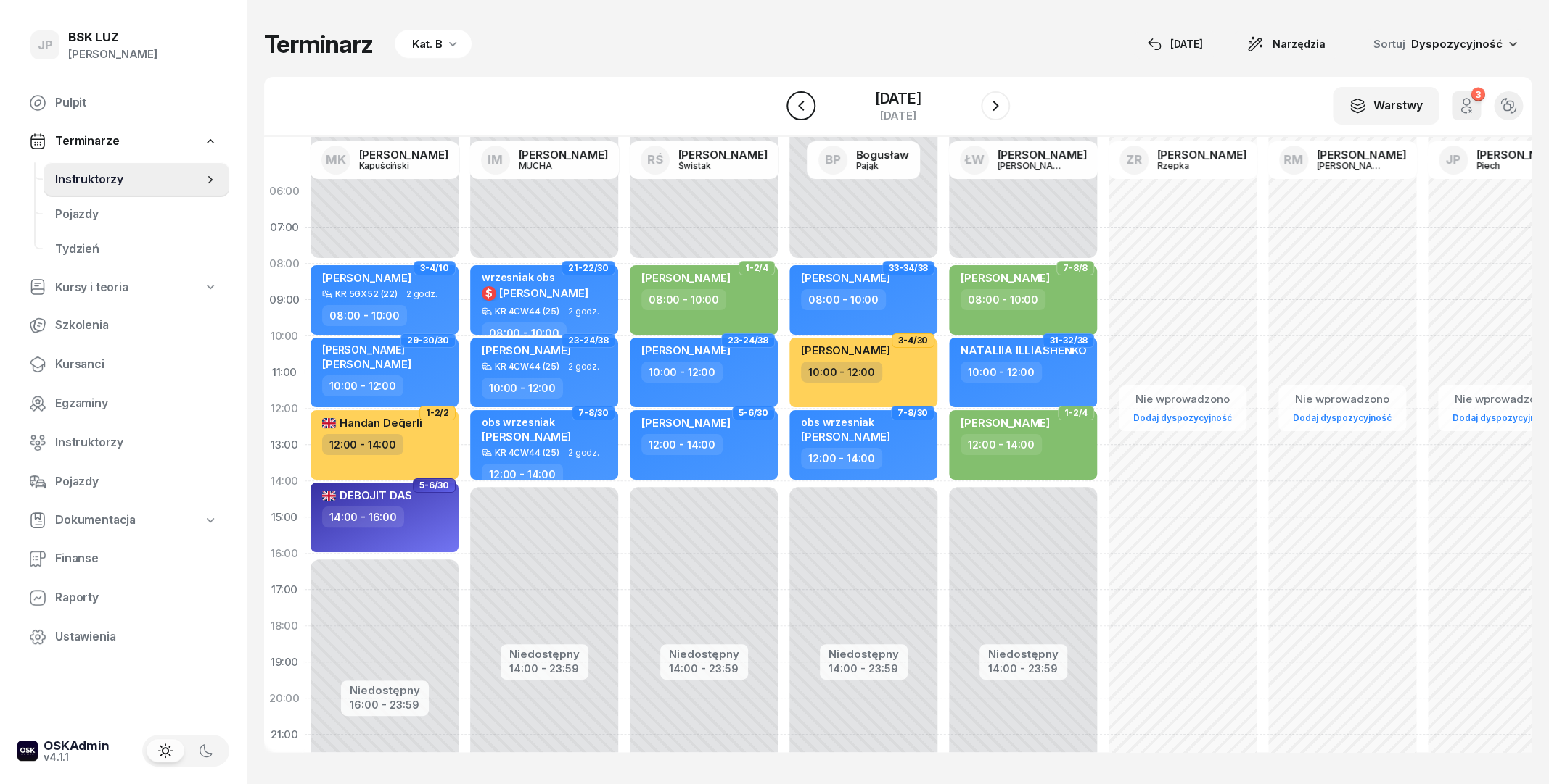
click at [793, 106] on icon "button" at bounding box center [801, 106] width 17 height 17
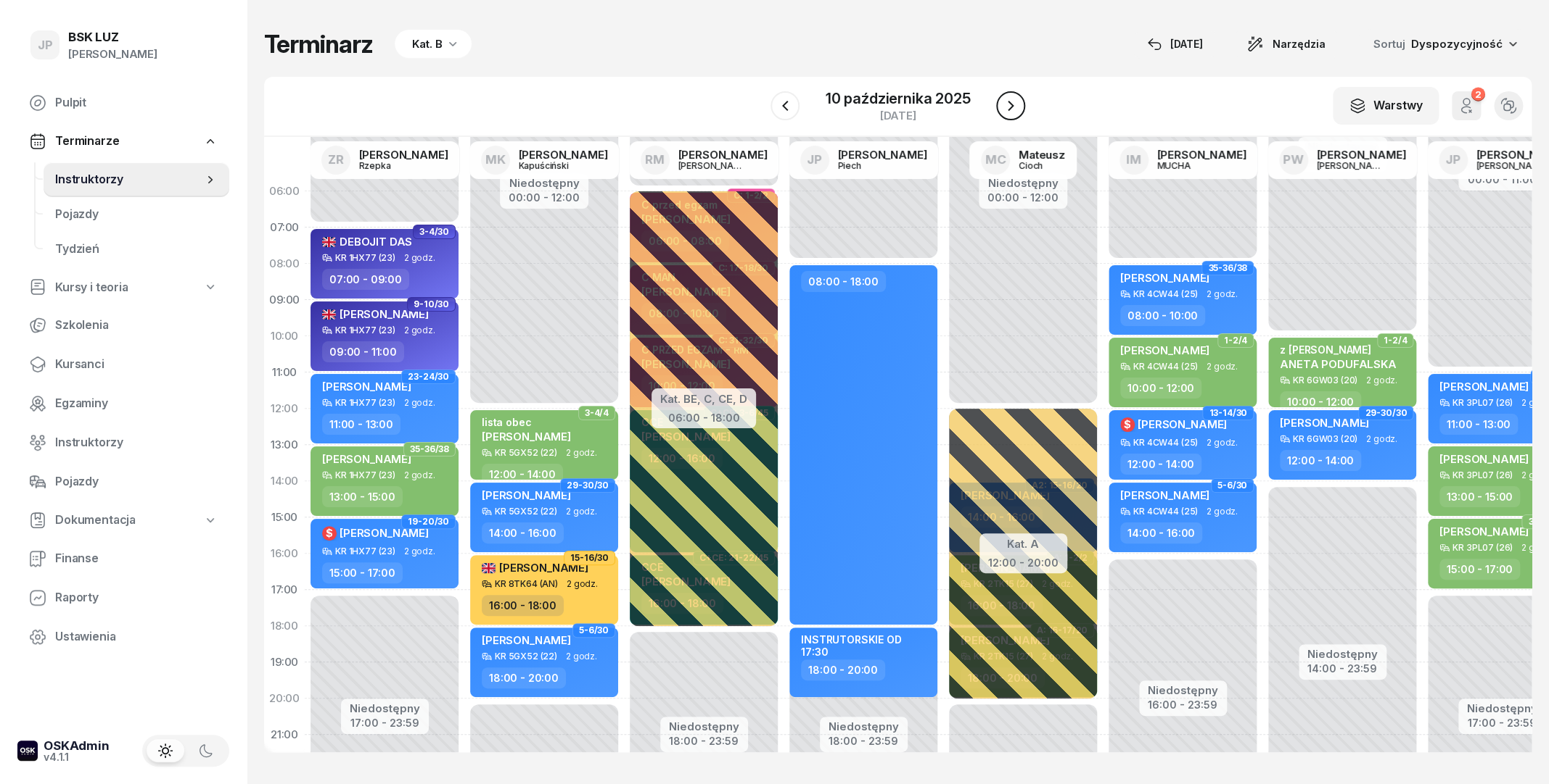
click at [1001, 105] on button "button" at bounding box center [1010, 106] width 29 height 29
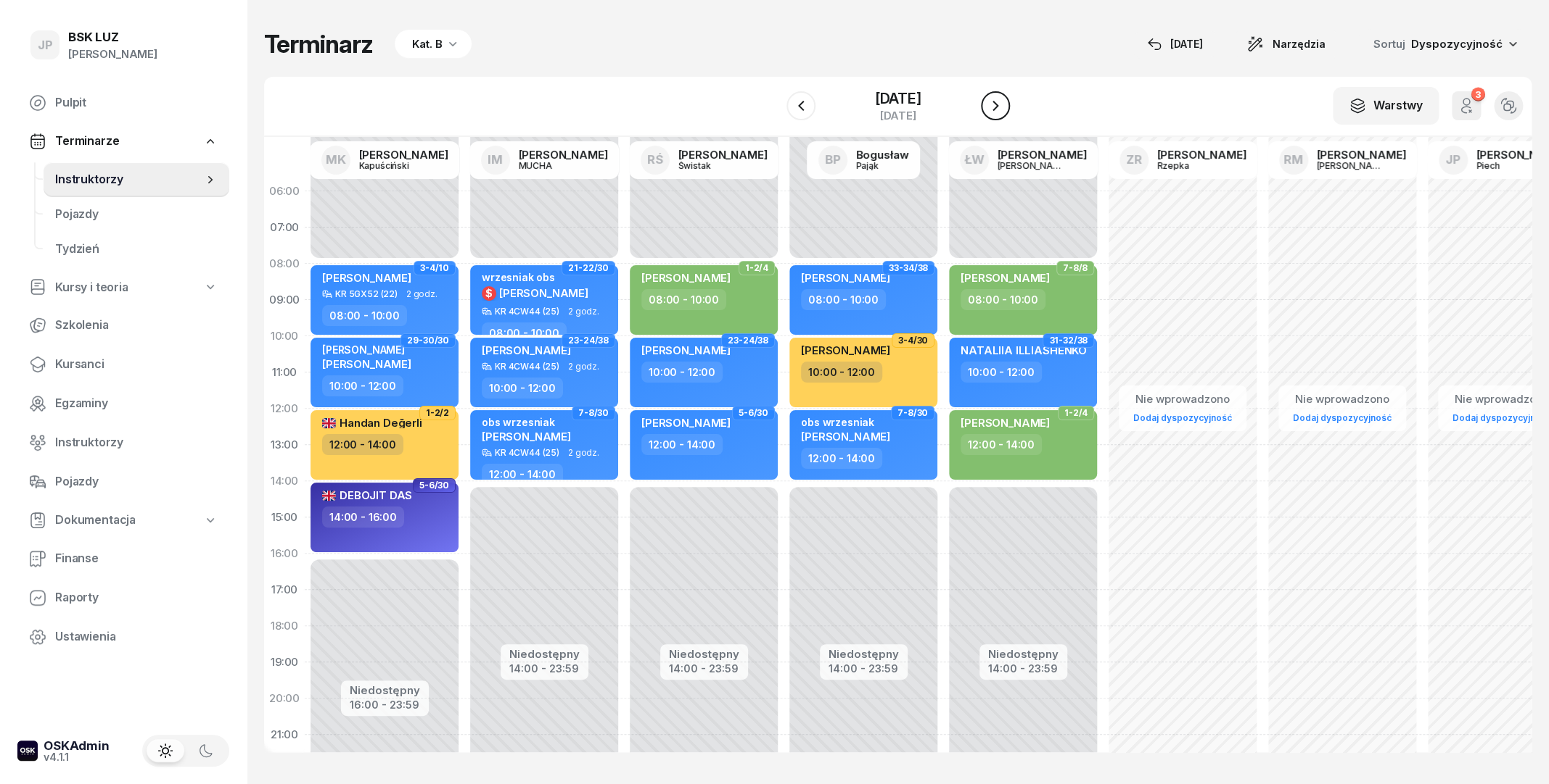
click at [1004, 102] on icon "button" at bounding box center [995, 106] width 17 height 17
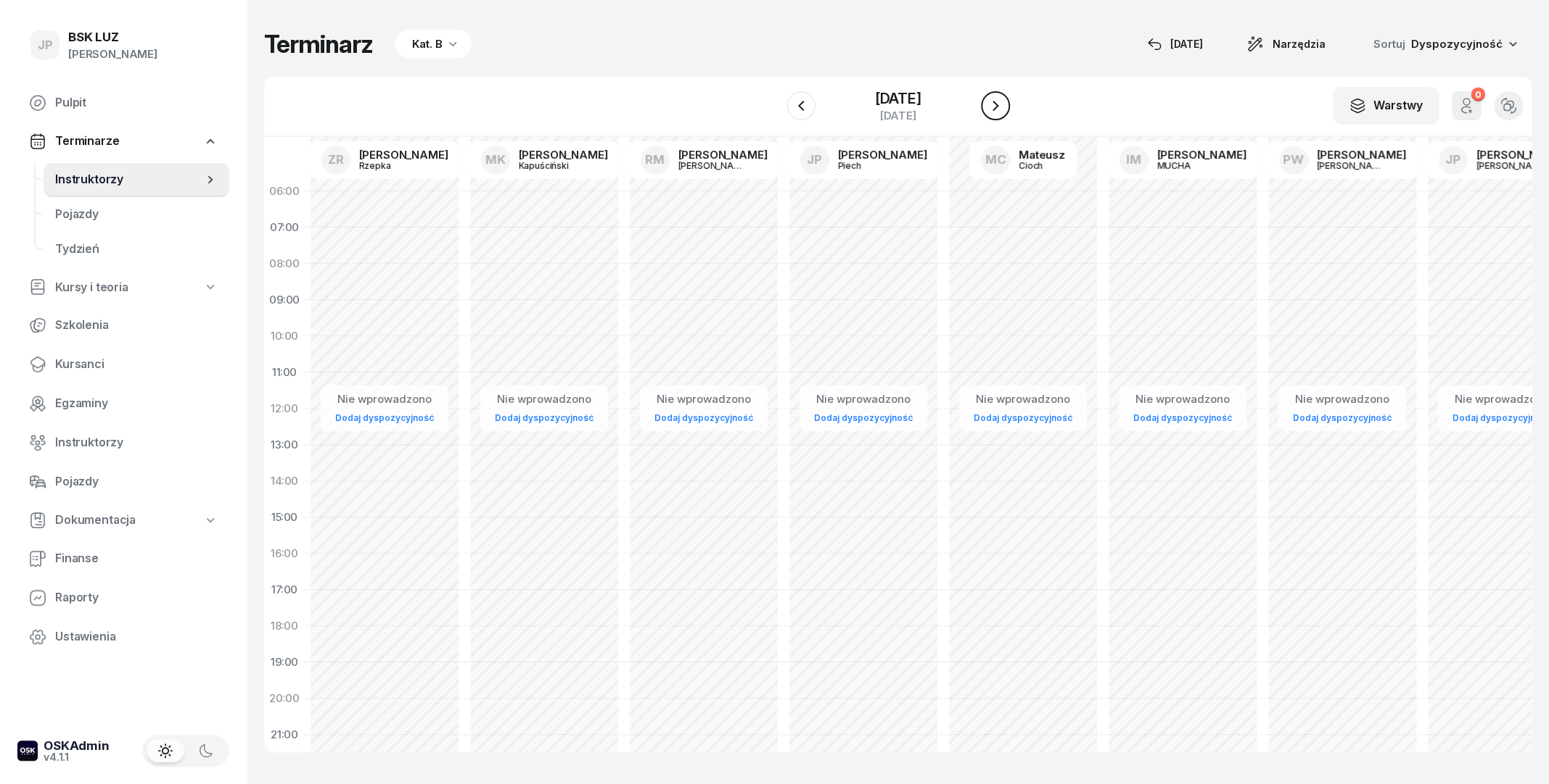
click at [1004, 102] on icon "button" at bounding box center [995, 106] width 17 height 17
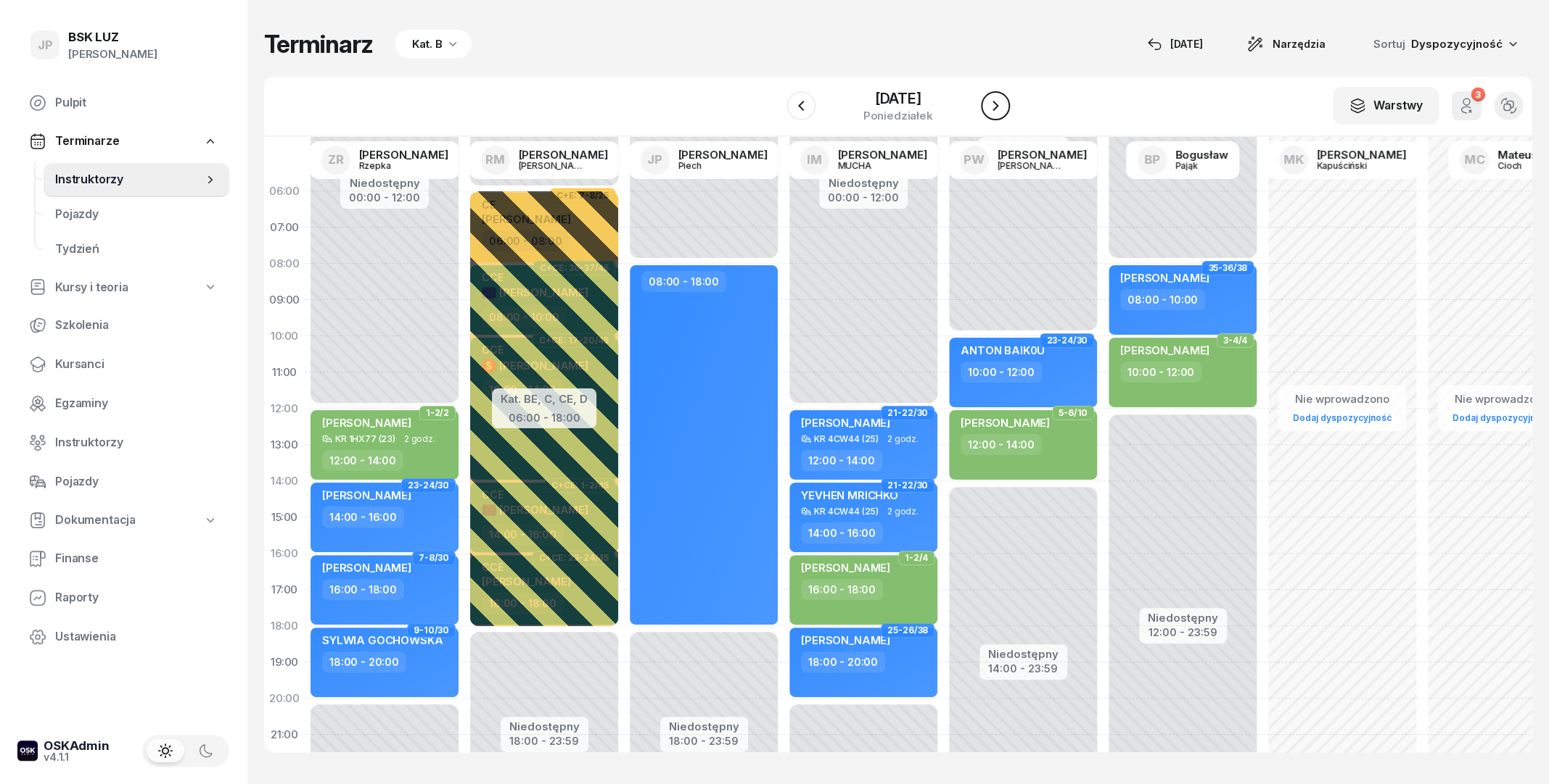
click at [1004, 102] on icon "button" at bounding box center [995, 106] width 17 height 17
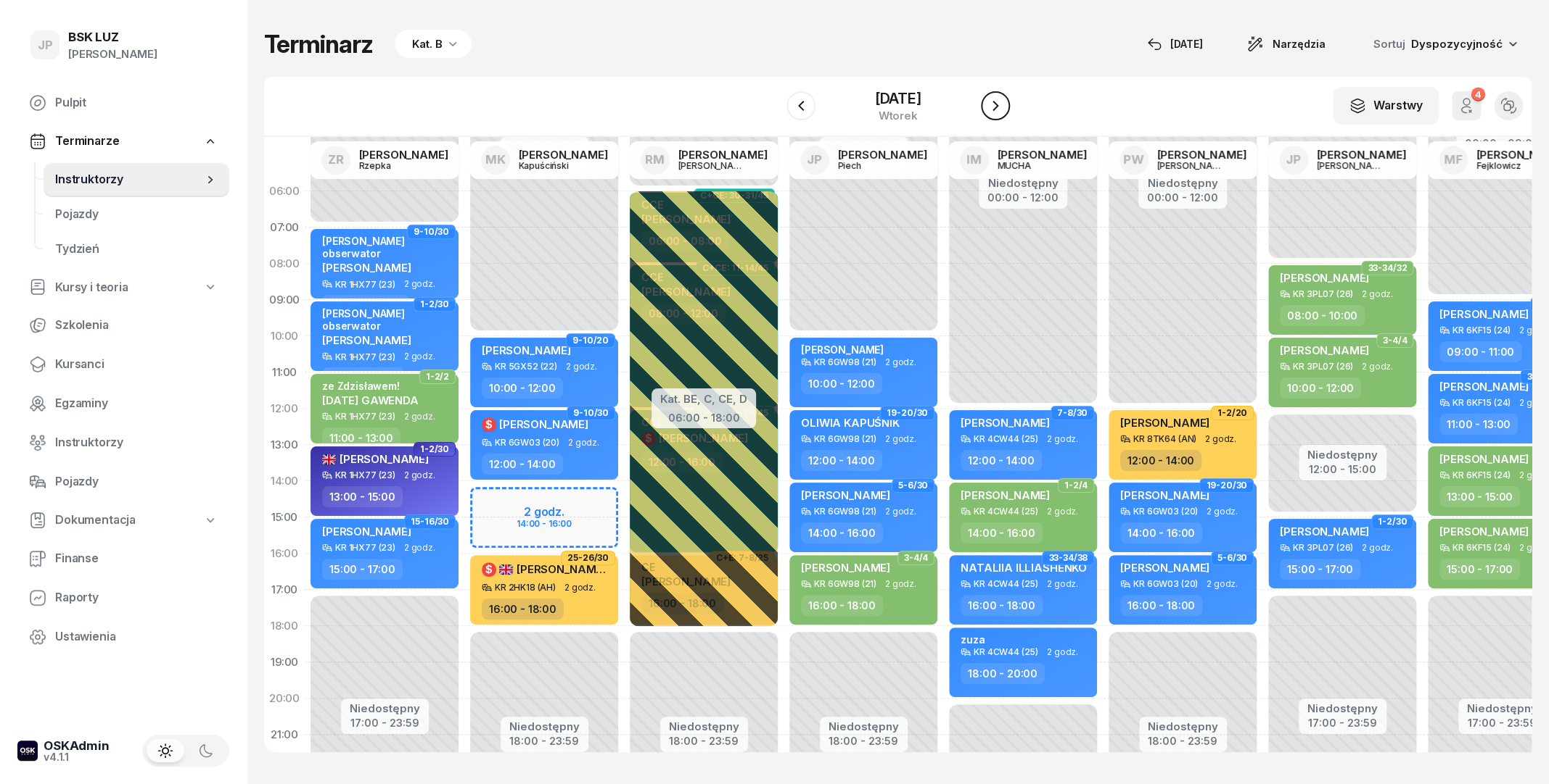
click at [1004, 102] on icon "button" at bounding box center [995, 106] width 17 height 17
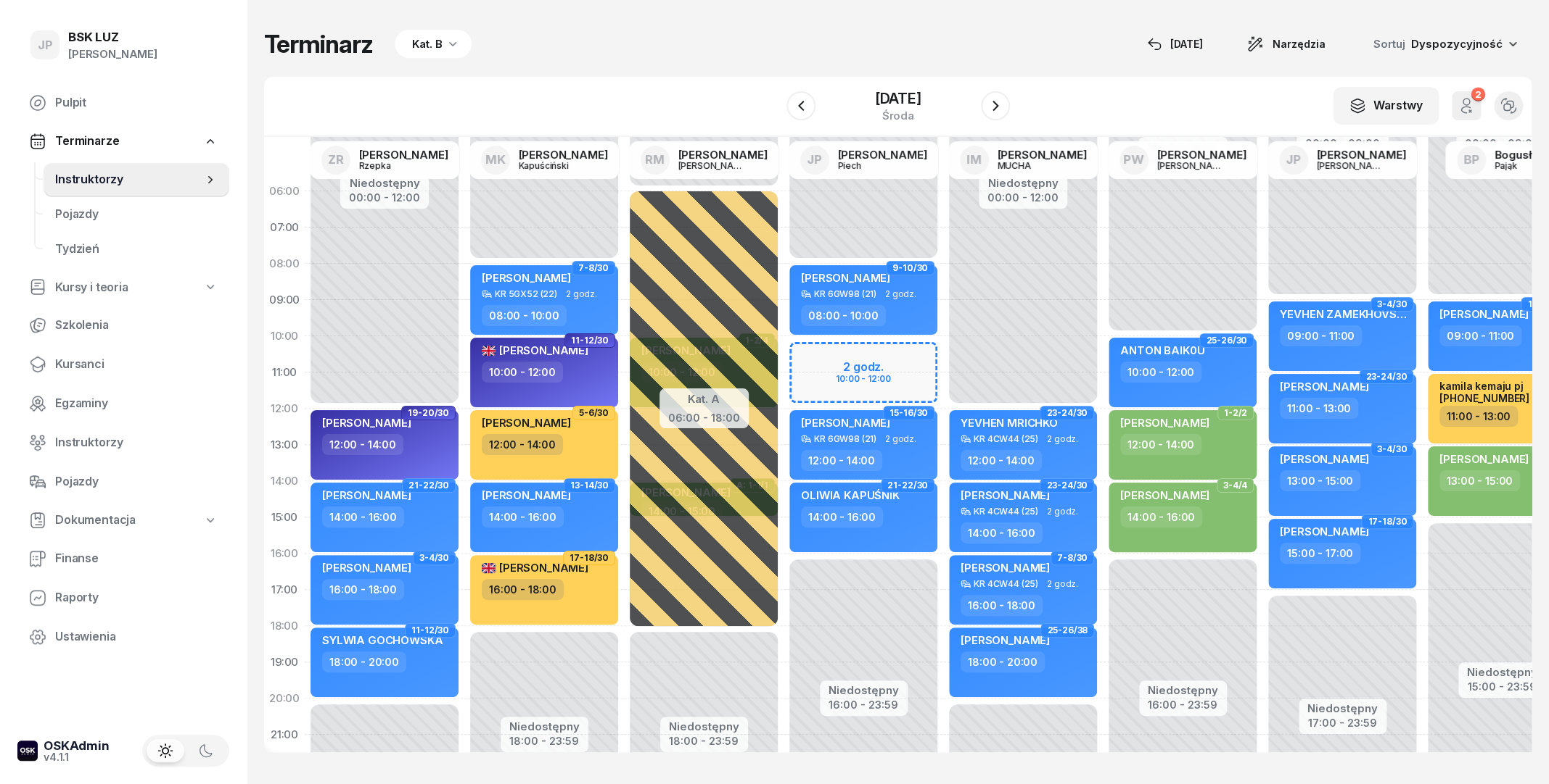
click at [886, 378] on div "Niedostępny 00:00 - 08:00 Niedostępny 16:00 - 23:59 2 godz. 10:00 - 12:00 9-10/…" at bounding box center [863, 518] width 160 height 689
select select "11"
select select "12"
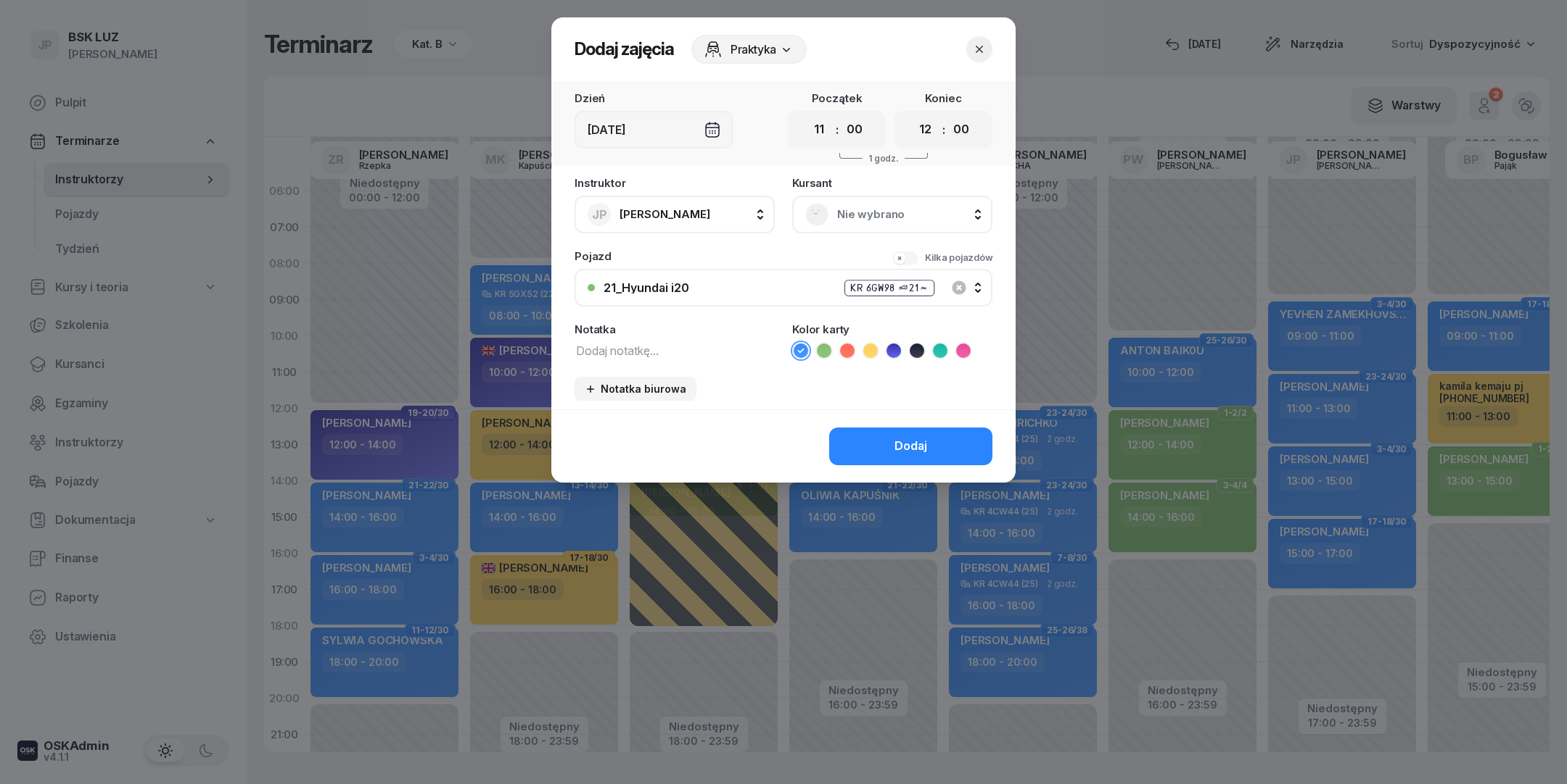
click at [887, 212] on span "Nie wybrano" at bounding box center [907, 214] width 142 height 19
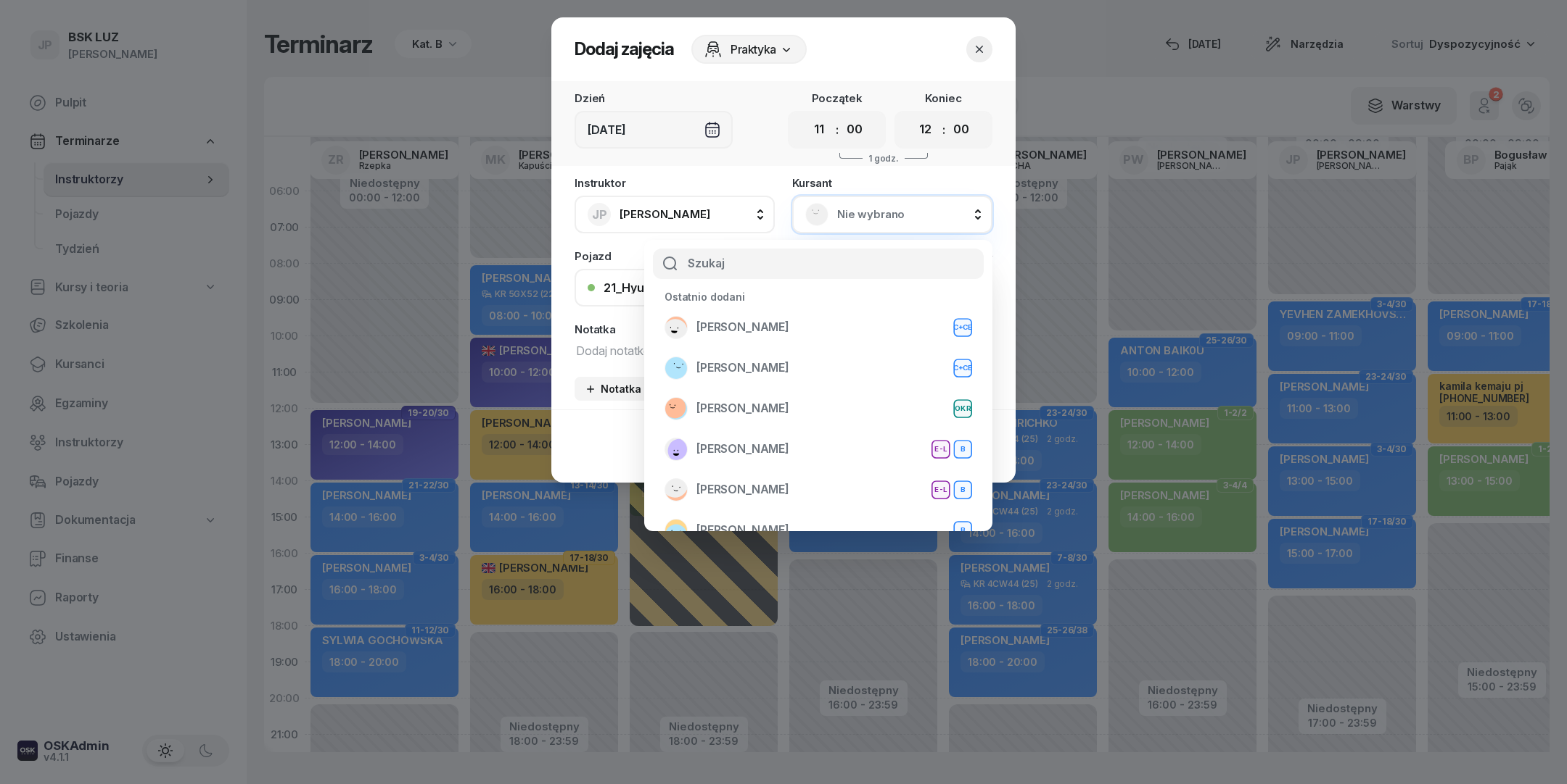
click at [784, 270] on input "text" at bounding box center [818, 264] width 331 height 31
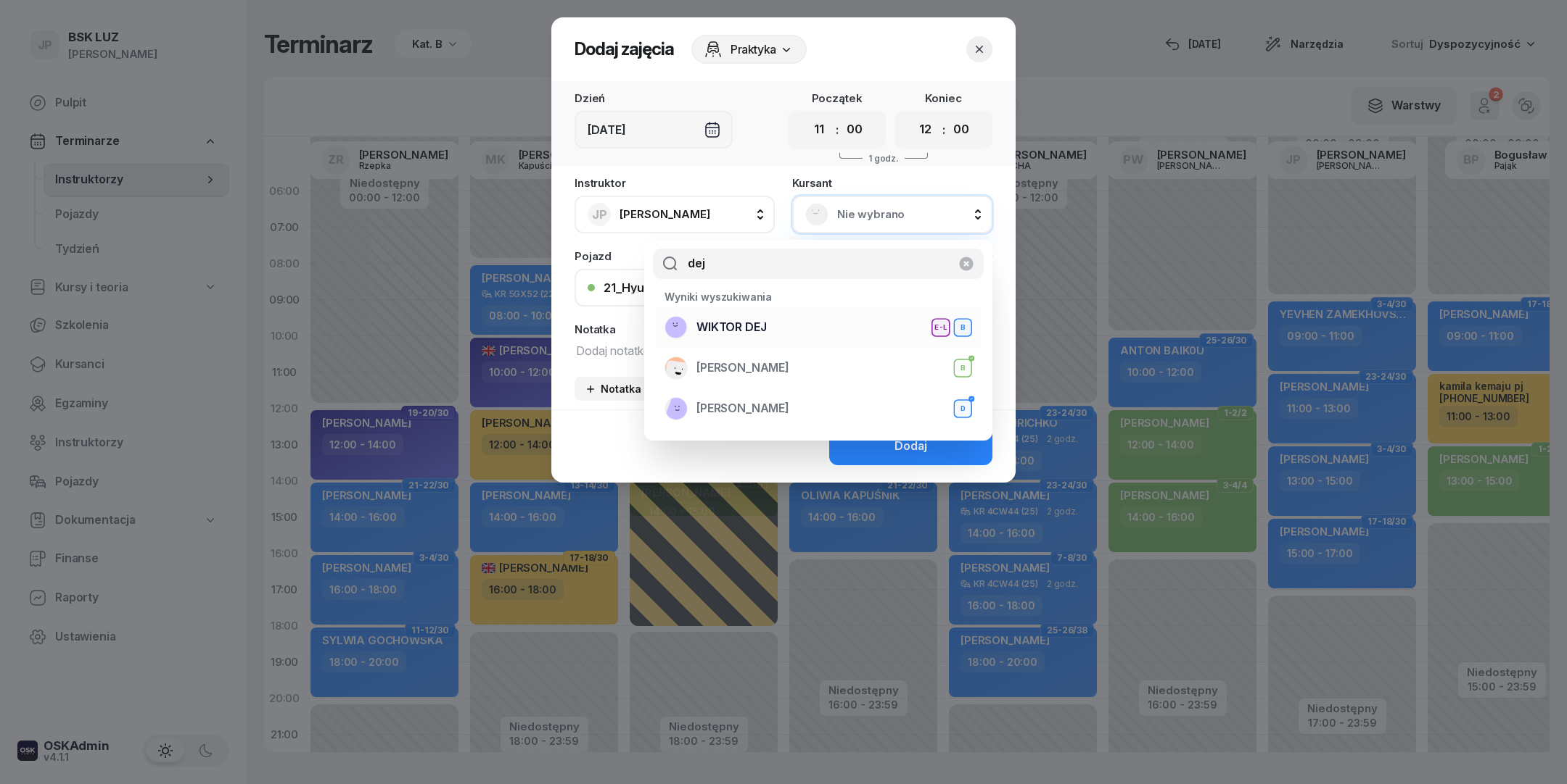
type input "dej"
click at [838, 330] on div "WIKTOR DEJ E-L B" at bounding box center [818, 328] width 307 height 23
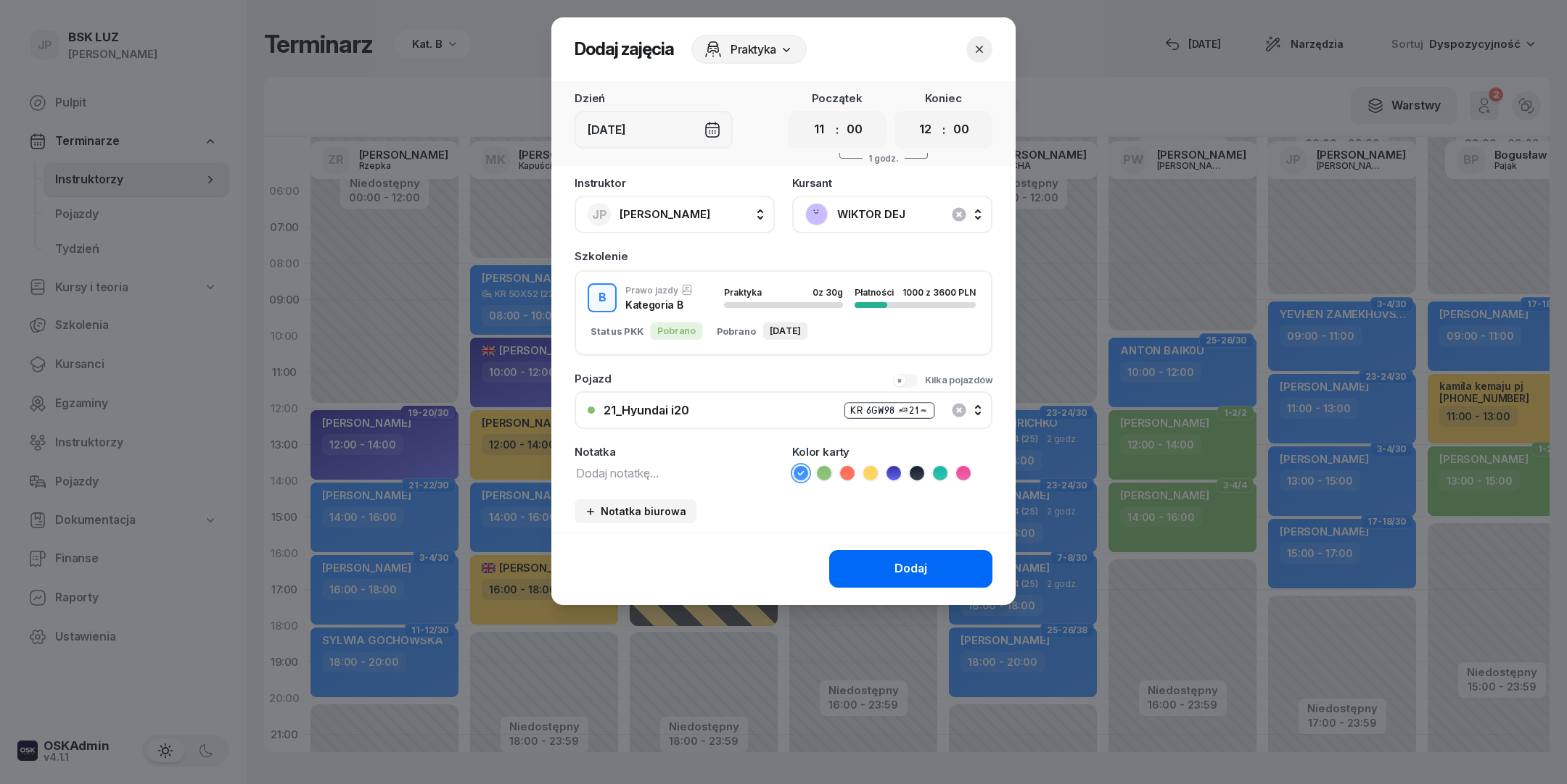
click at [935, 561] on button "Dodaj" at bounding box center [910, 569] width 164 height 38
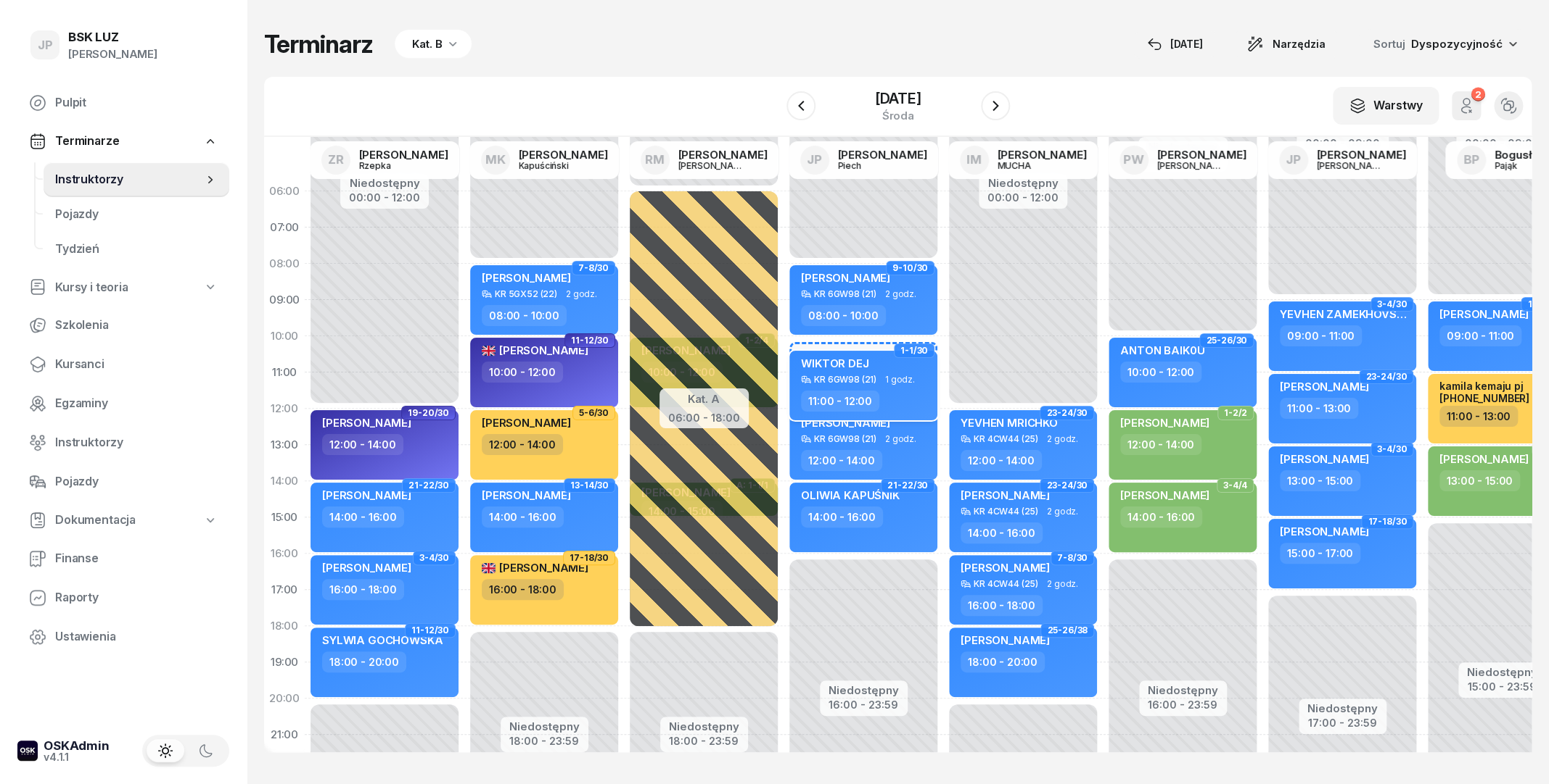
click at [863, 380] on div "KR 6GW98 (21)" at bounding box center [845, 379] width 62 height 9
select select "11"
select select "12"
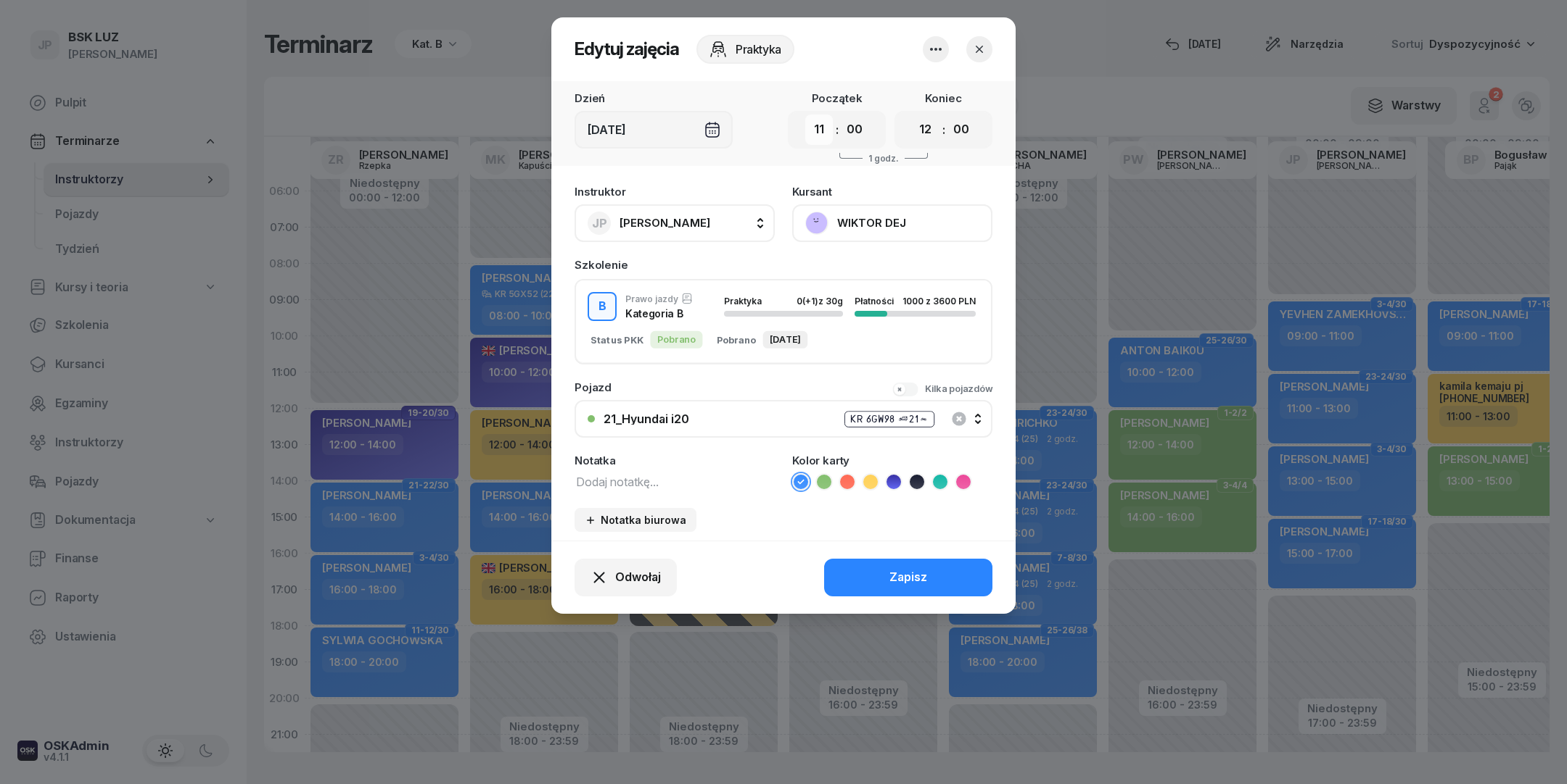
click at [805, 115] on select "00 01 02 03 04 05 06 07 08 09 10 11 12 13 14 15 16 17 18 19 20 21 22 23" at bounding box center [819, 130] width 28 height 31
select select "10"
click option "10" at bounding box center [0, 0] width 0 height 0
click at [872, 579] on button "Zapisz" at bounding box center [908, 578] width 168 height 38
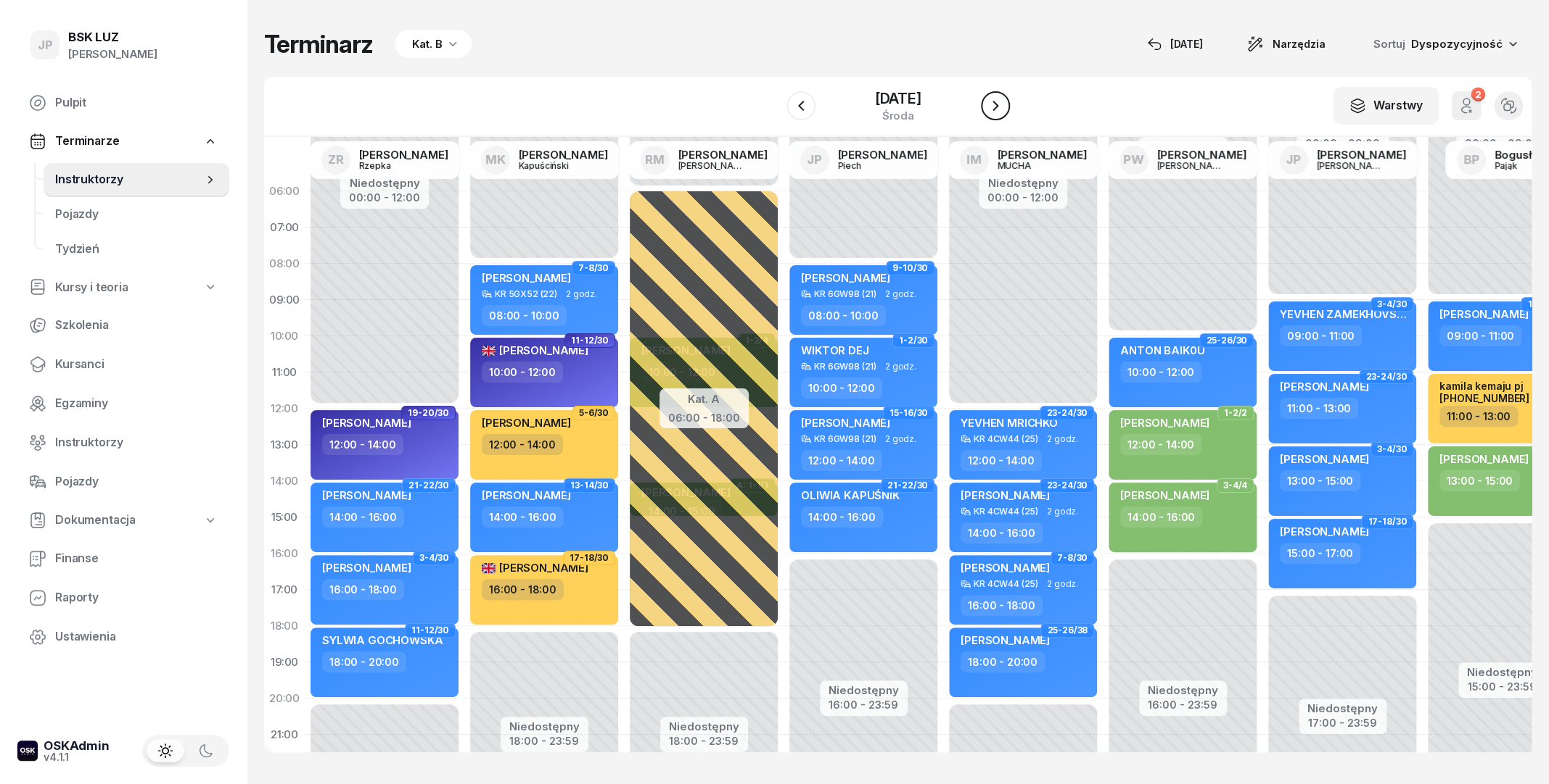
click at [1004, 108] on icon "button" at bounding box center [995, 106] width 17 height 17
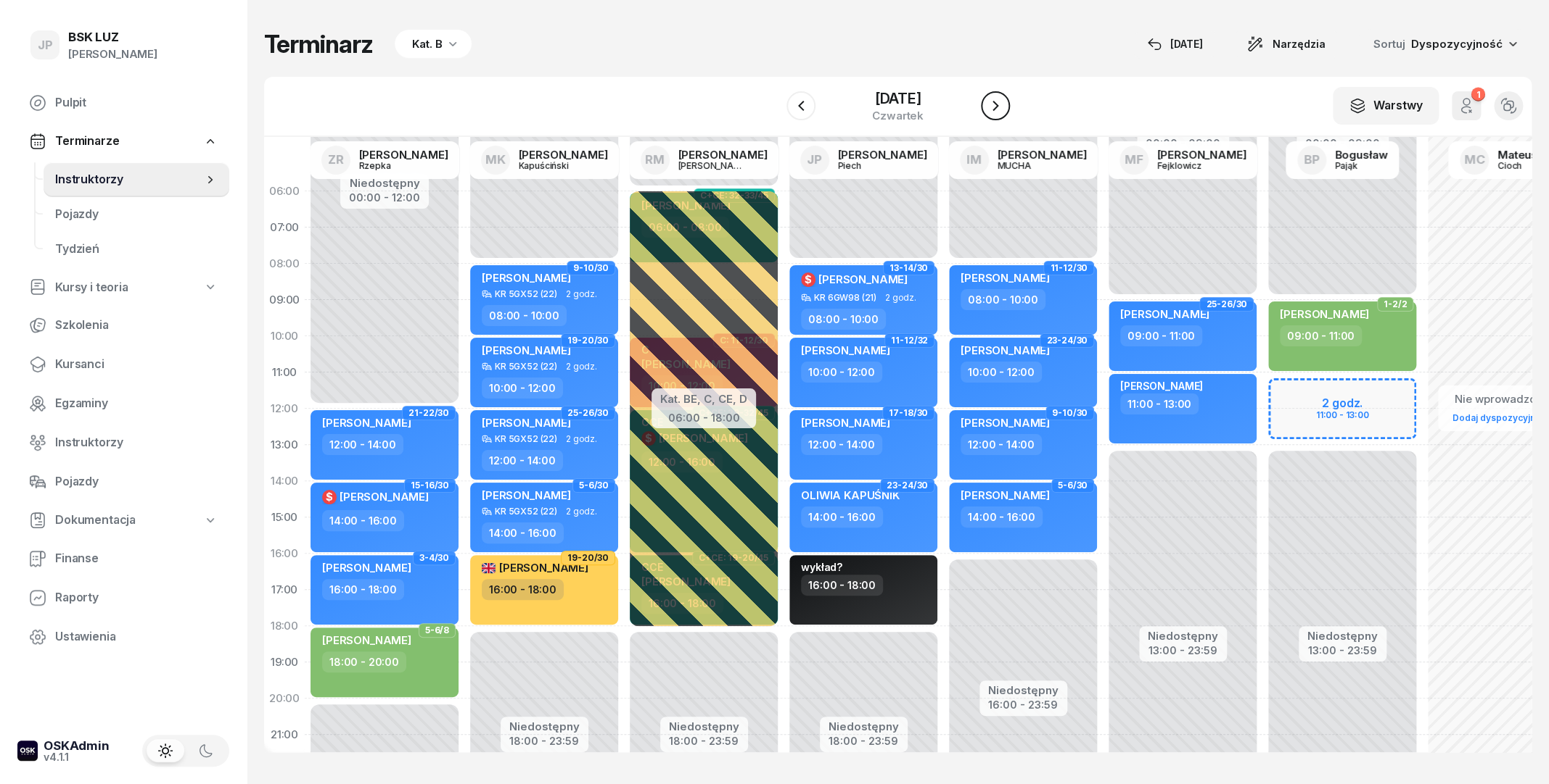
click at [1004, 108] on icon "button" at bounding box center [995, 106] width 17 height 17
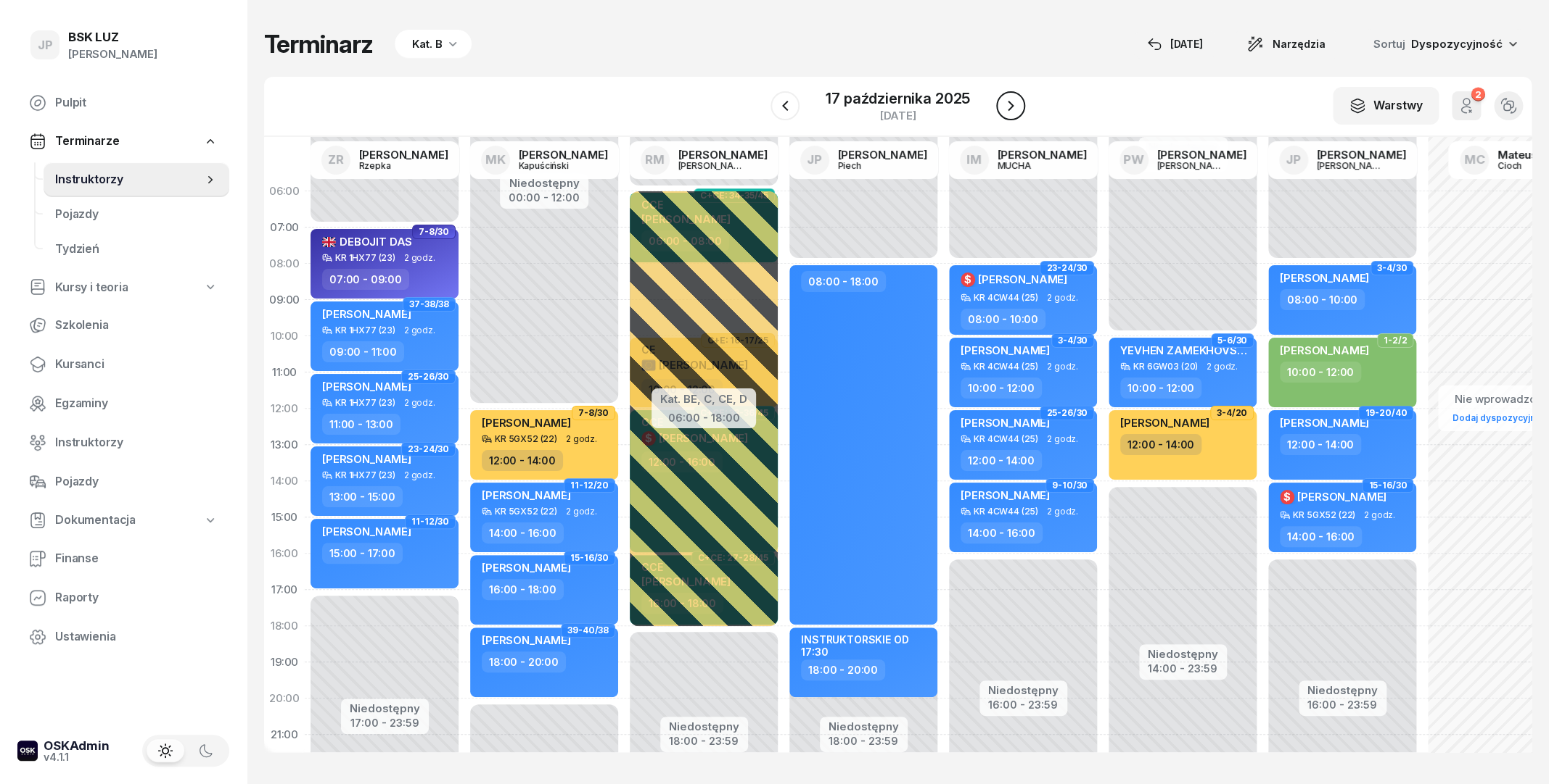
click at [1007, 104] on icon "button" at bounding box center [1009, 106] width 17 height 17
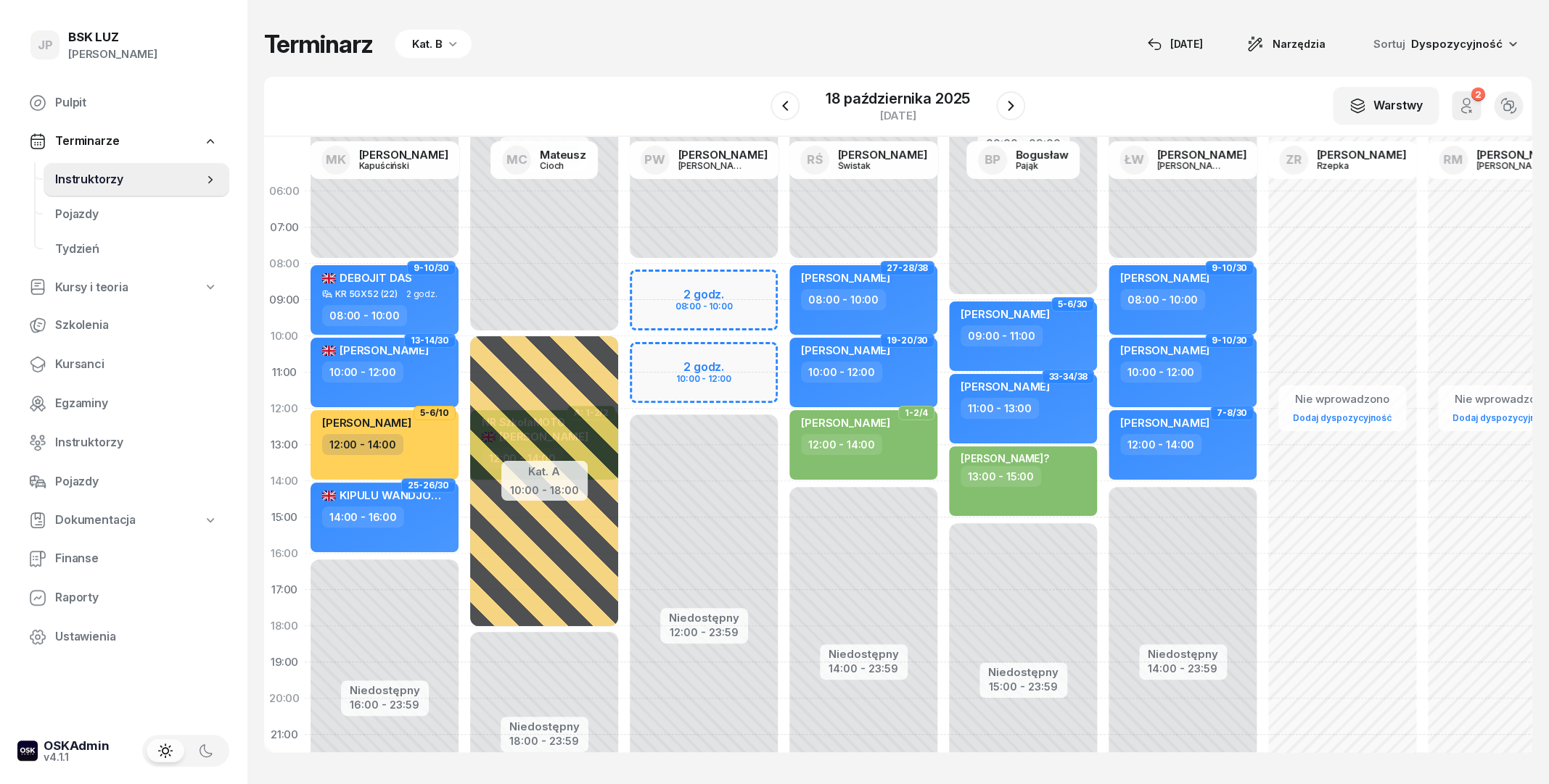
click at [705, 300] on div "Niedostępny 00:00 - 08:00 Niedostępny 12:00 - 23:59 2 godz. 08:00 - 10:00 2 god…" at bounding box center [703, 518] width 160 height 689
select select "09"
select select "11"
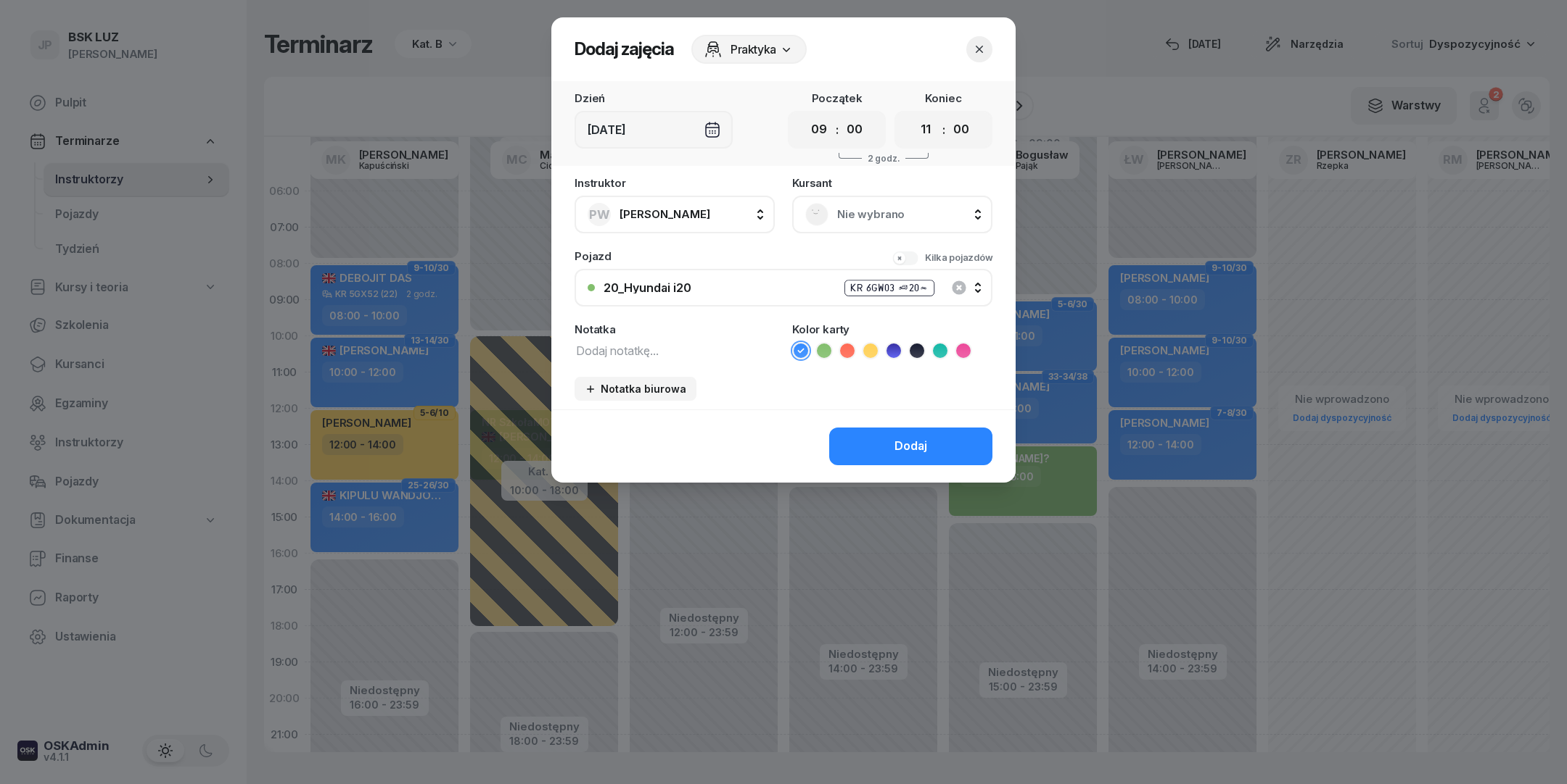
click at [861, 207] on span "Nie wybrano" at bounding box center [907, 214] width 142 height 19
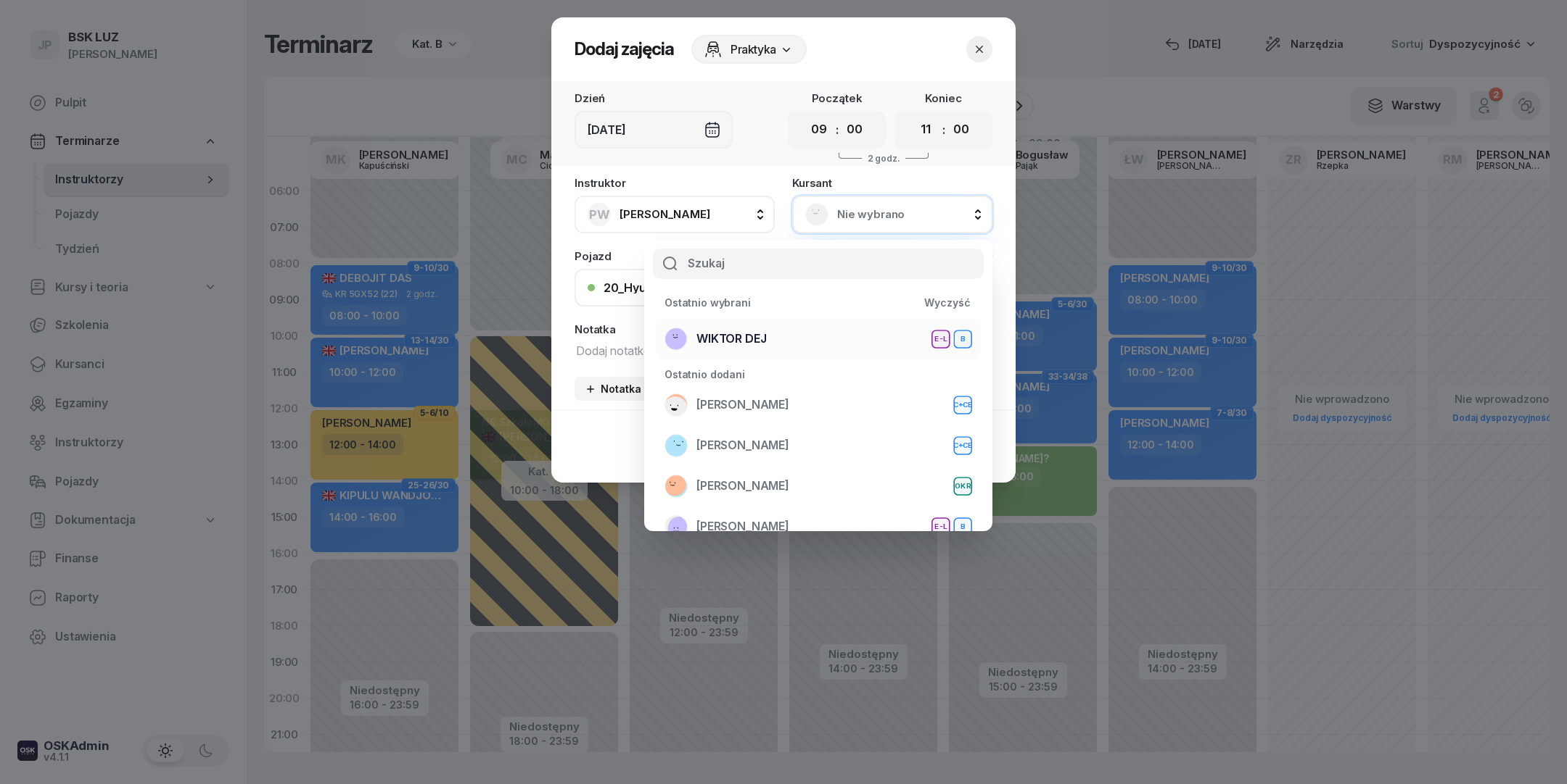
click at [742, 341] on span "WIKTOR DEJ" at bounding box center [731, 339] width 70 height 19
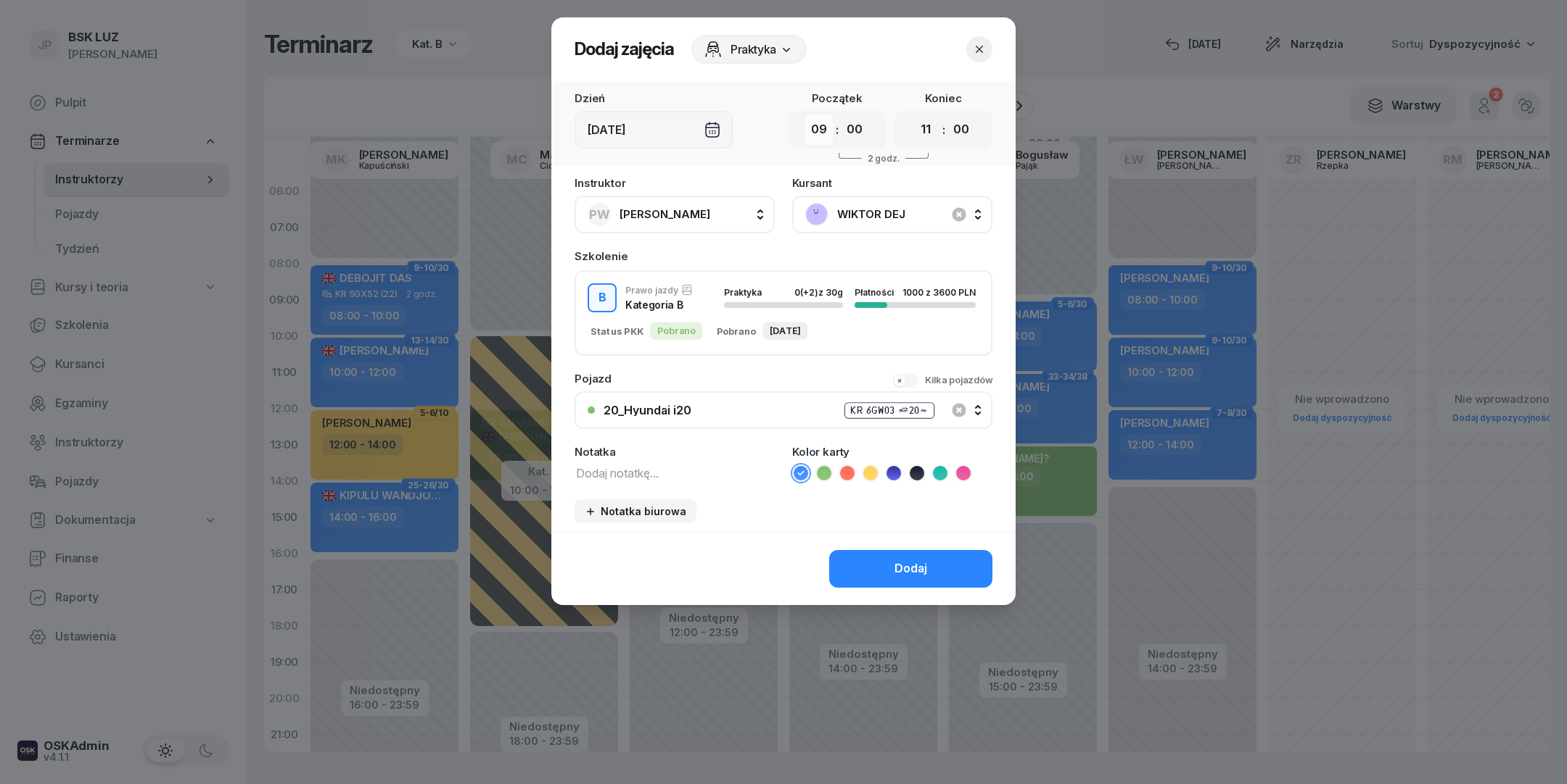
click at [805, 115] on select "00 01 02 03 04 05 06 07 08 09 10 11 12 13 14 15 16 17 18 19 20 21 22 23" at bounding box center [819, 130] width 28 height 31
select select "08"
click option "08" at bounding box center [0, 0] width 0 height 0
select select "10"
click option "10" at bounding box center [0, 0] width 0 height 0
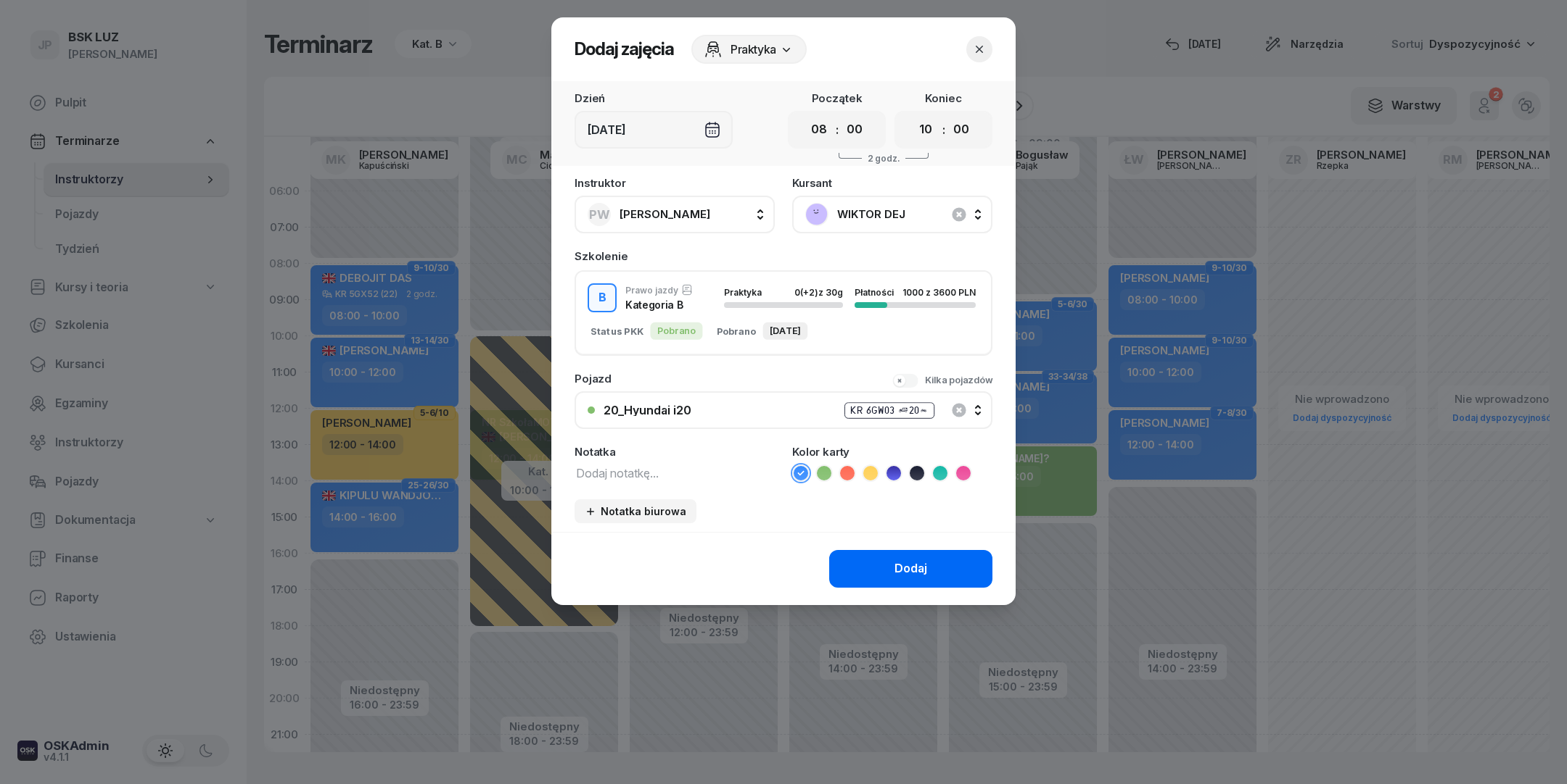
click at [927, 567] on div "Dodaj" at bounding box center [911, 569] width 33 height 19
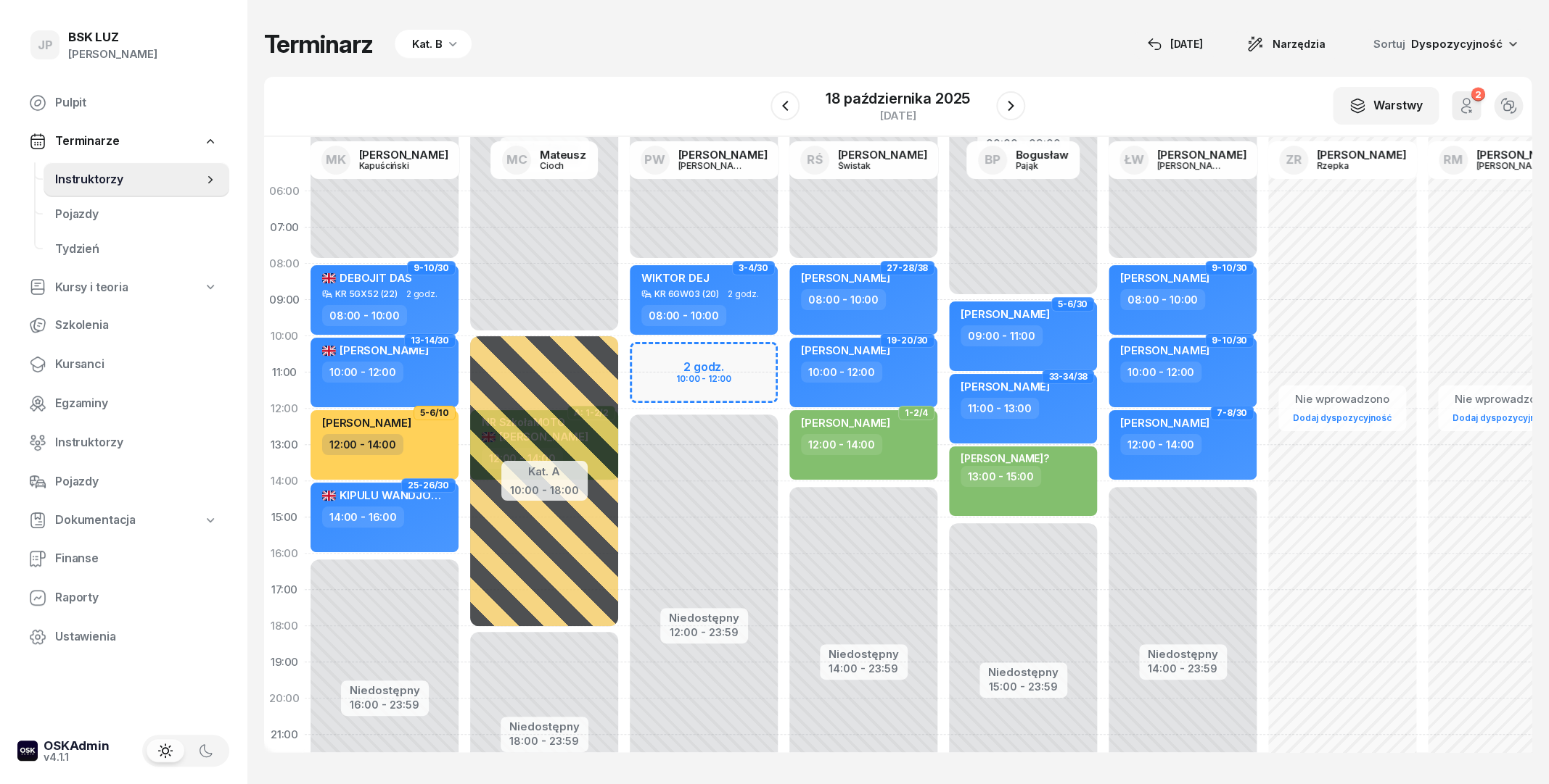
click at [1075, 99] on div "W Wybierz AK [PERSON_NAME] BP [PERSON_NAME] DA [PERSON_NAME] DP [PERSON_NAME] G…" at bounding box center [897, 107] width 1267 height 61
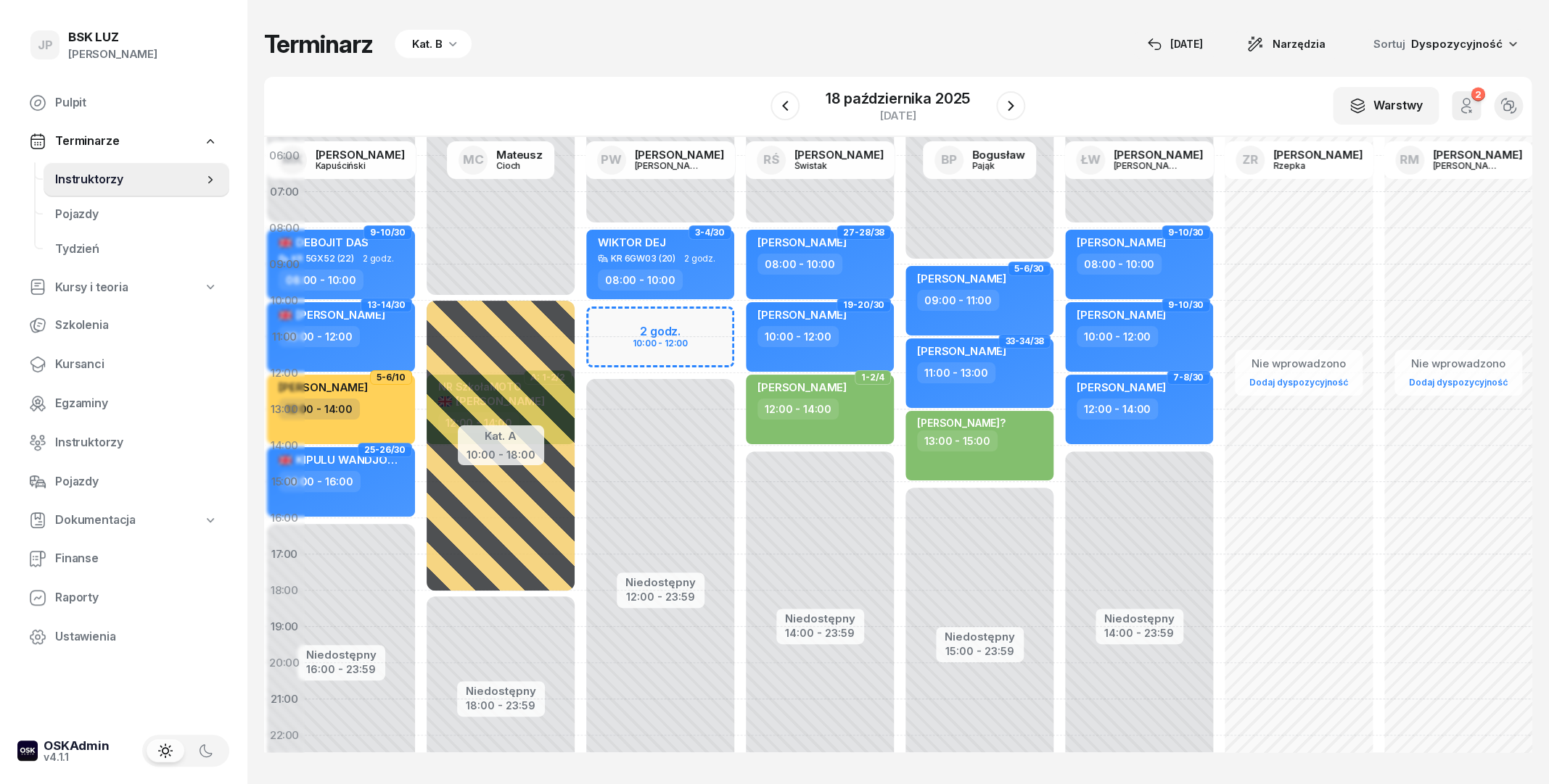
scroll to position [0, 43]
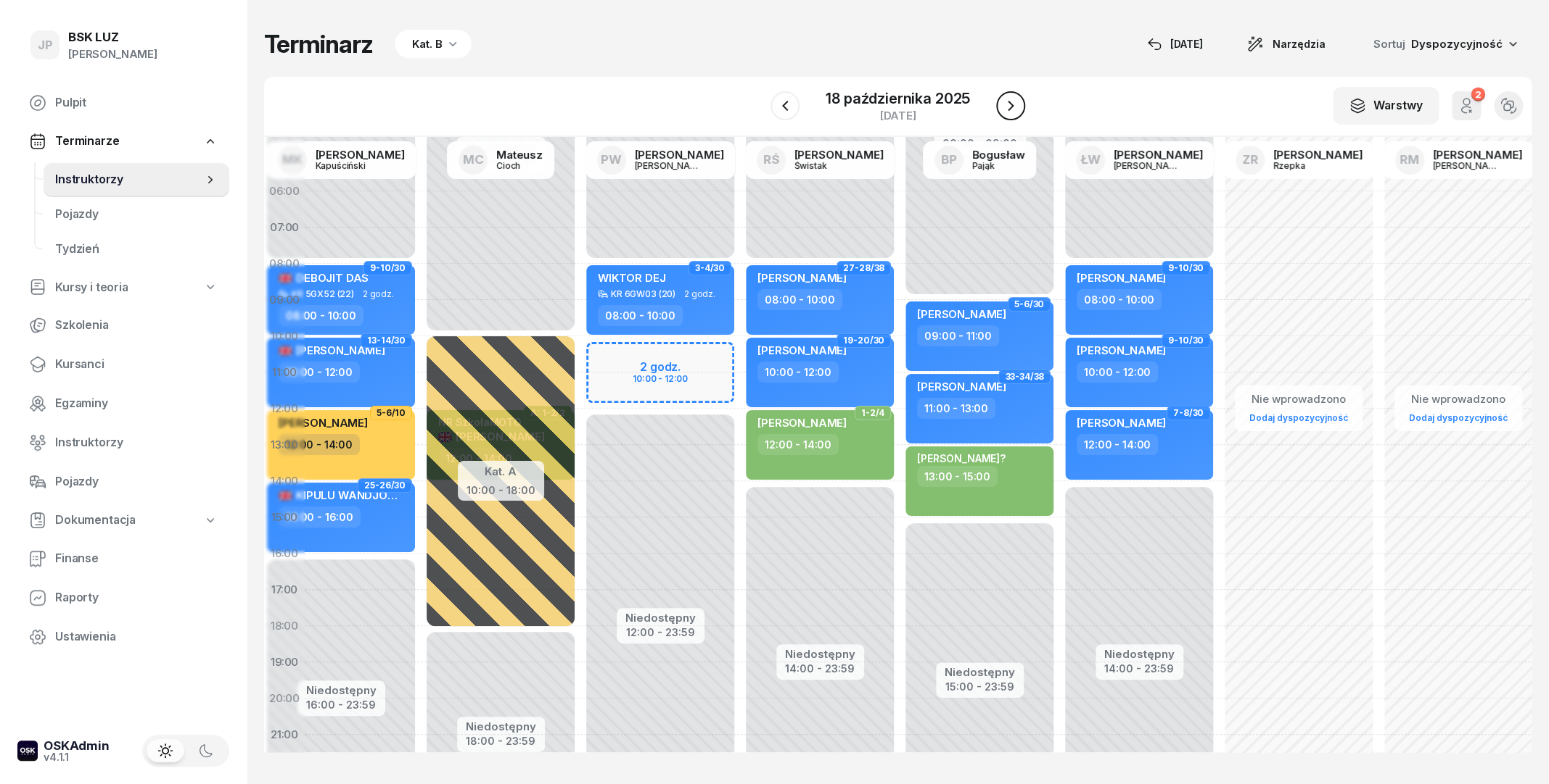
click at [1001, 110] on button "button" at bounding box center [1010, 106] width 29 height 29
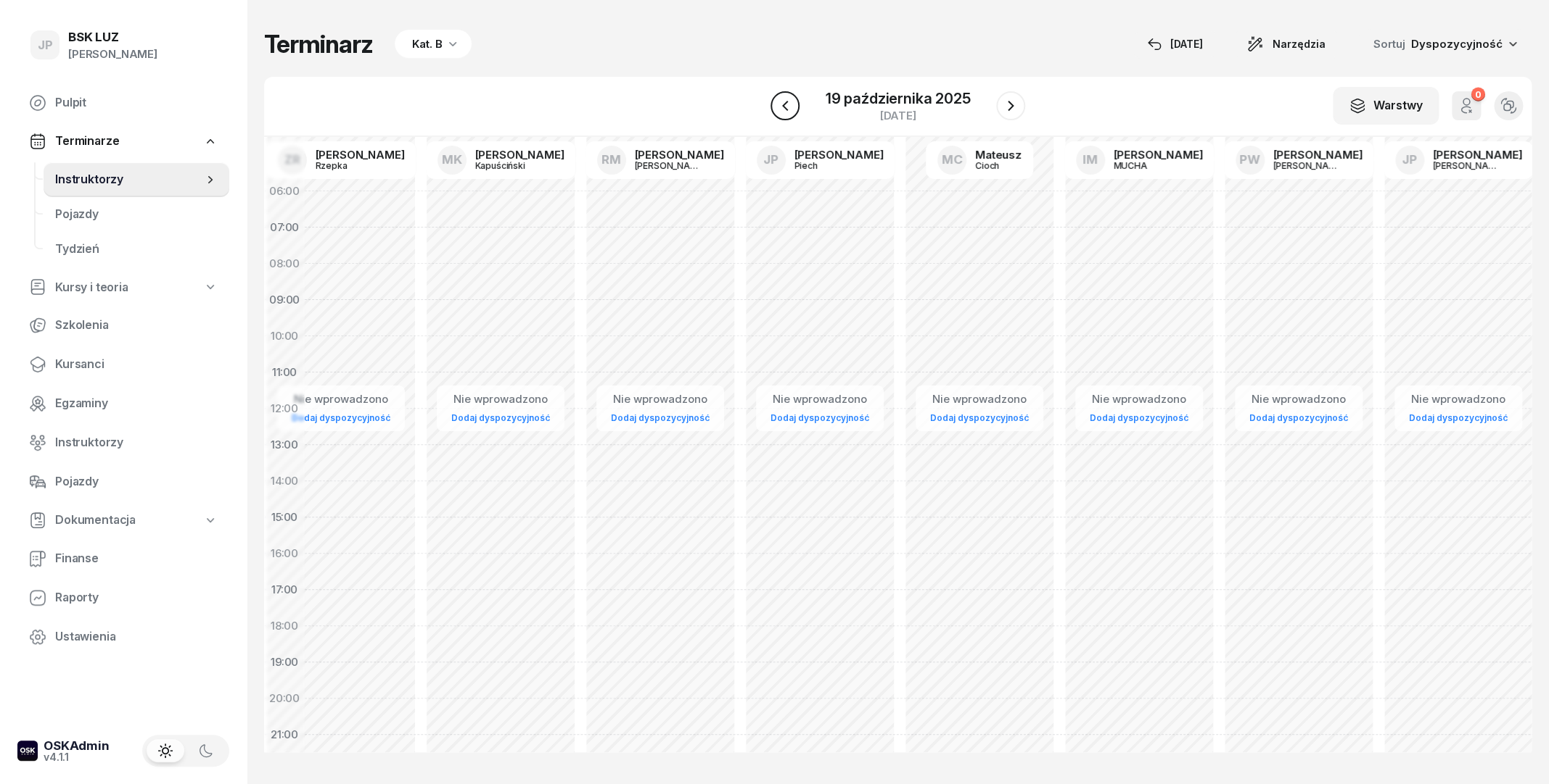
click at [784, 111] on icon "button" at bounding box center [784, 106] width 17 height 17
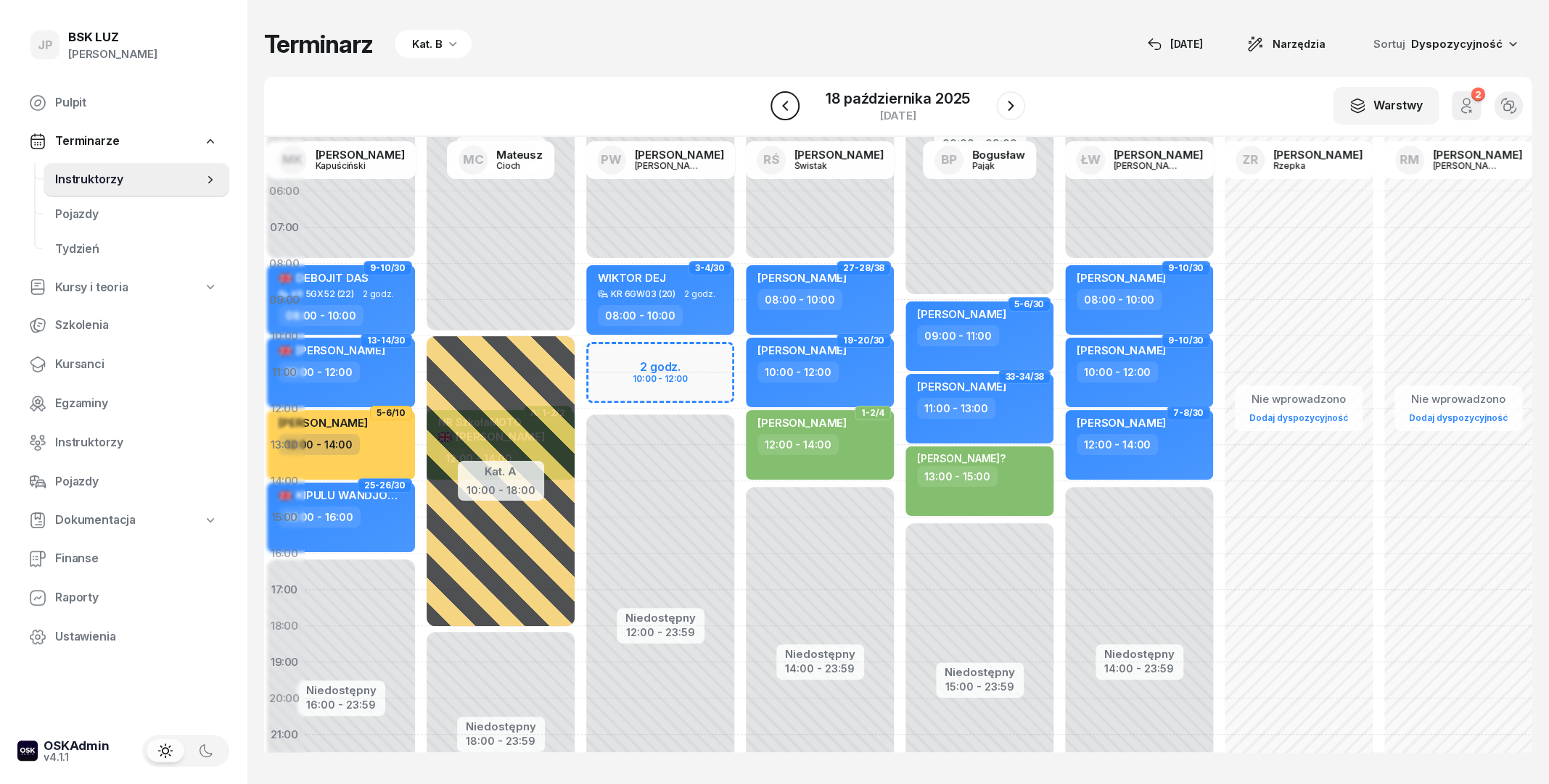
click at [784, 111] on icon "button" at bounding box center [784, 106] width 17 height 17
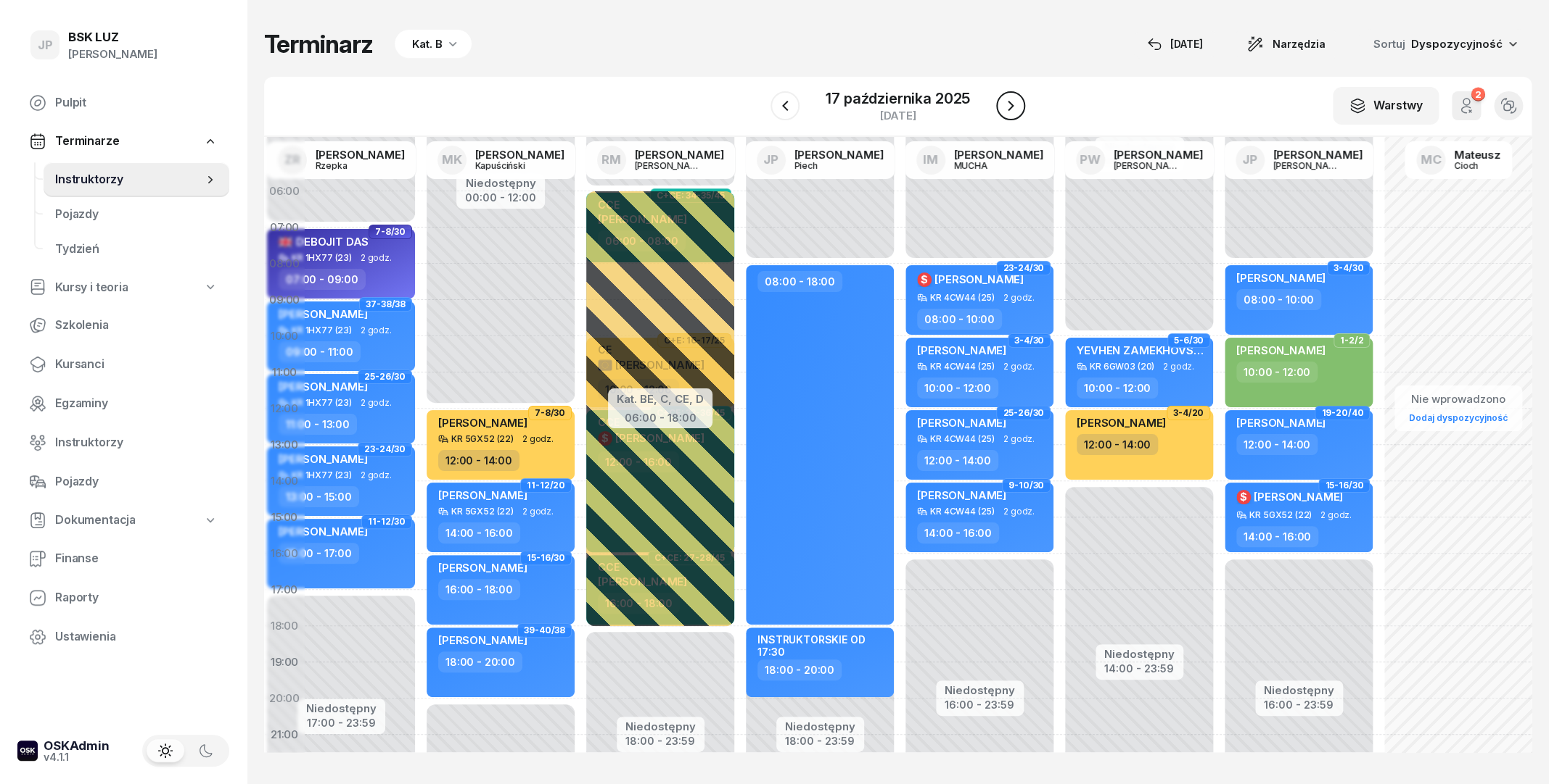
click at [1014, 100] on icon "button" at bounding box center [1009, 106] width 17 height 17
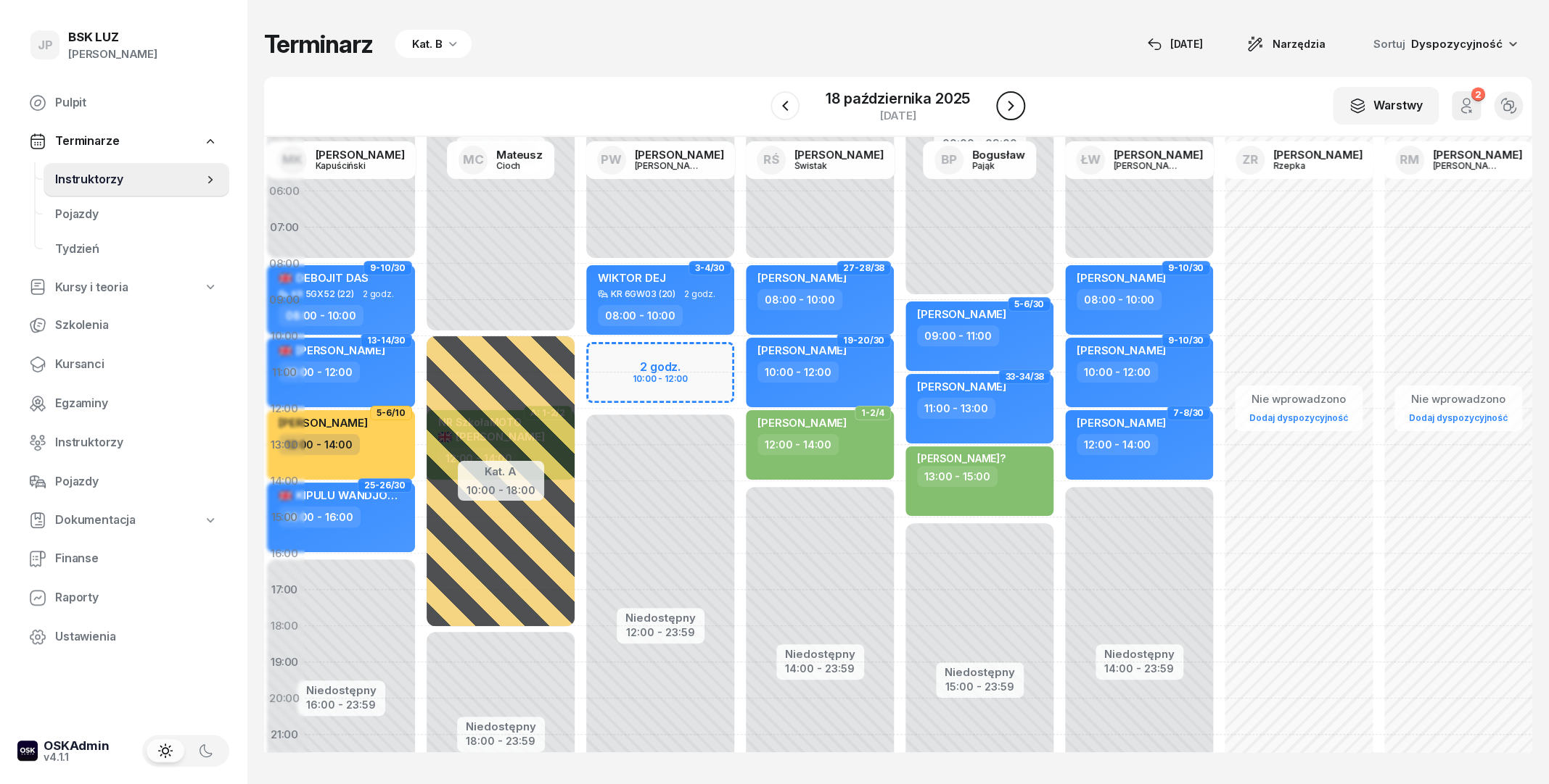
click at [1014, 100] on icon "button" at bounding box center [1009, 106] width 17 height 17
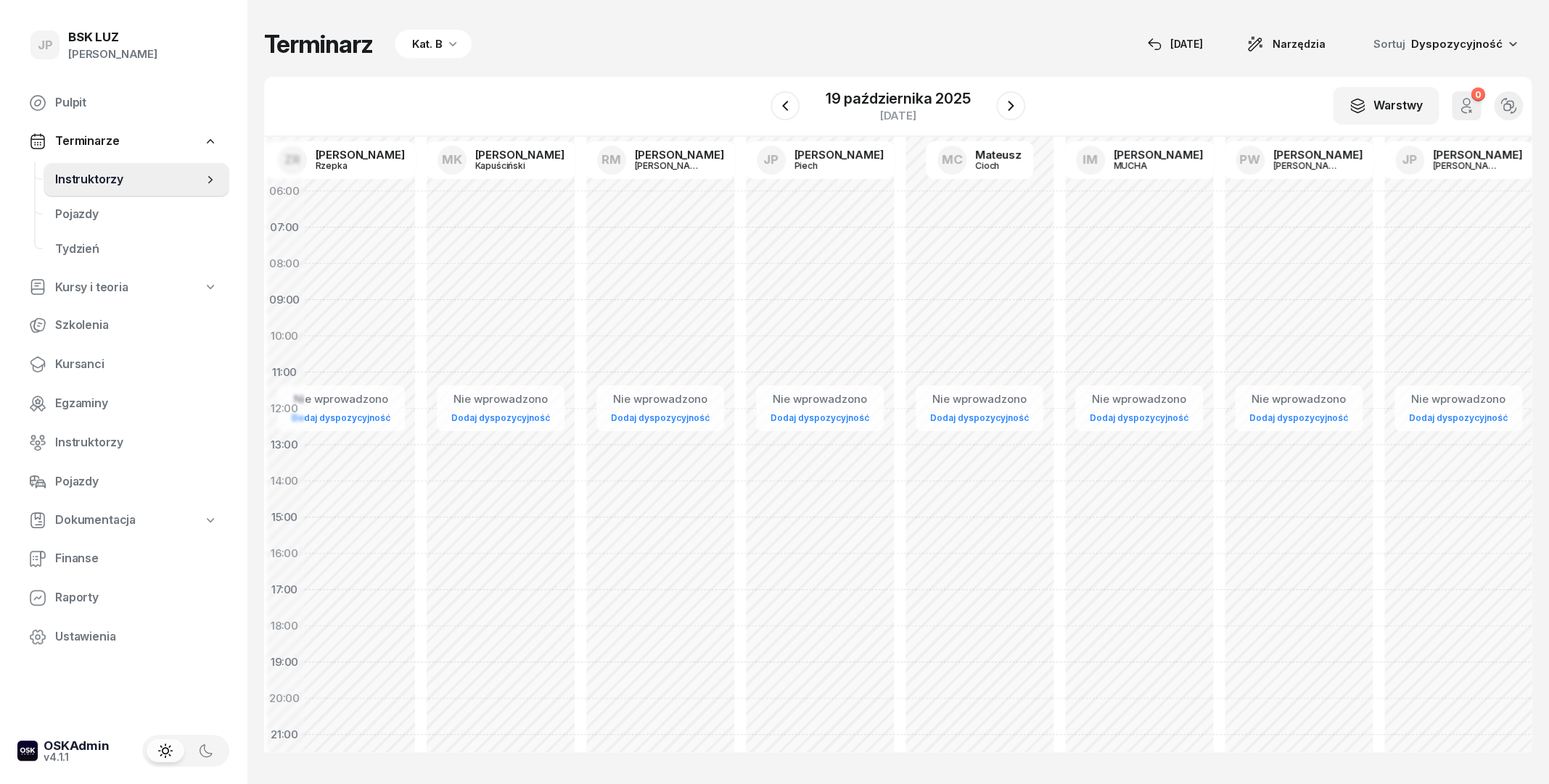
drag, startPoint x: 804, startPoint y: 98, endPoint x: 793, endPoint y: 100, distance: 11.2
click at [803, 99] on div "[DATE]" at bounding box center [897, 107] width 256 height 42
click at [792, 101] on icon "button" at bounding box center [784, 106] width 17 height 17
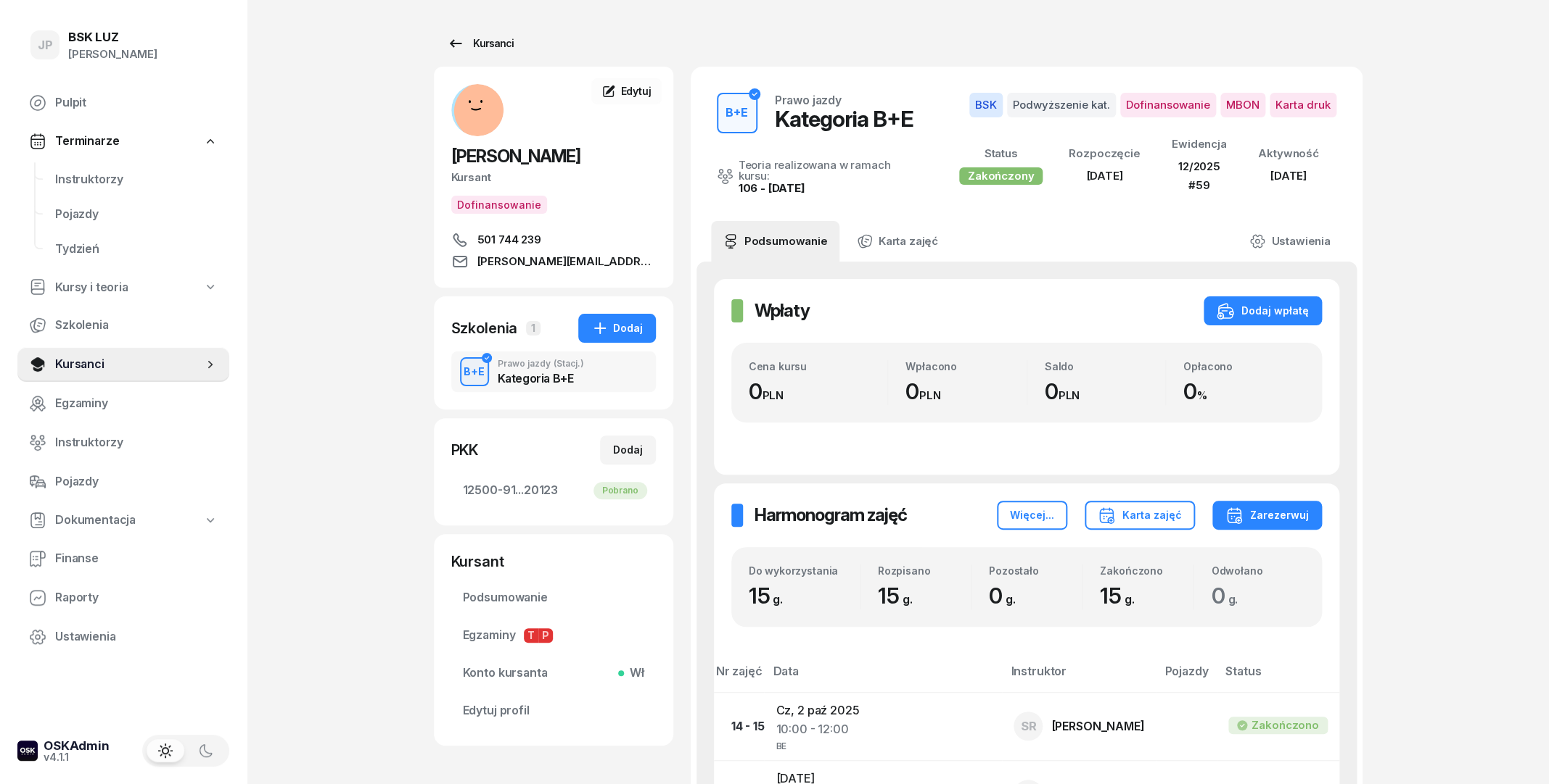
click at [474, 43] on div "Kursanci" at bounding box center [480, 43] width 67 height 17
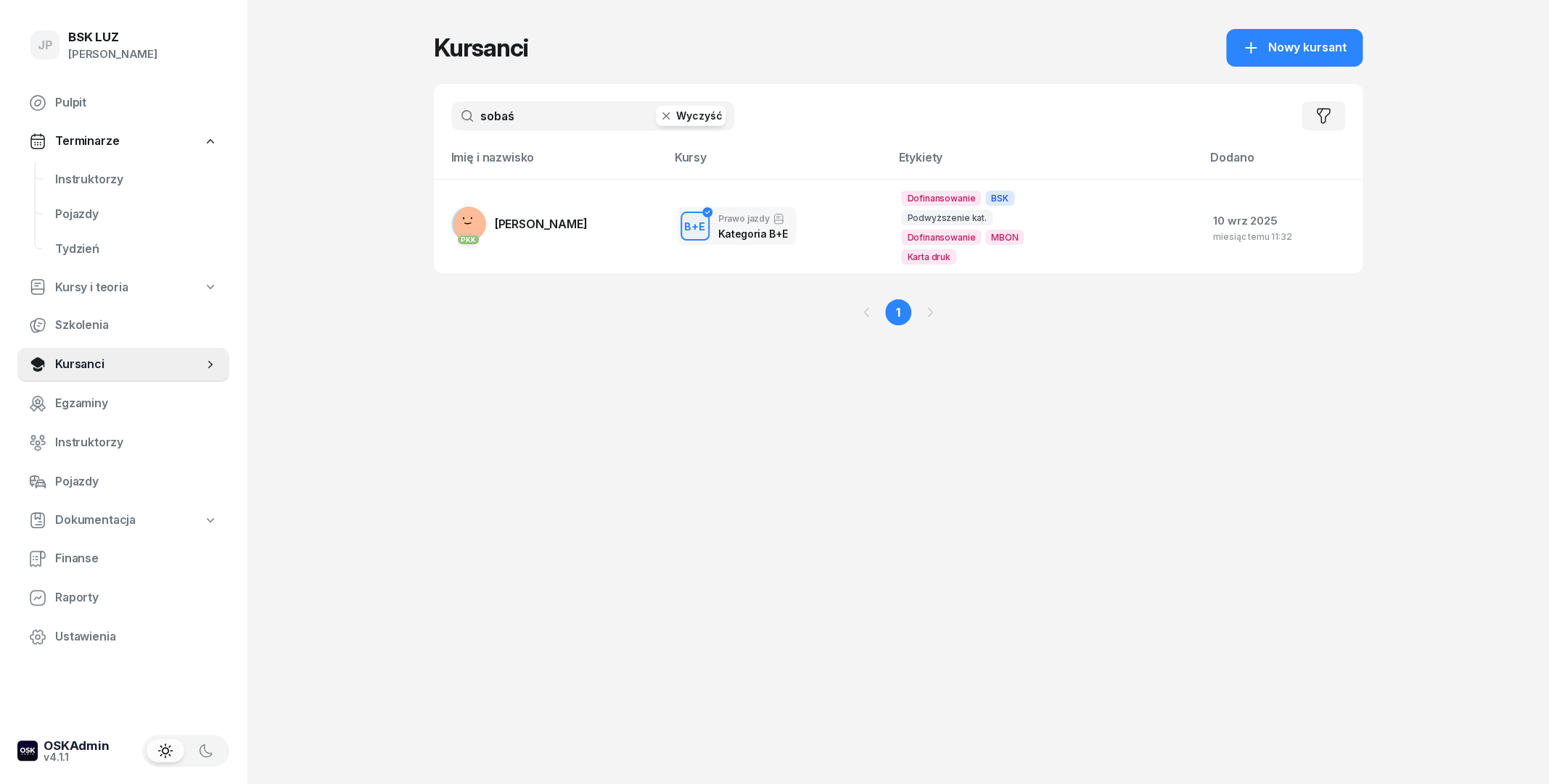
drag, startPoint x: 531, startPoint y: 126, endPoint x: 376, endPoint y: 117, distance: 155.3
click at [451, 126] on input "sobaś" at bounding box center [592, 116] width 283 height 29
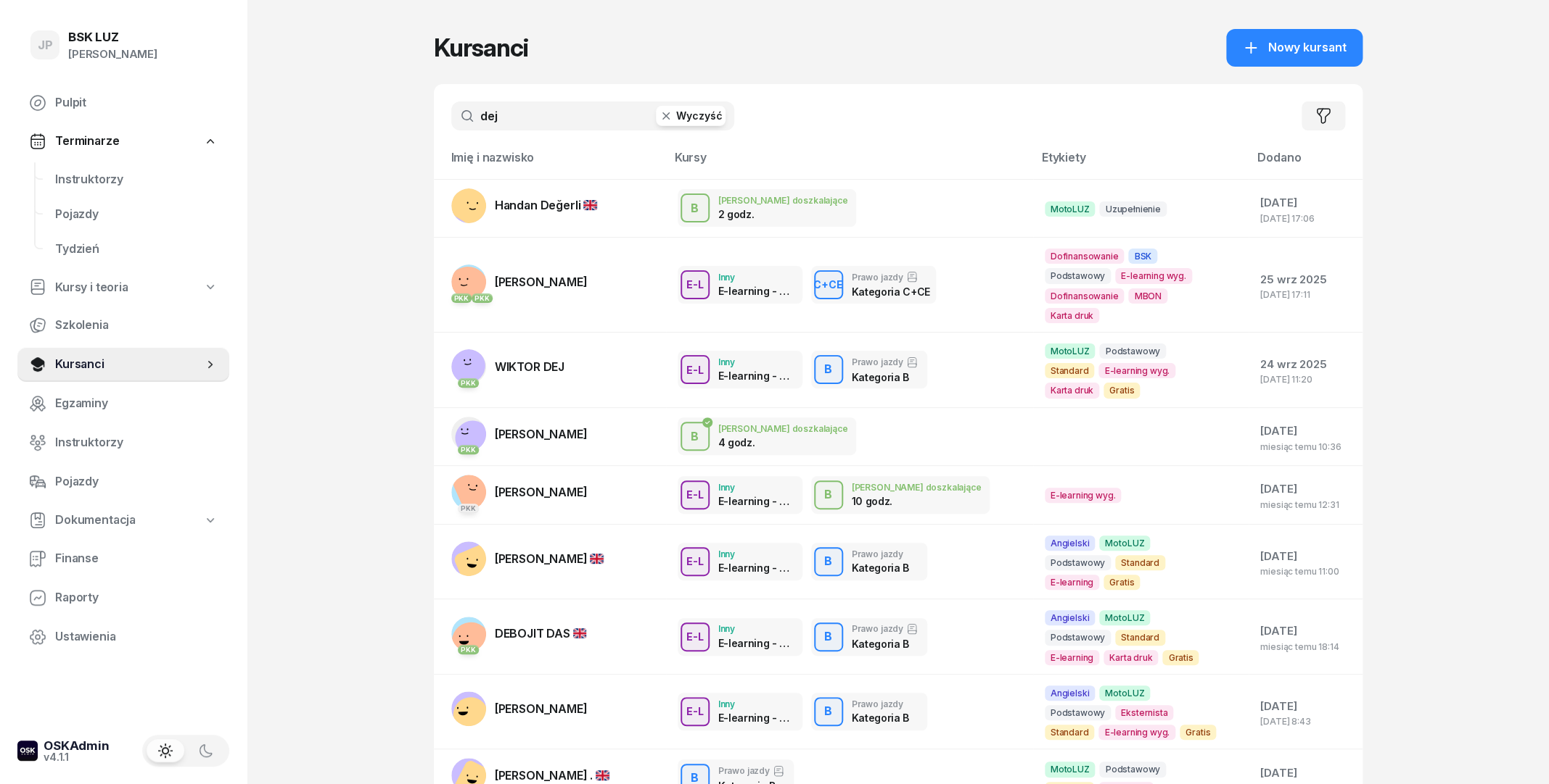
type input "dej"
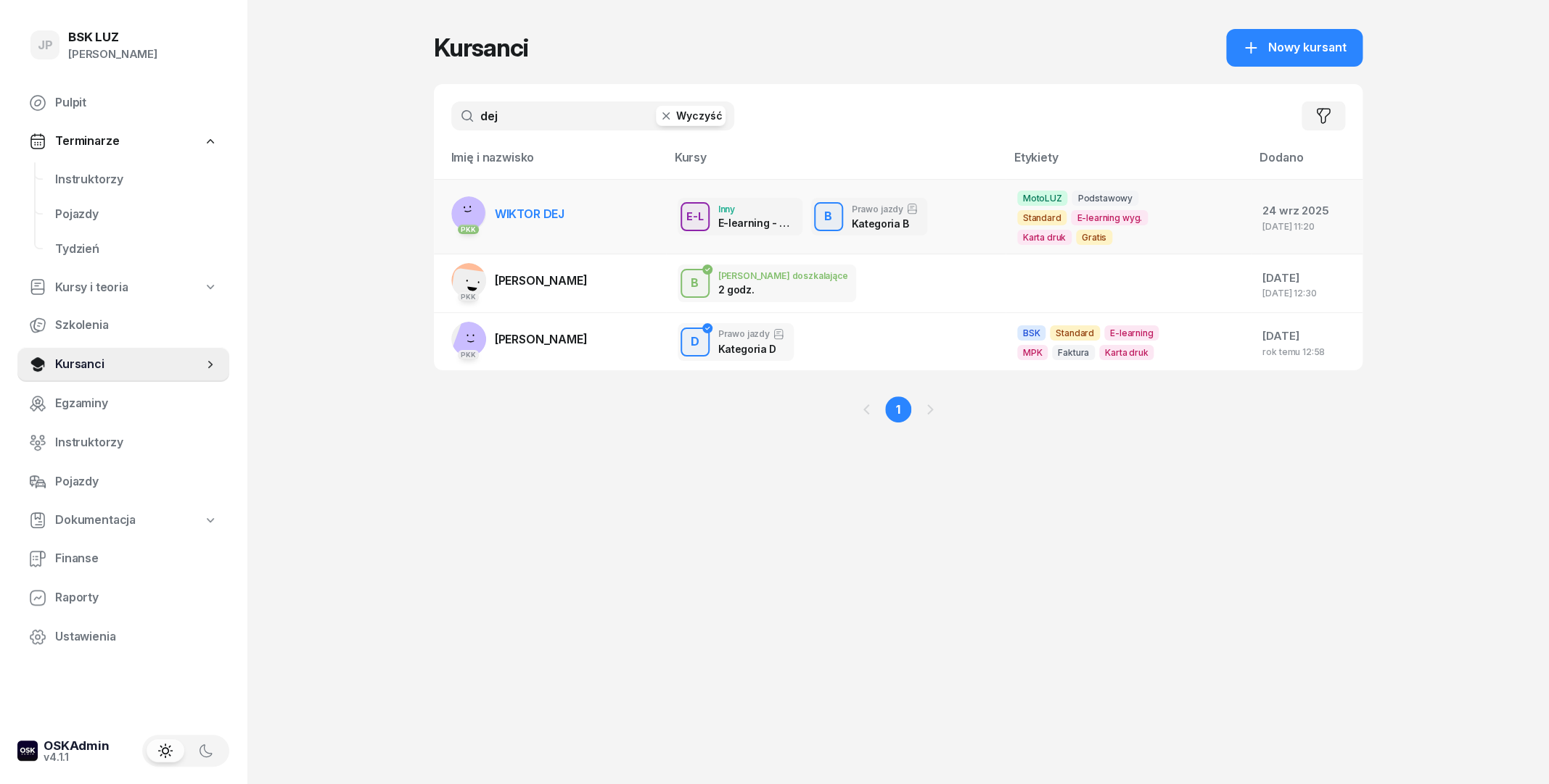
click at [530, 197] on link "PKK WIKTOR DEJ" at bounding box center [507, 214] width 113 height 35
